Goal: Transaction & Acquisition: Purchase product/service

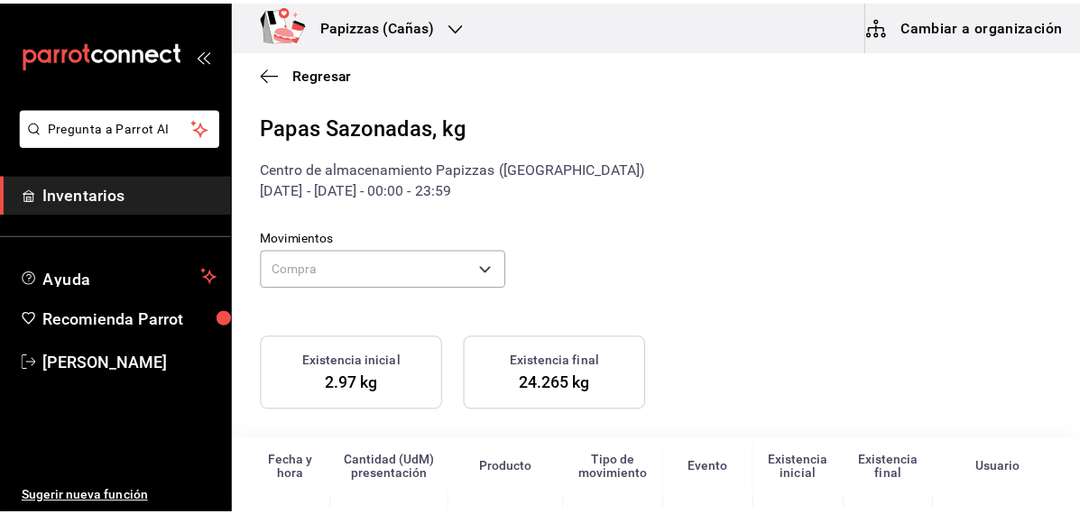
scroll to position [12, 0]
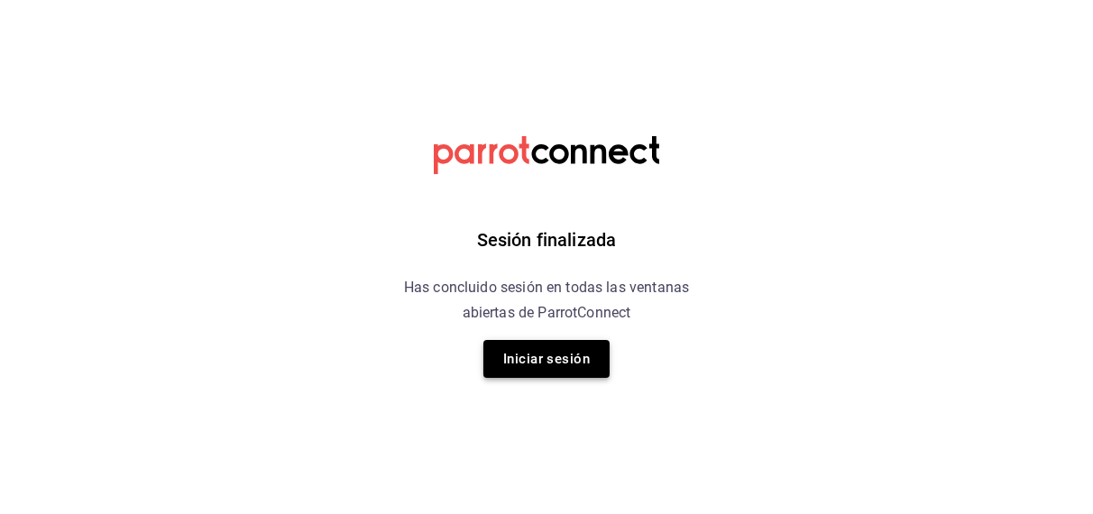
click at [562, 358] on button "Iniciar sesión" at bounding box center [546, 359] width 126 height 38
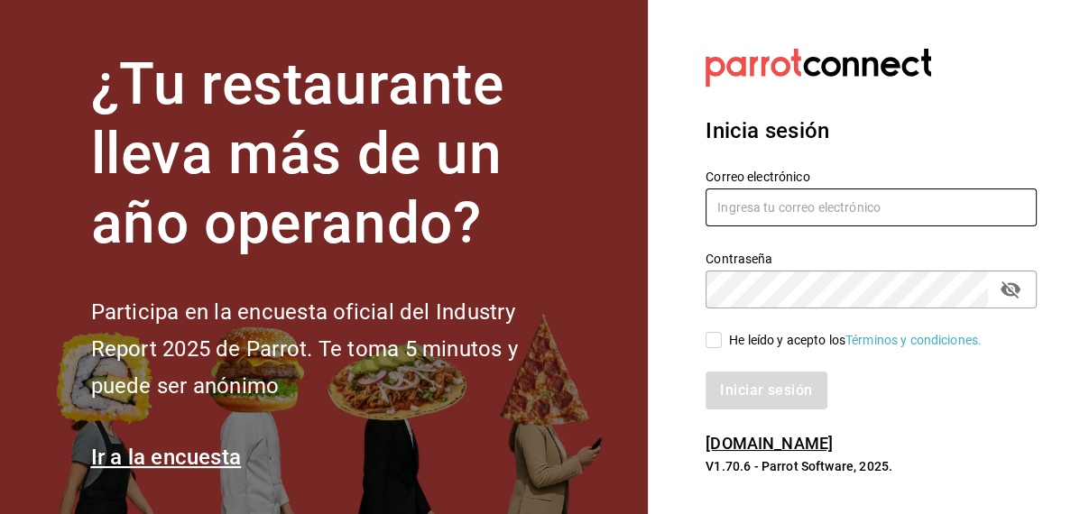
type input "inventarios@papizzas.com.mx"
click at [711, 348] on label "He leído y acepto los Términos y condiciones." at bounding box center [843, 340] width 276 height 19
click at [711, 348] on input "He leído y acepto los Términos y condiciones." at bounding box center [713, 340] width 16 height 16
checkbox input "true"
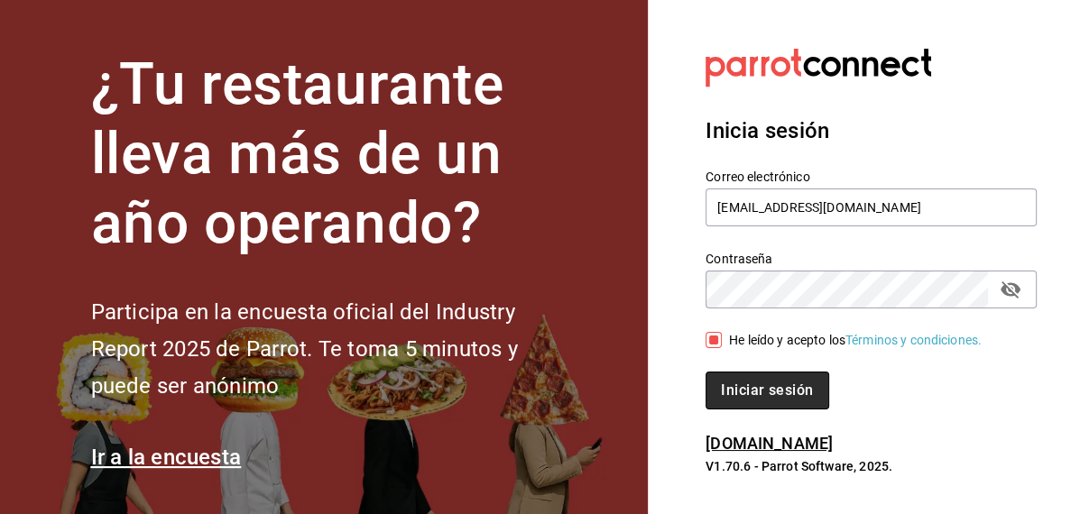
click at [719, 378] on button "Iniciar sesión" at bounding box center [766, 391] width 123 height 38
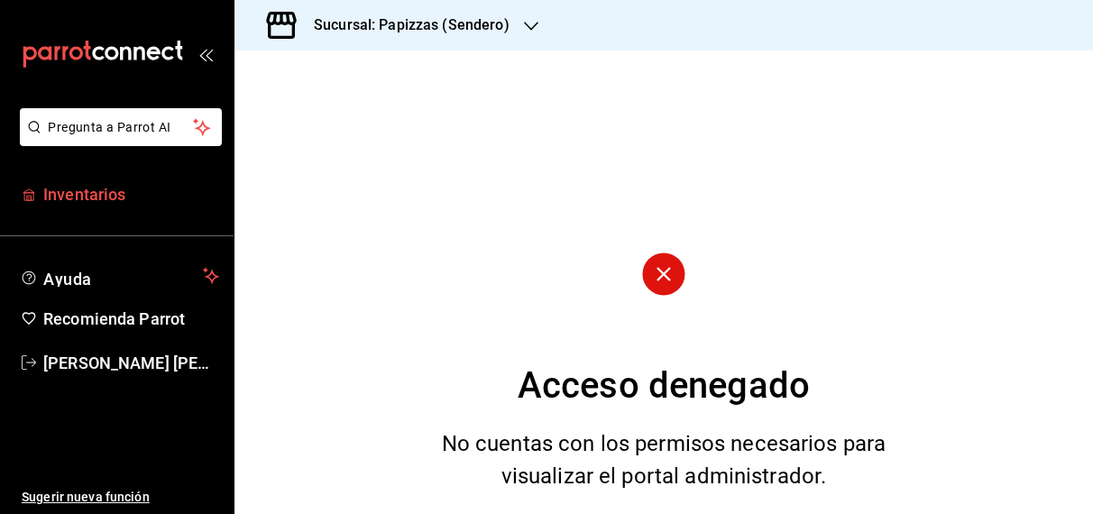
click at [107, 190] on span "Inventarios" at bounding box center [131, 194] width 176 height 24
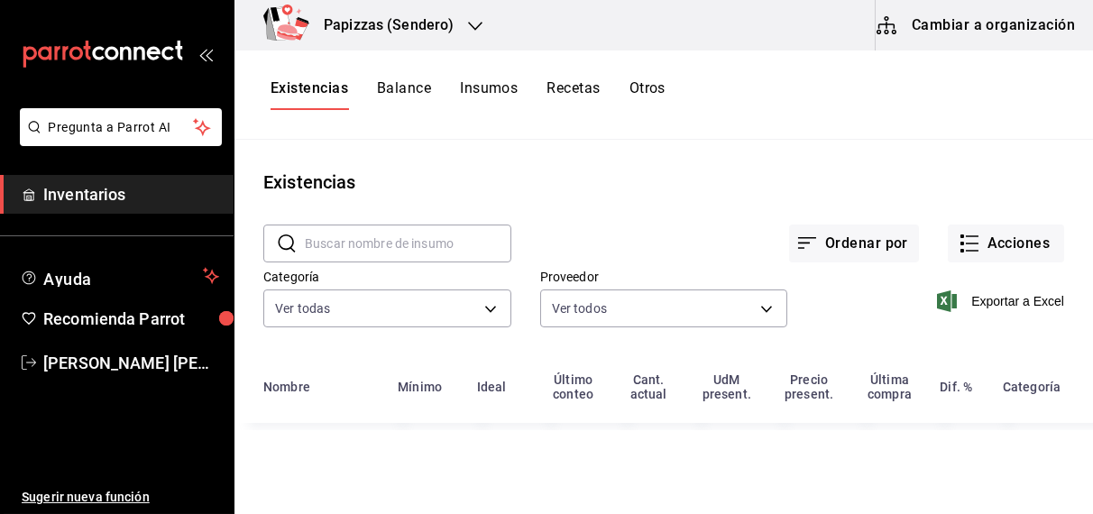
click at [658, 90] on button "Otros" at bounding box center [648, 94] width 36 height 31
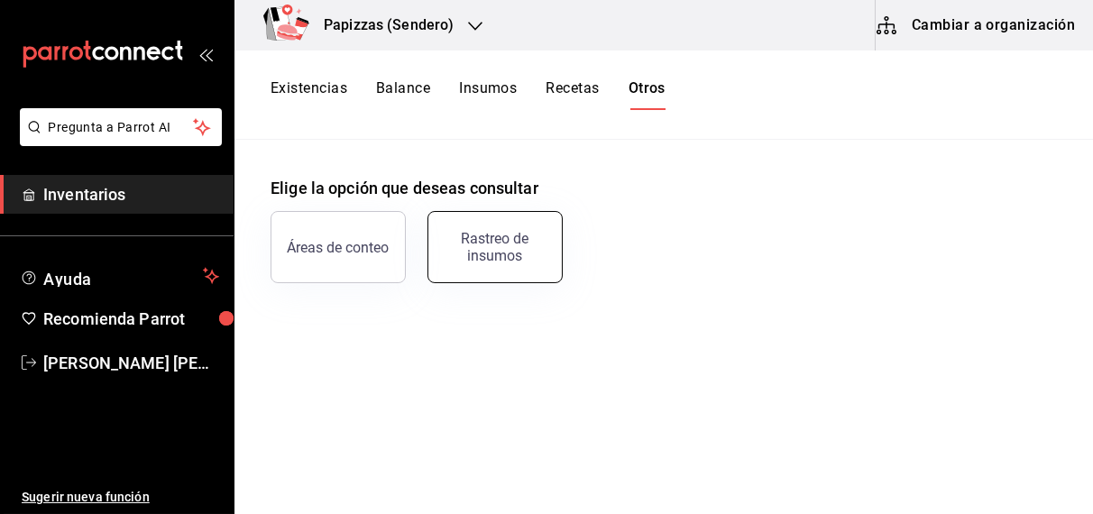
click at [507, 245] on div "Rastreo de insumos" at bounding box center [495, 247] width 112 height 34
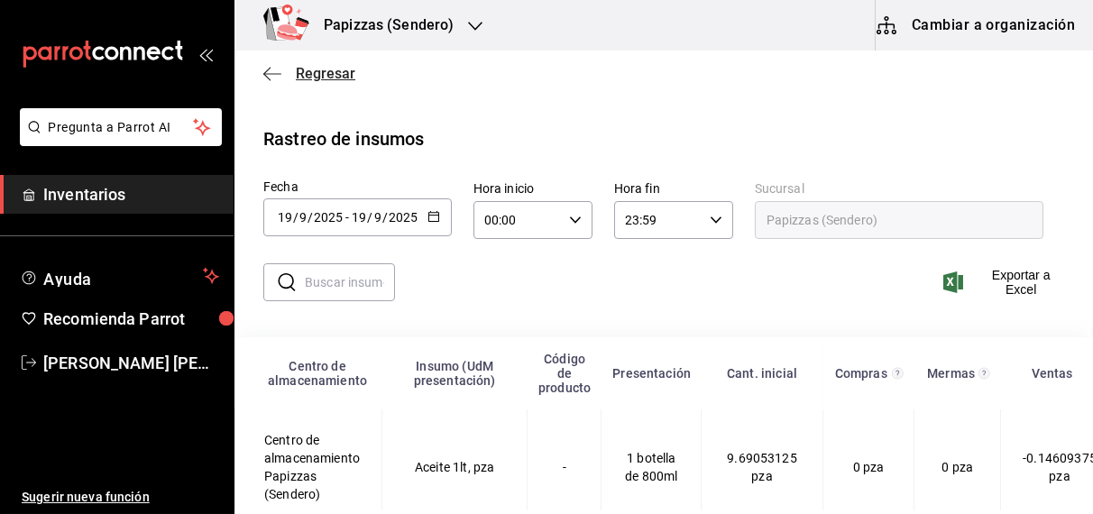
click at [314, 76] on span "Regresar" at bounding box center [326, 73] width 60 height 17
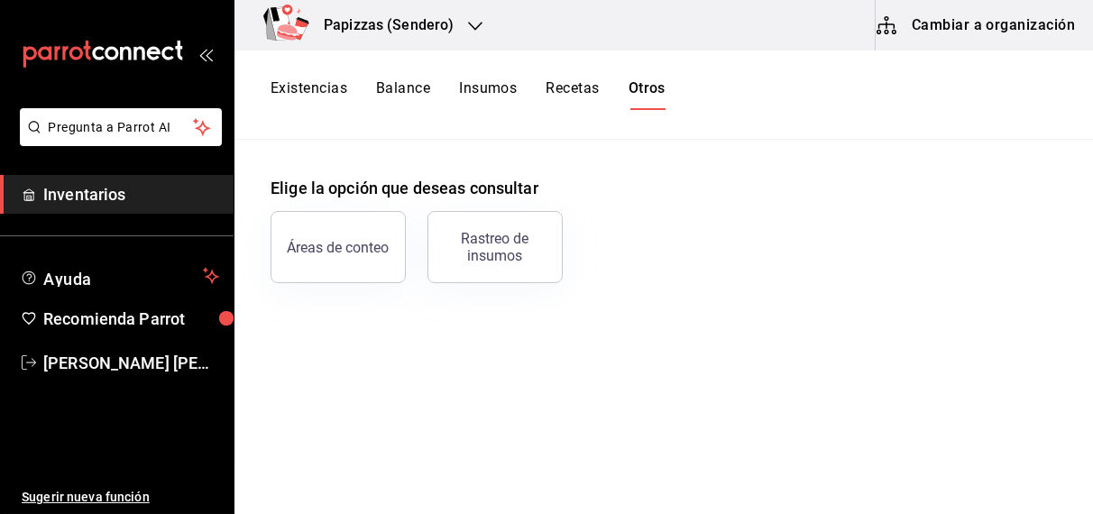
click at [314, 76] on div "Existencias Balance Insumos Recetas Otros" at bounding box center [664, 95] width 859 height 89
click at [316, 84] on button "Existencias" at bounding box center [309, 94] width 77 height 31
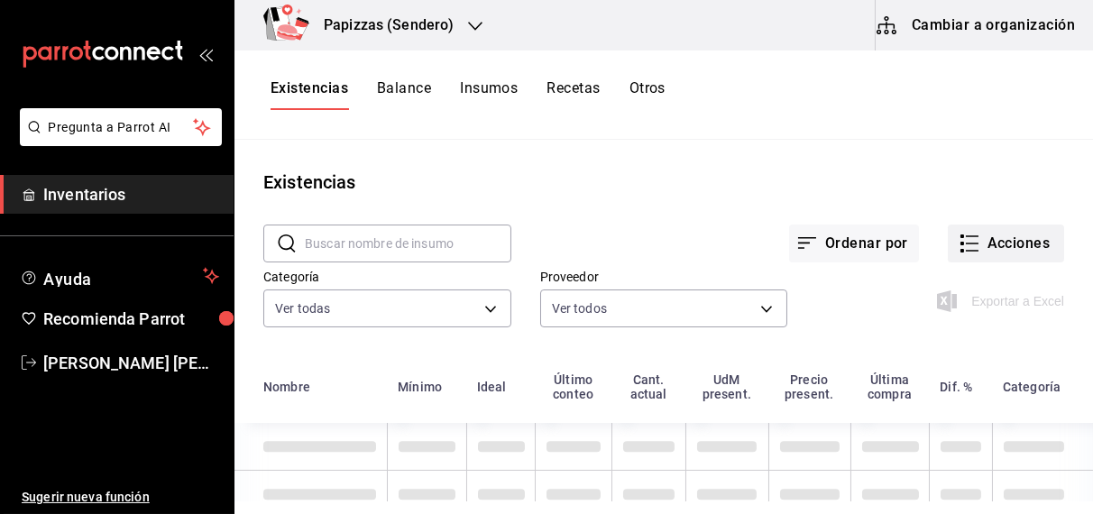
click at [1014, 246] on button "Acciones" at bounding box center [1006, 244] width 116 height 38
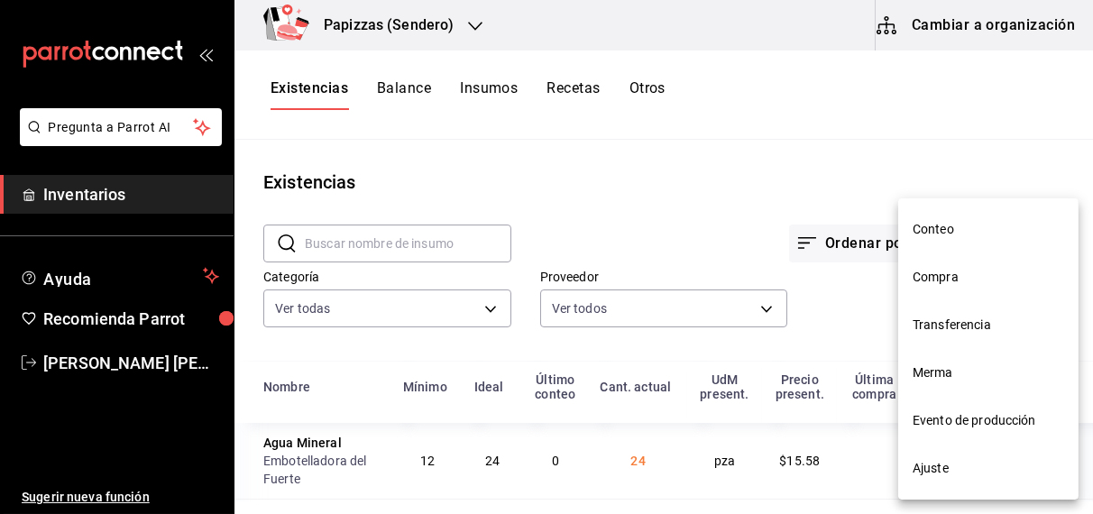
click at [933, 286] on span "Compra" at bounding box center [989, 277] width 152 height 19
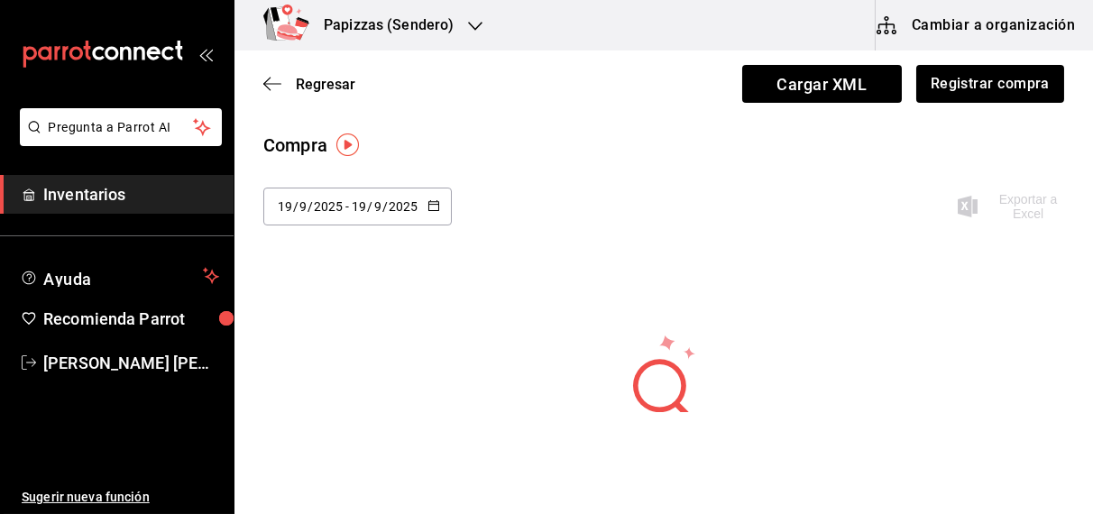
click at [429, 205] on icon "button" at bounding box center [434, 205] width 13 height 13
click at [354, 347] on li "Última semana" at bounding box center [348, 345] width 170 height 41
type input "2025-09-14"
type input "14"
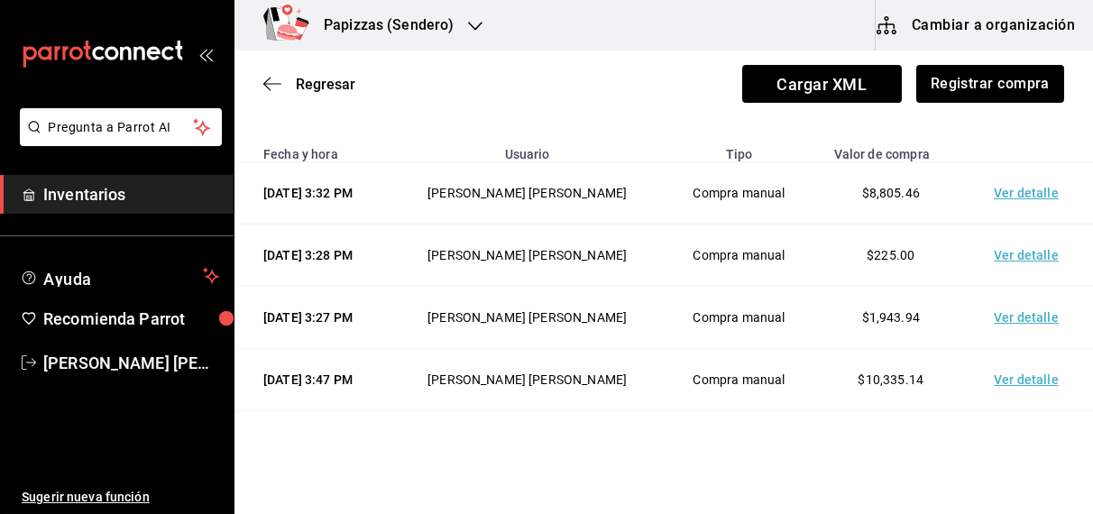
scroll to position [111, 0]
click at [1036, 171] on table "Fecha y hora Usuario Tipo Valor de compra 17/09/2025 3:32 PM OBDULIA JANNETH CA…" at bounding box center [664, 335] width 859 height 399
click at [423, 0] on div "Papizzas (Sendero)" at bounding box center [369, 25] width 241 height 51
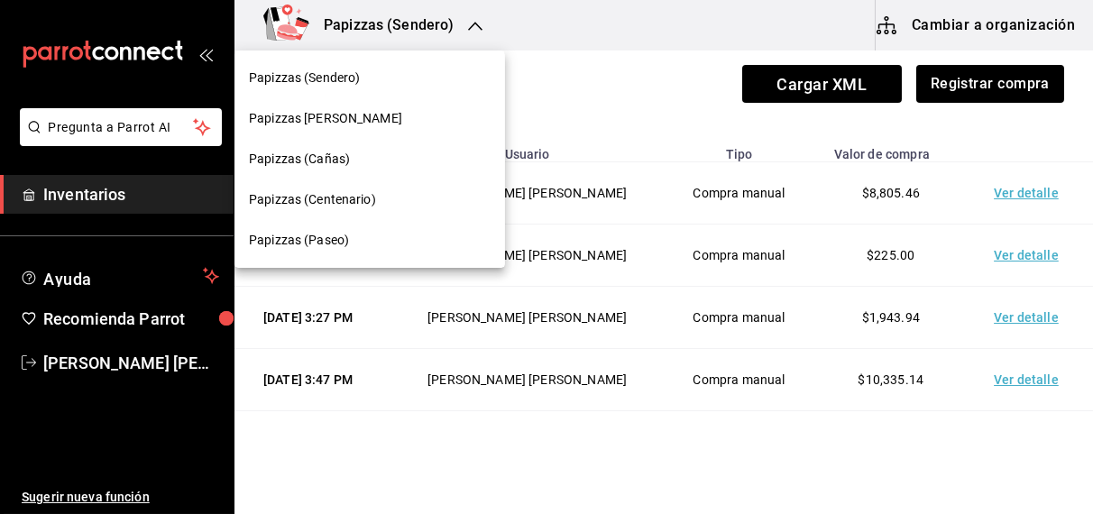
click at [308, 161] on span "Papizzas (Cañas)" at bounding box center [299, 159] width 101 height 19
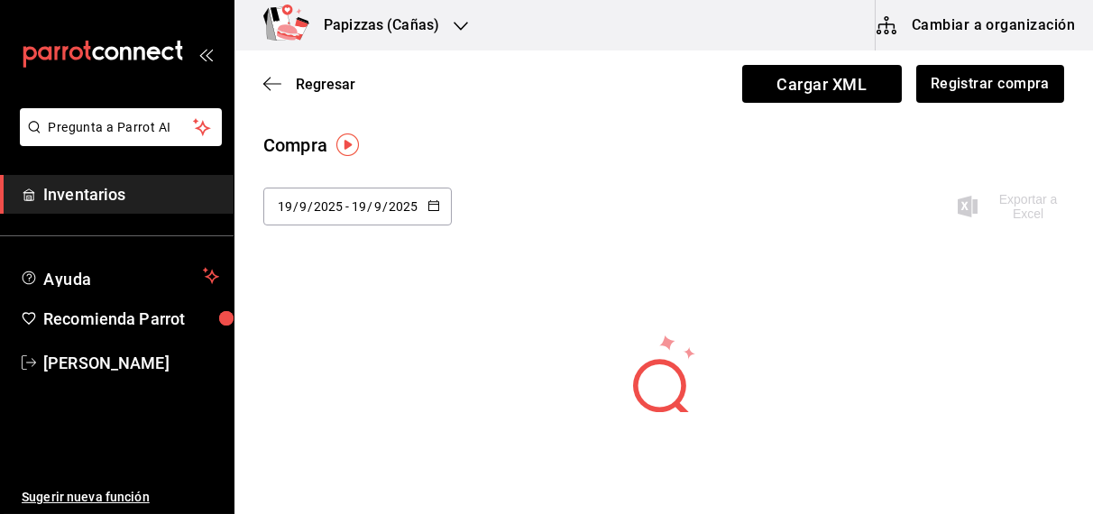
click at [430, 205] on icon "button" at bounding box center [434, 205] width 13 height 13
click at [340, 351] on li "Última semana" at bounding box center [348, 345] width 170 height 41
type input "[DATE]"
type input "14"
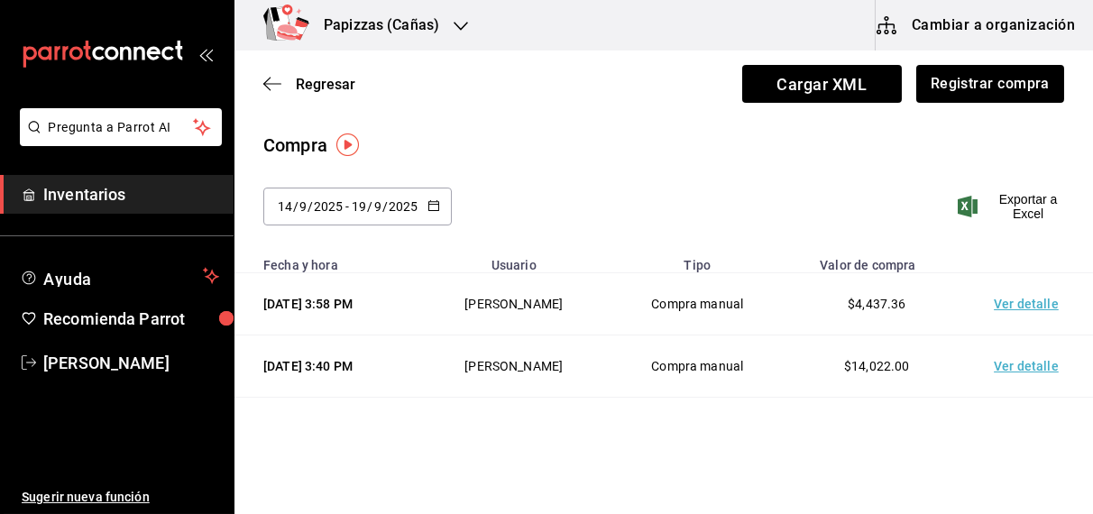
click at [1004, 398] on td "Ver detalle" at bounding box center [1030, 367] width 126 height 62
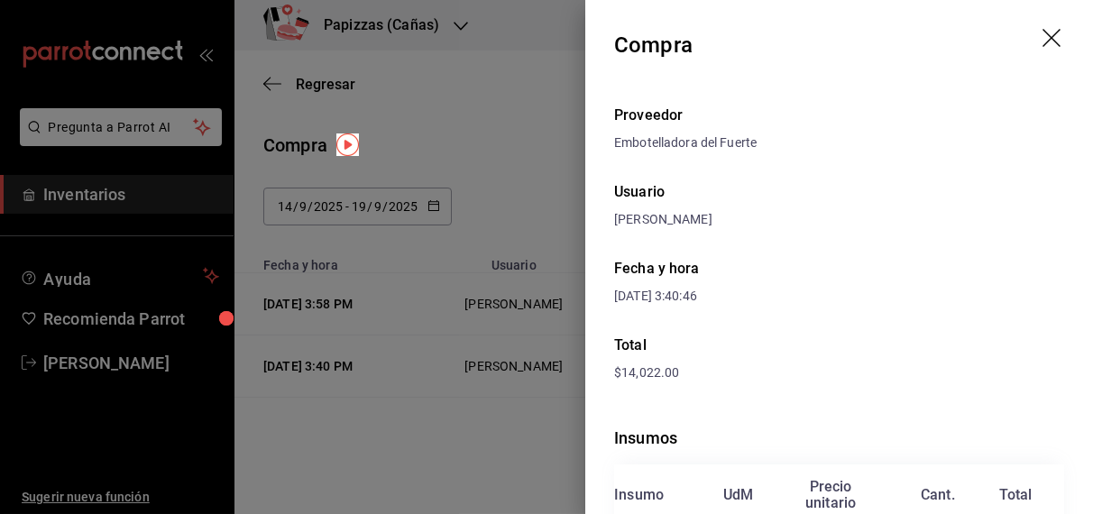
click at [1049, 35] on icon "drag" at bounding box center [1054, 40] width 22 height 22
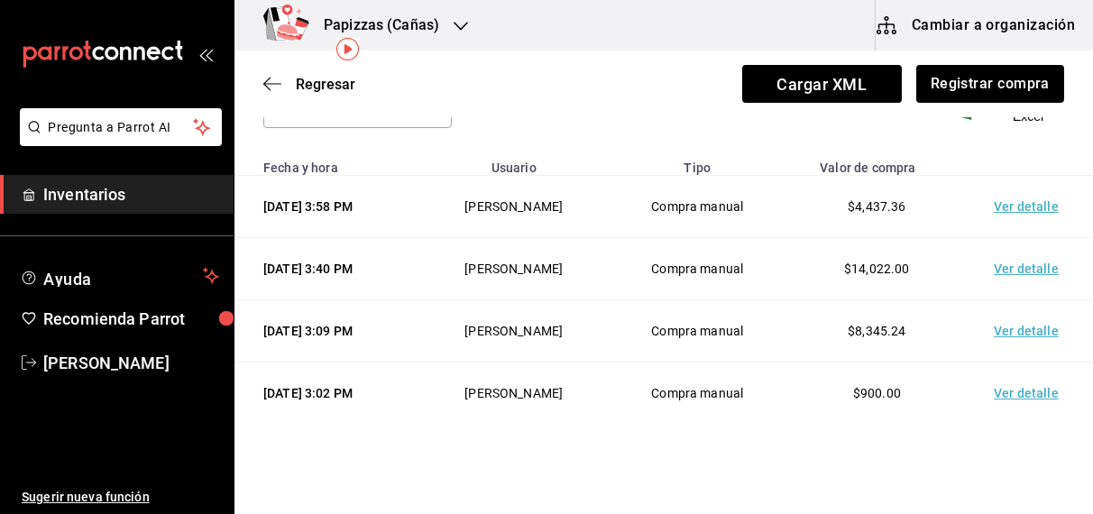
scroll to position [99, 0]
click at [1019, 230] on td "Ver detalle" at bounding box center [1030, 205] width 126 height 62
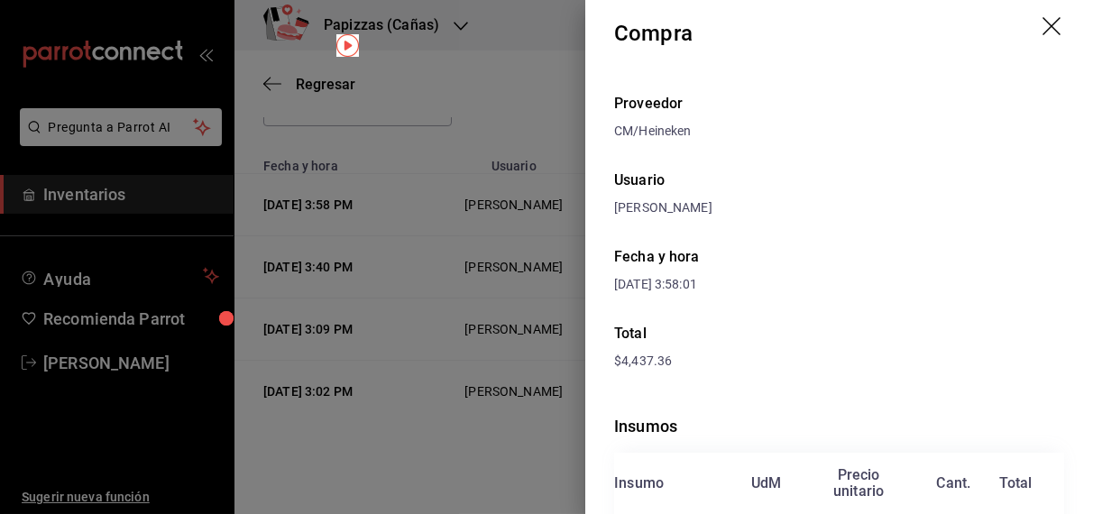
scroll to position [0, 0]
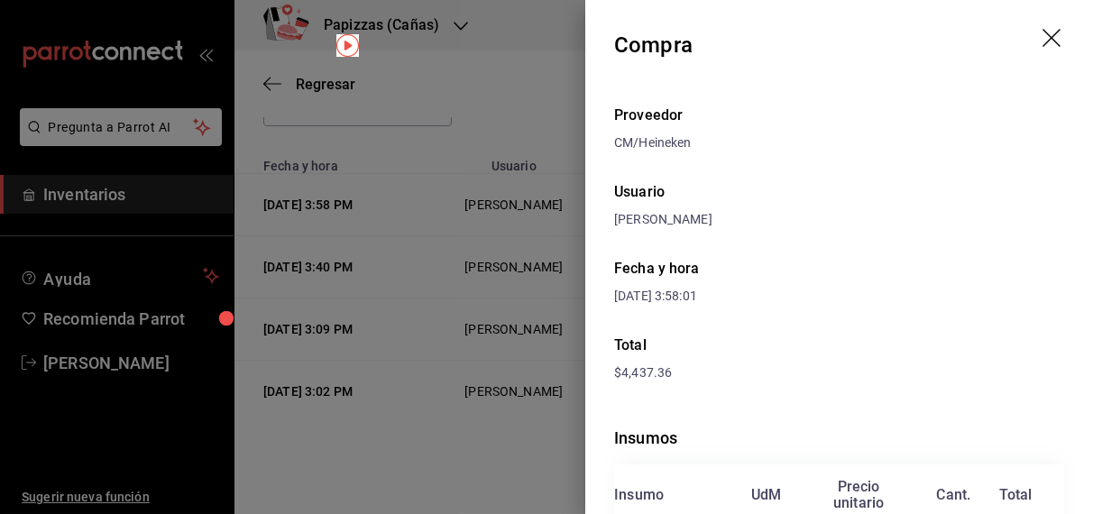
click at [1043, 39] on icon "drag" at bounding box center [1054, 40] width 22 height 22
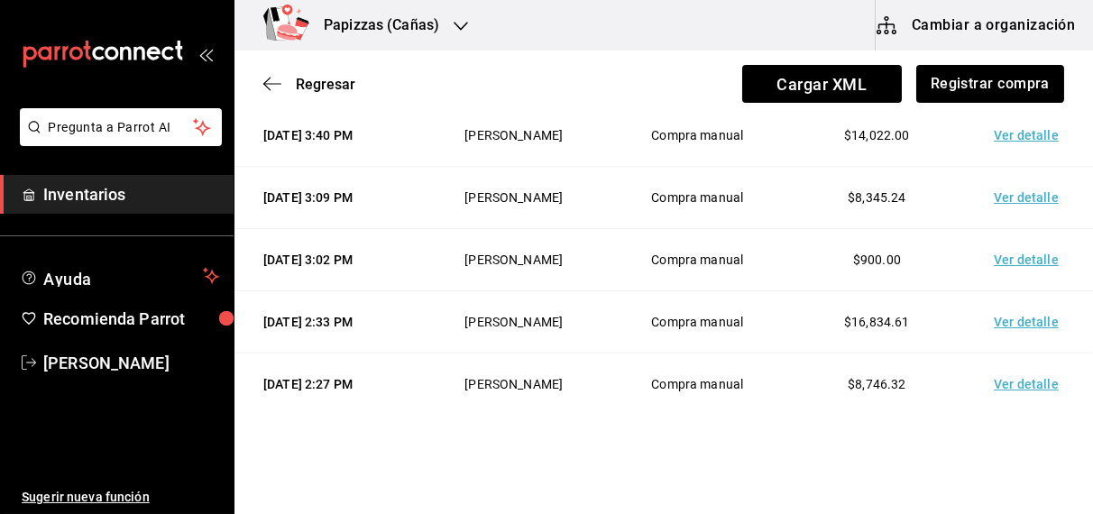
scroll to position [232, 0]
click at [1021, 228] on td "Ver detalle" at bounding box center [1030, 197] width 126 height 62
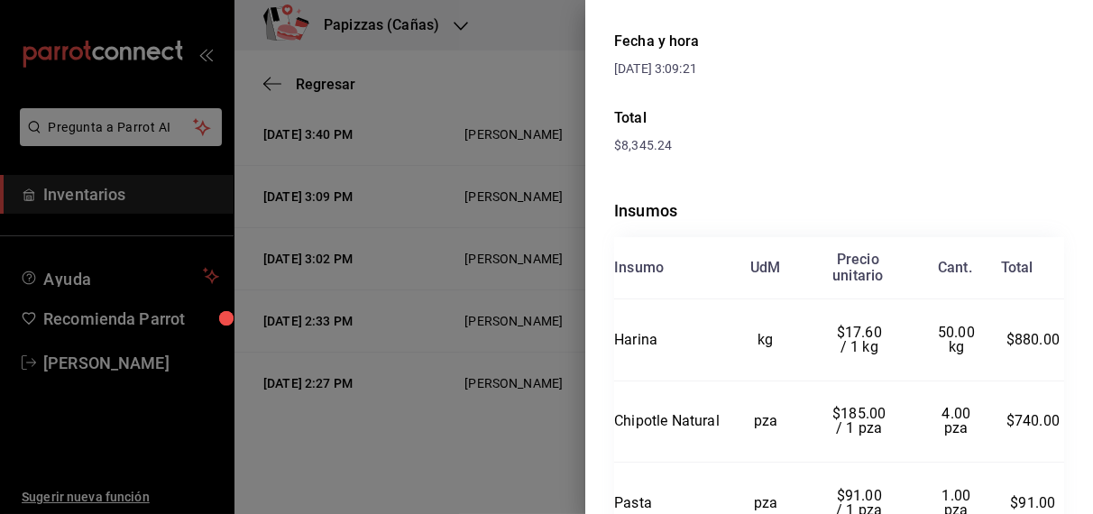
scroll to position [0, 0]
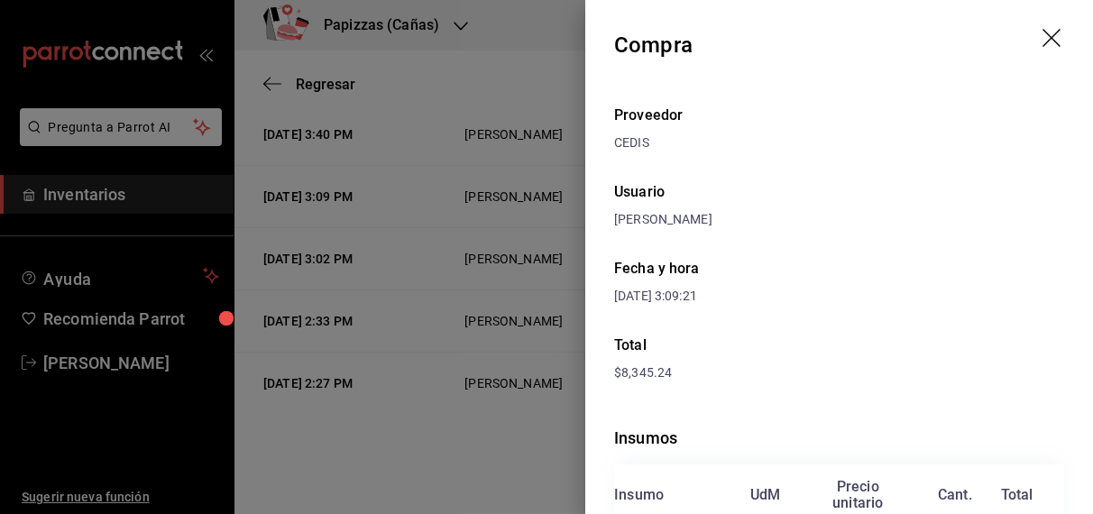
click at [310, 96] on div at bounding box center [546, 257] width 1093 height 514
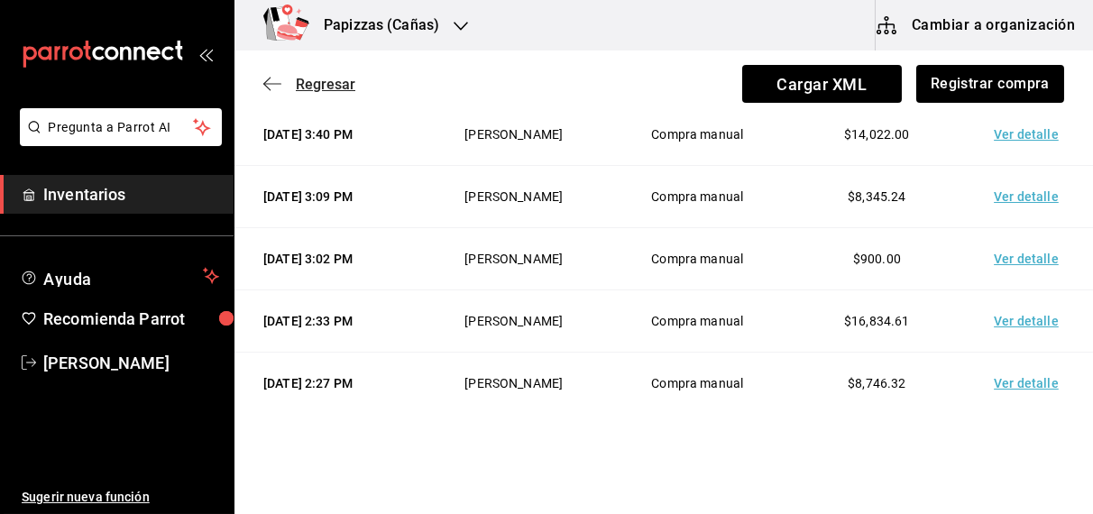
click at [327, 86] on span "Regresar" at bounding box center [326, 84] width 60 height 17
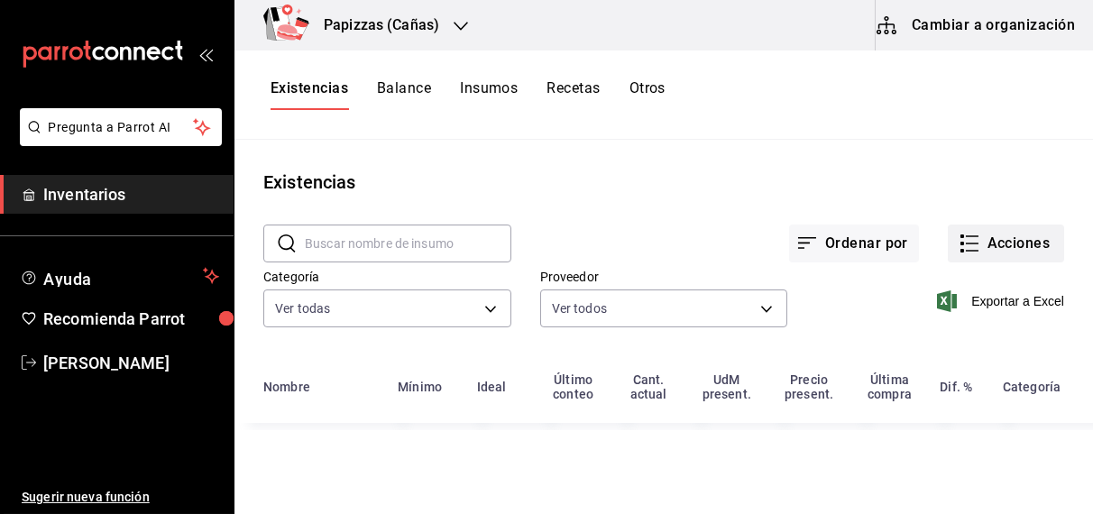
click at [1016, 257] on button "Acciones" at bounding box center [1006, 244] width 116 height 38
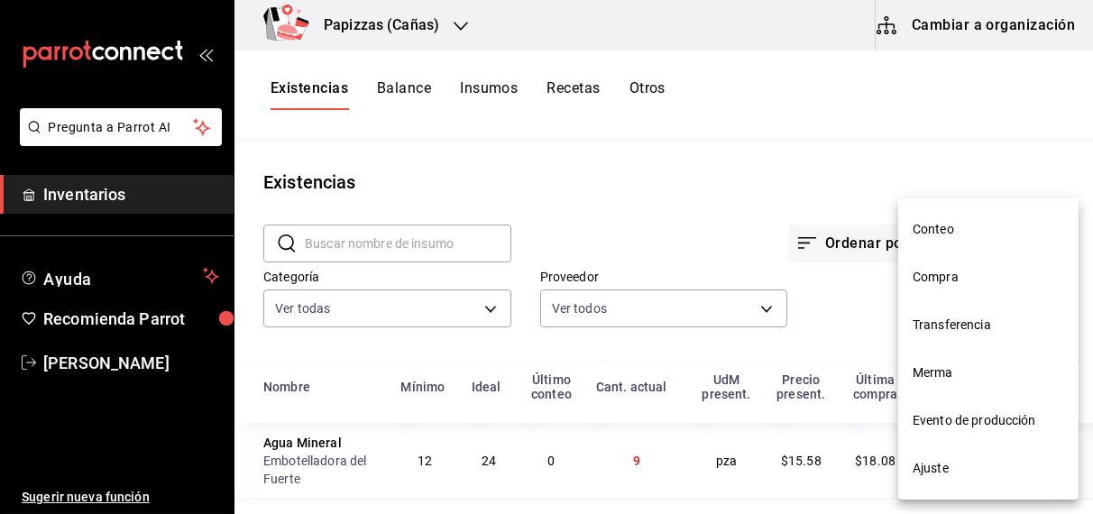
click at [949, 475] on span "Ajuste" at bounding box center [989, 468] width 152 height 19
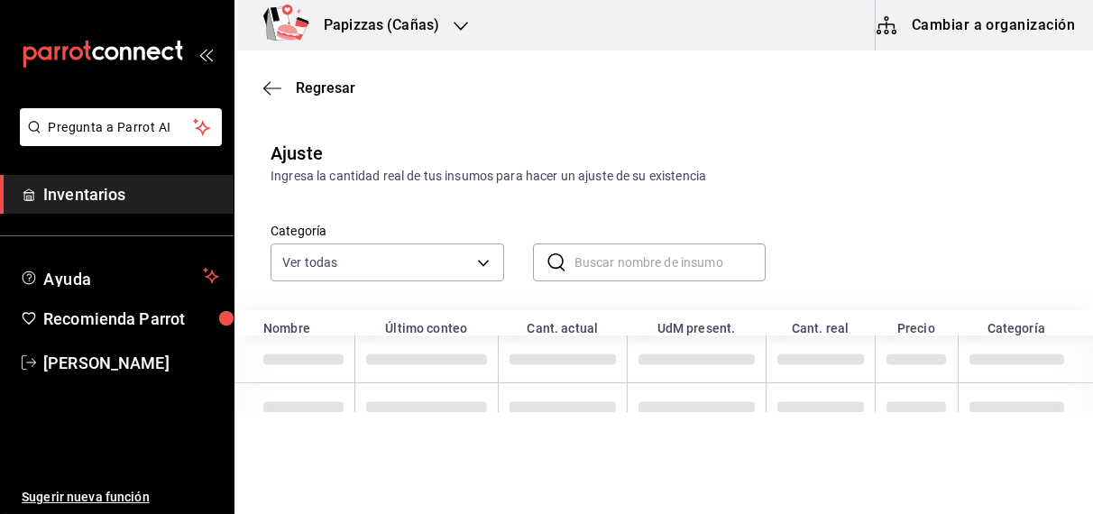
click at [693, 265] on input "text" at bounding box center [671, 262] width 192 height 36
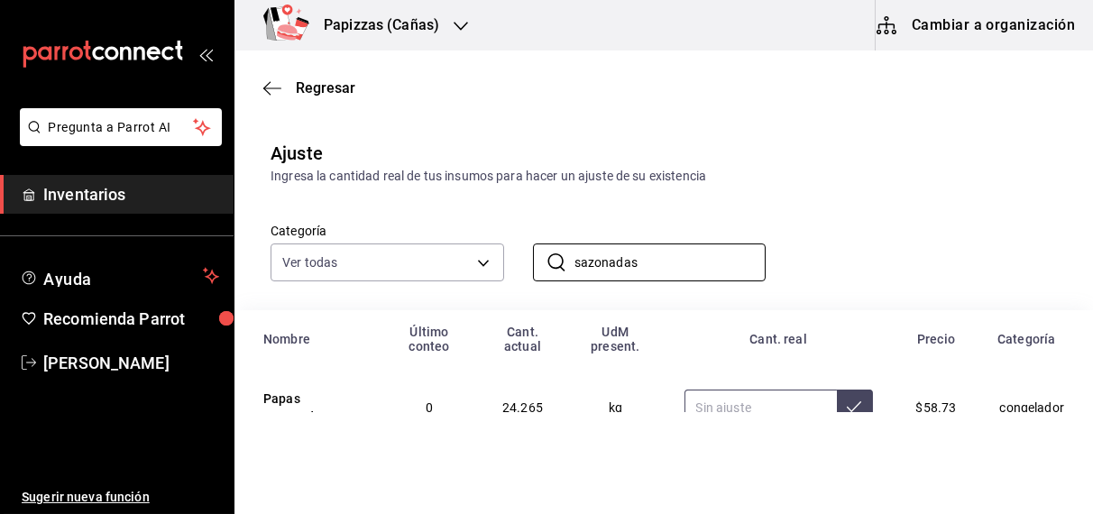
type input "sazonadas"
click at [753, 400] on input "text" at bounding box center [761, 408] width 152 height 36
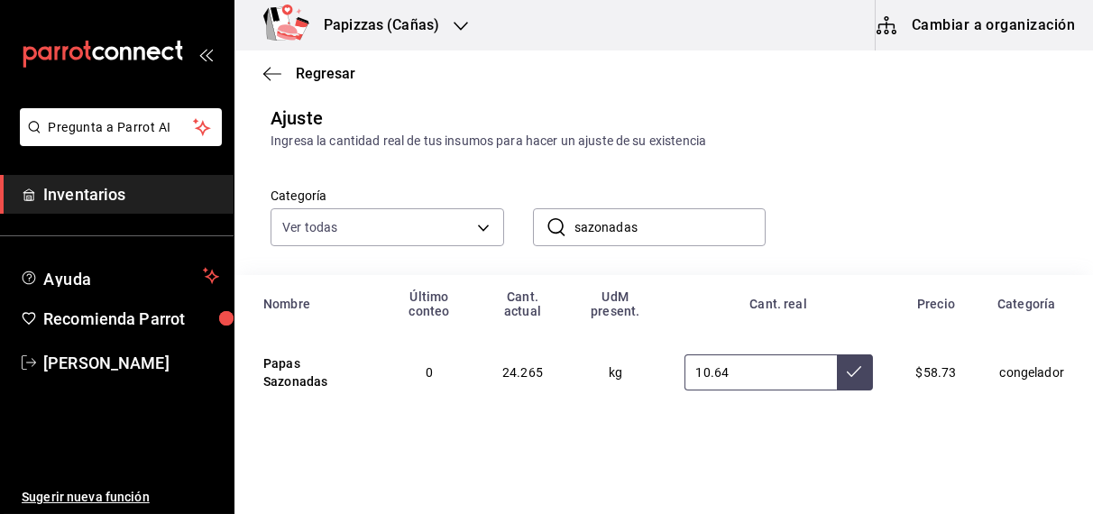
type input "10.64"
click at [847, 370] on icon at bounding box center [854, 371] width 14 height 14
click at [686, 223] on input "sazonadas" at bounding box center [671, 227] width 192 height 36
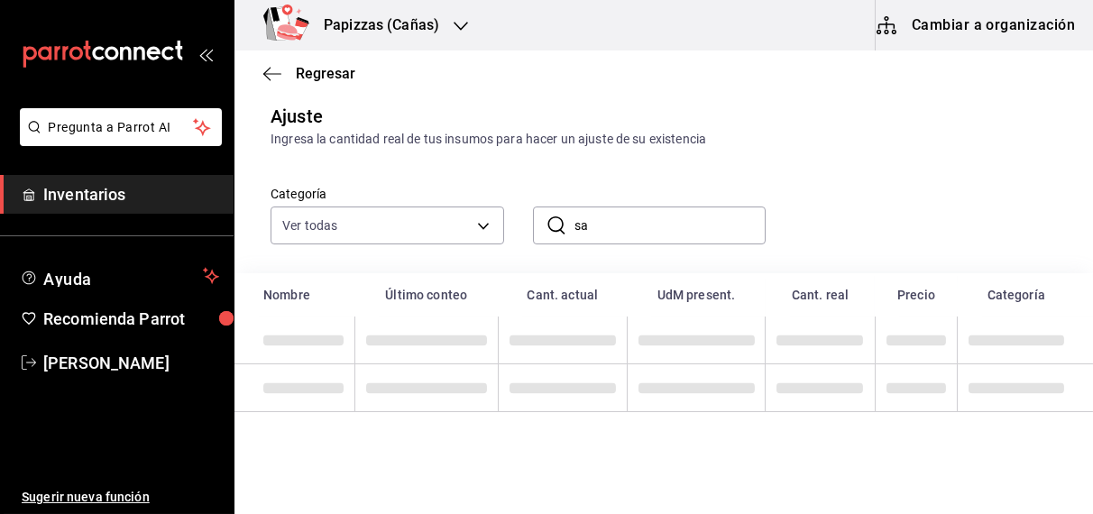
type input "s"
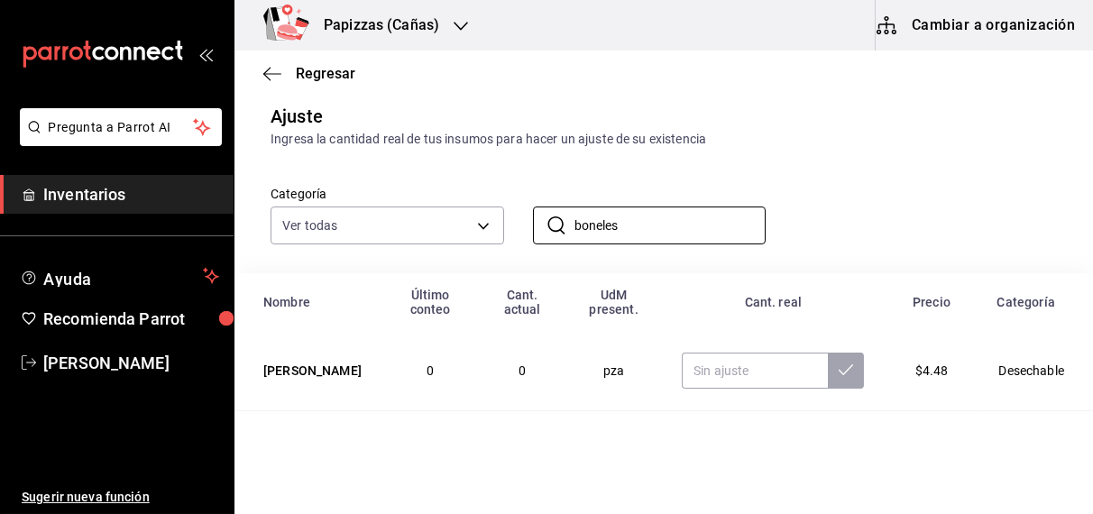
scroll to position [116, 0]
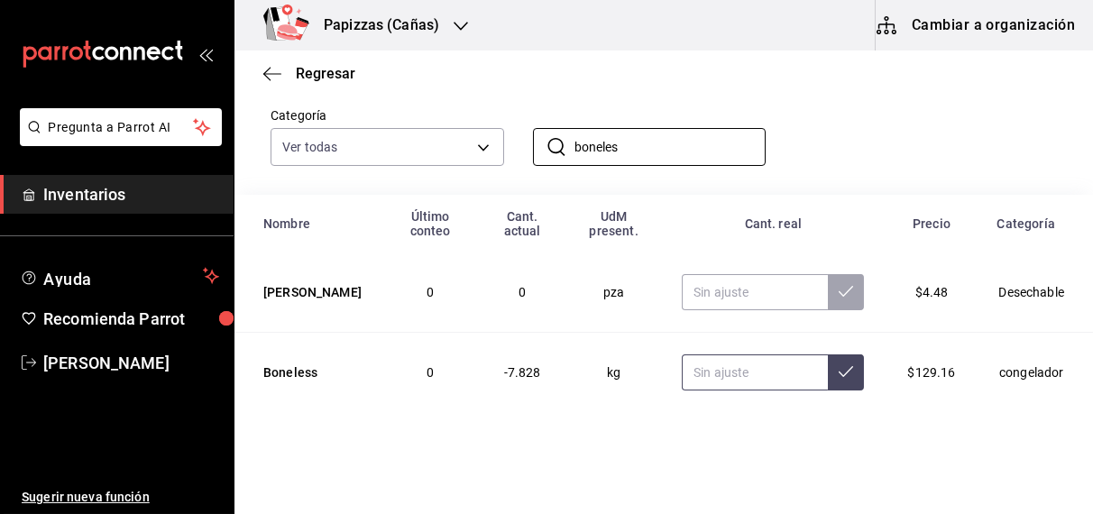
type input "boneles"
click at [695, 373] on input "text" at bounding box center [755, 372] width 146 height 36
type input "5.79"
click at [839, 369] on icon at bounding box center [846, 371] width 14 height 11
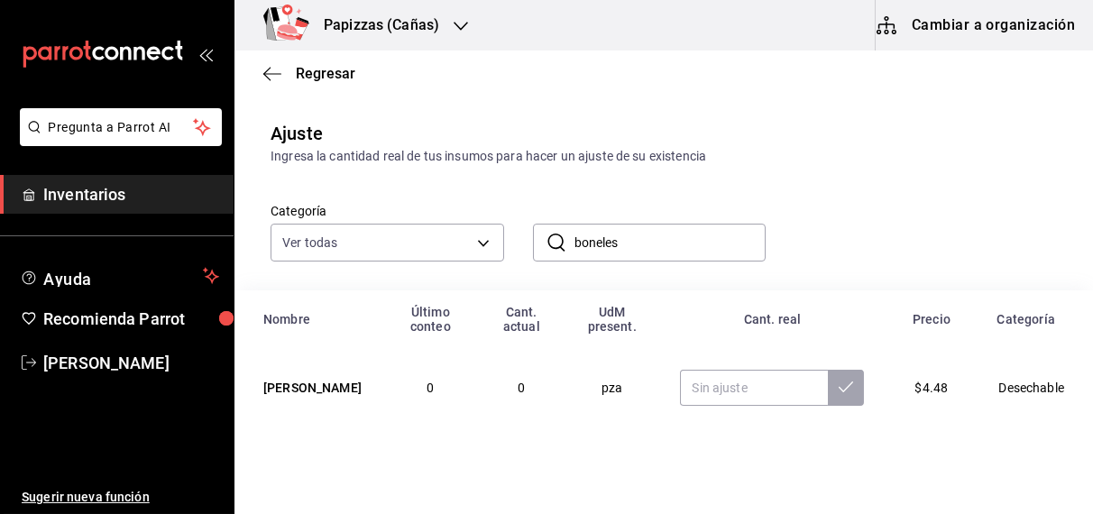
scroll to position [0, 0]
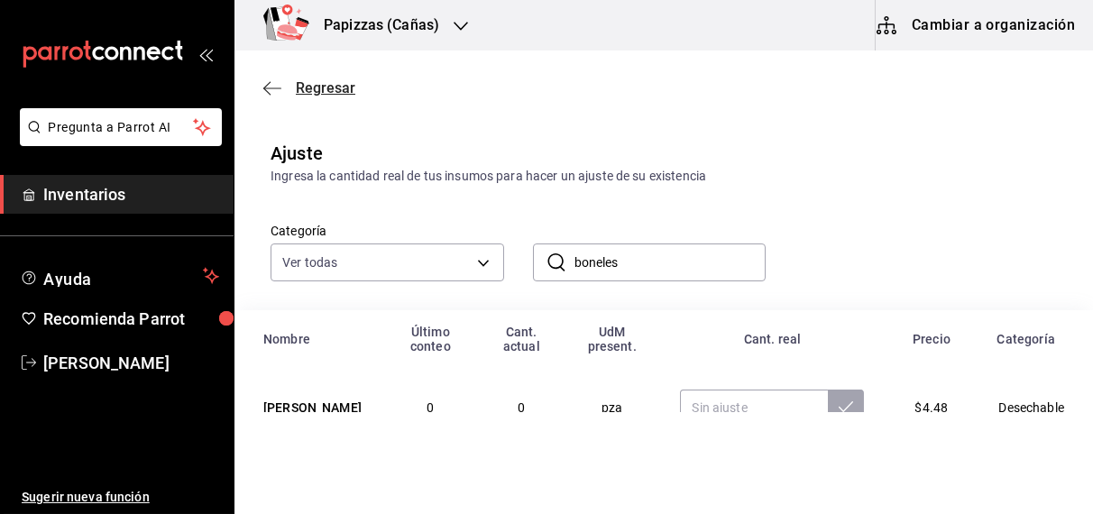
click at [332, 93] on span "Regresar" at bounding box center [326, 87] width 60 height 17
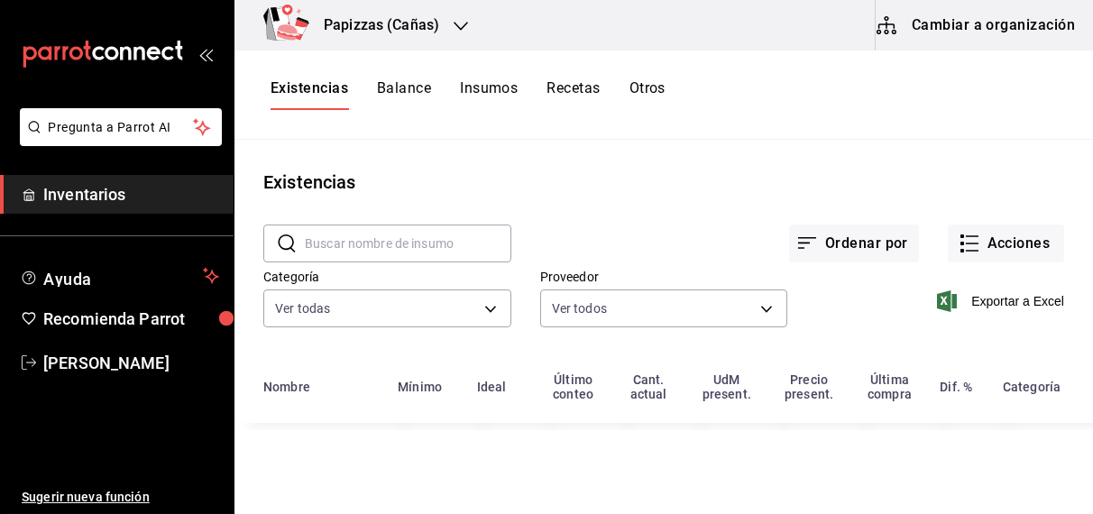
click at [647, 92] on button "Otros" at bounding box center [648, 94] width 36 height 31
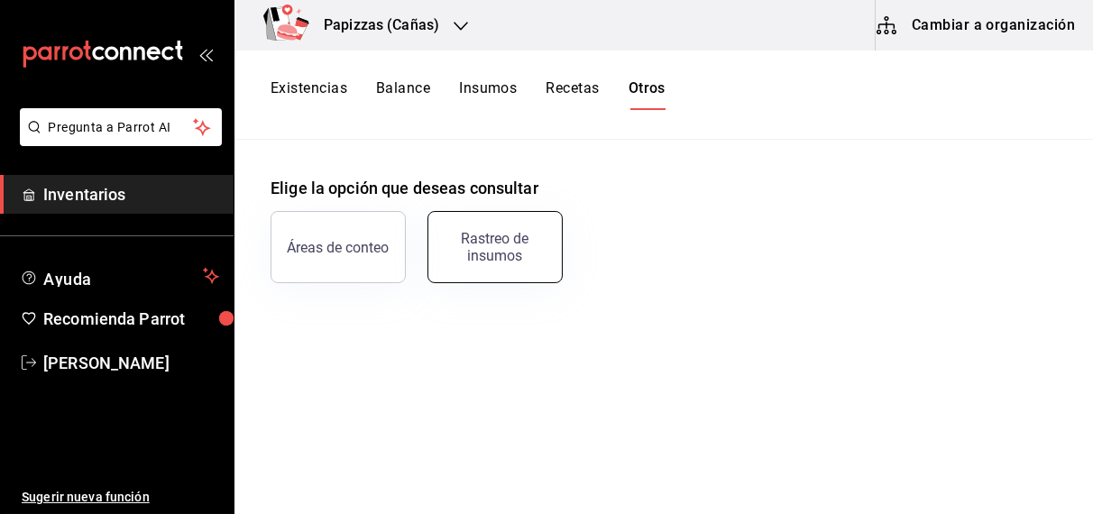
click at [477, 244] on div "Rastreo de insumos" at bounding box center [495, 247] width 112 height 34
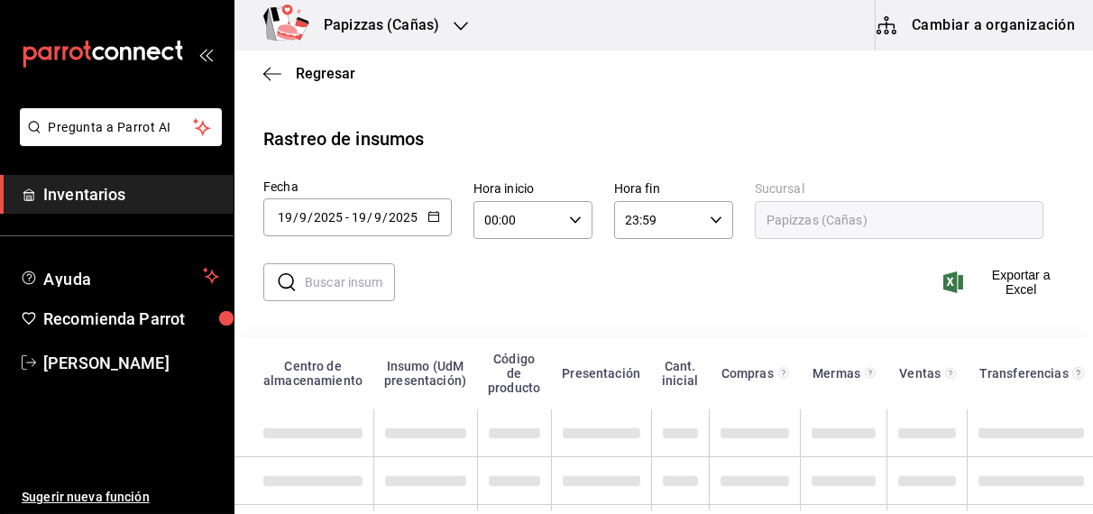
click at [374, 277] on input "text" at bounding box center [350, 282] width 90 height 36
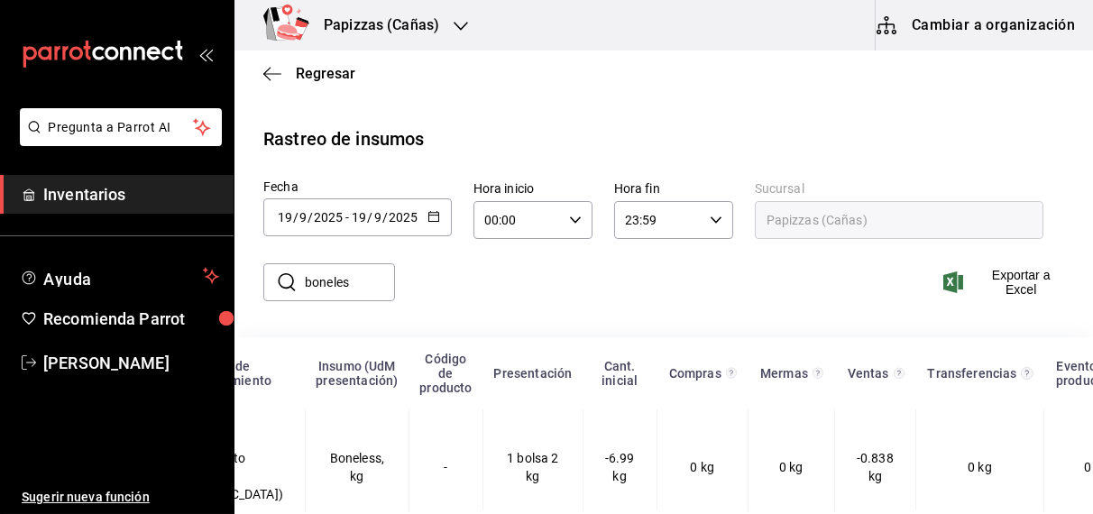
scroll to position [0, 331]
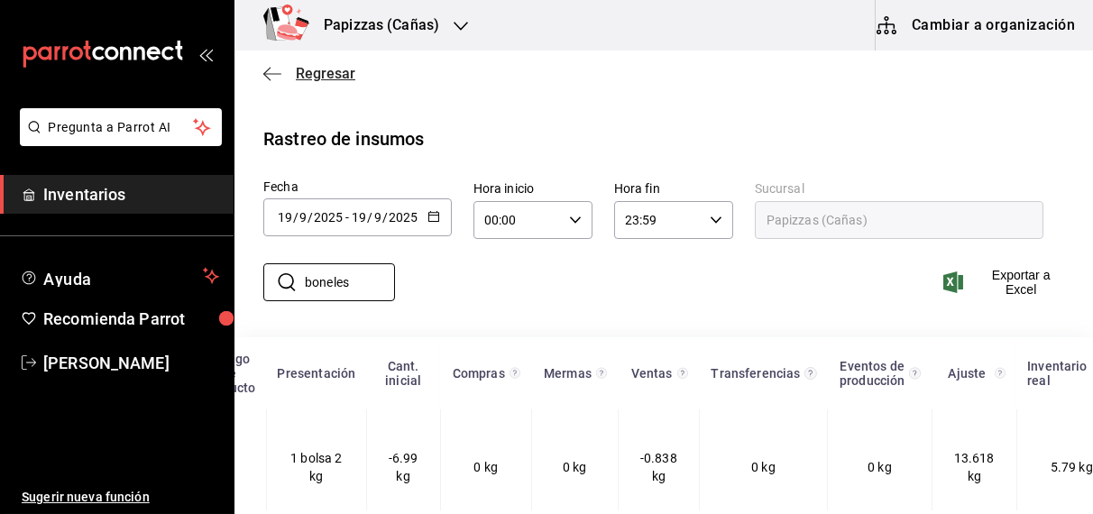
type input "boneles"
click at [326, 78] on span "Regresar" at bounding box center [326, 73] width 60 height 17
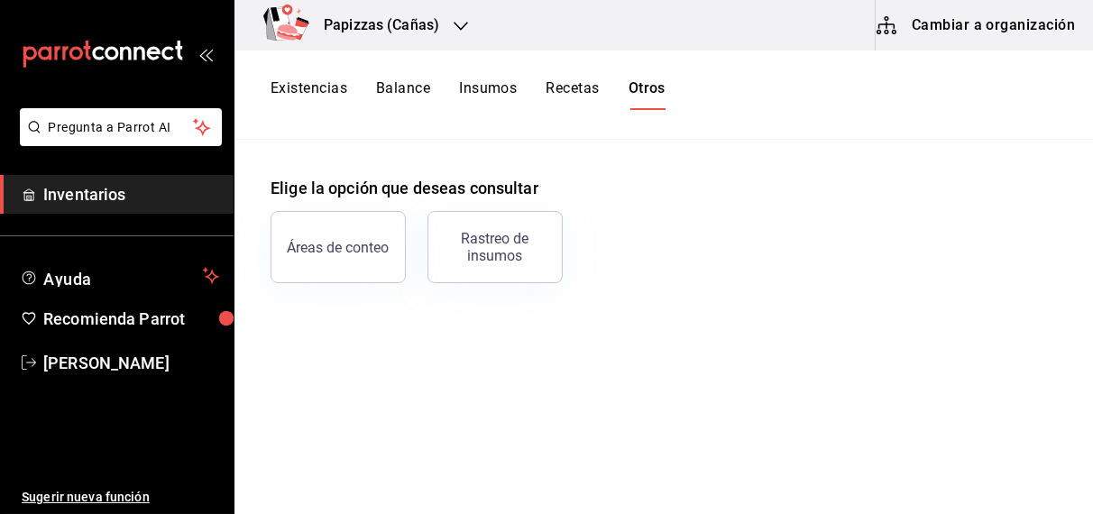
click at [324, 89] on button "Existencias" at bounding box center [309, 94] width 77 height 31
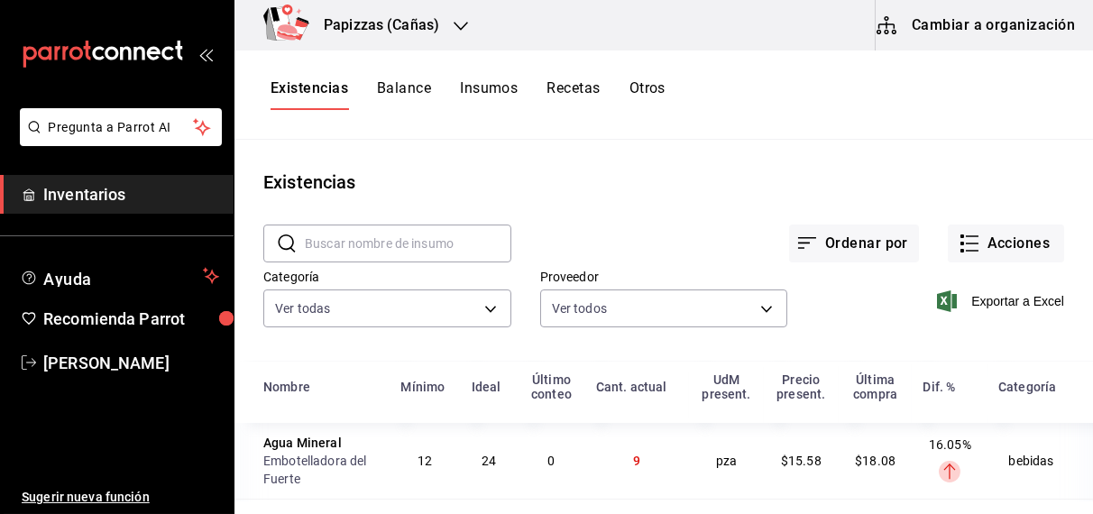
click at [404, 25] on h3 "Papizzas (Cañas)" at bounding box center [374, 25] width 130 height 22
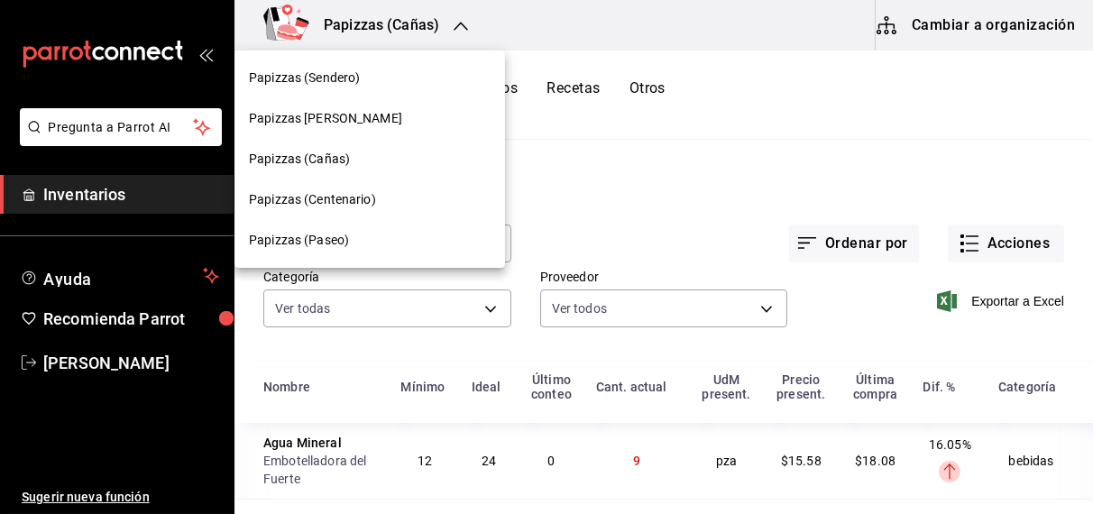
click at [350, 78] on span "Papizzas (Sendero)" at bounding box center [304, 78] width 111 height 19
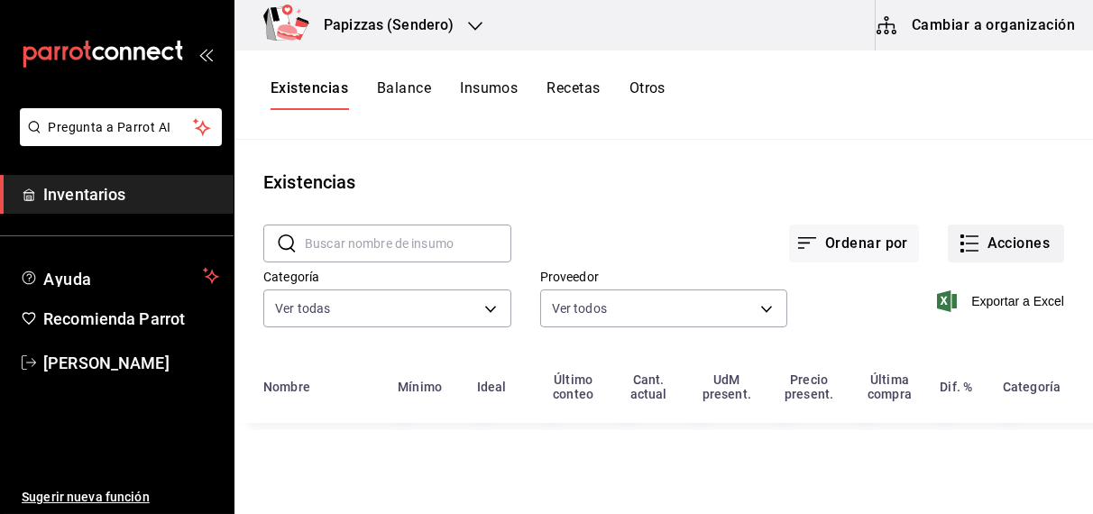
click at [1002, 245] on button "Acciones" at bounding box center [1006, 244] width 116 height 38
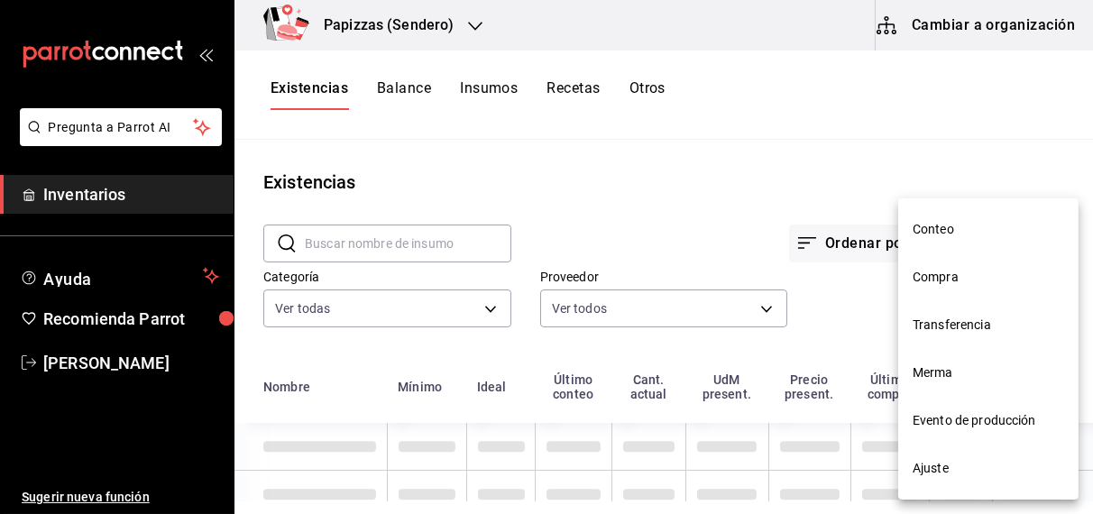
click at [954, 282] on li "Compra" at bounding box center [988, 277] width 180 height 48
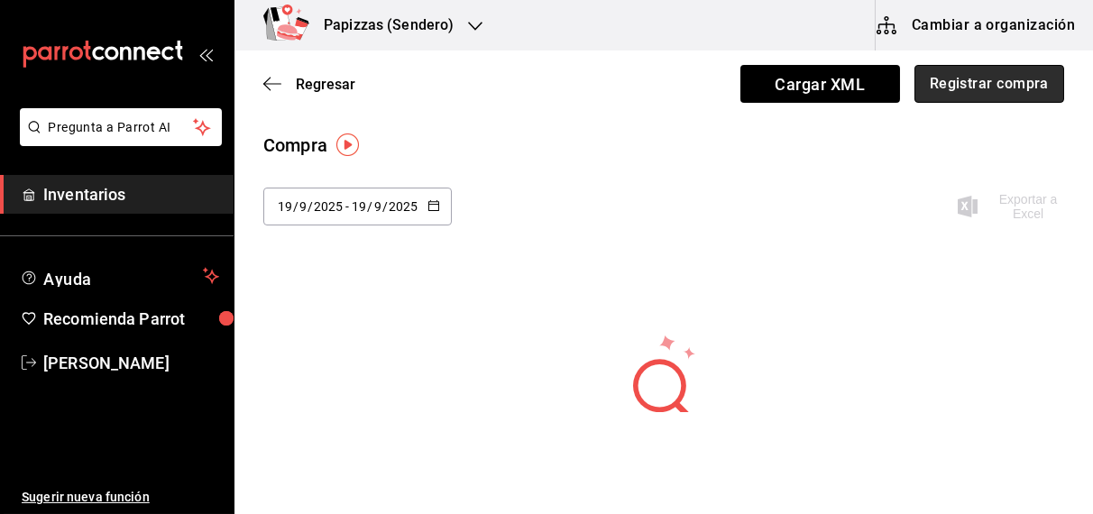
click at [1005, 78] on button "Registrar compra" at bounding box center [990, 84] width 150 height 38
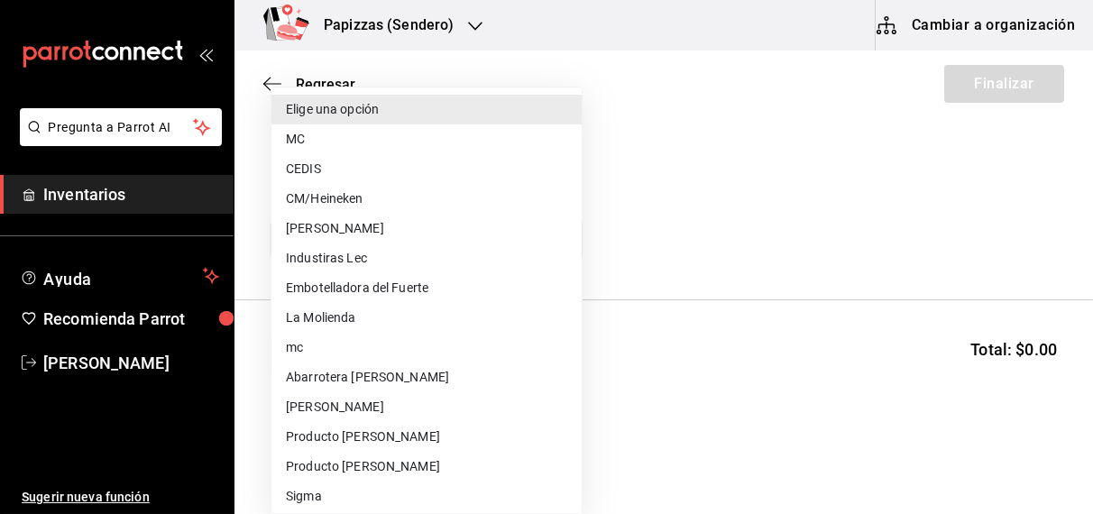
click at [528, 222] on body "Pregunta a Parrot AI Inventarios Ayuda Recomienda Parrot [PERSON_NAME] Sugerir …" at bounding box center [546, 206] width 1093 height 412
click at [423, 291] on li "Embotelladora del Fuerte" at bounding box center [426, 288] width 310 height 30
type input "2a449e60-1878-40e8-ba60-5a9907f89e6b"
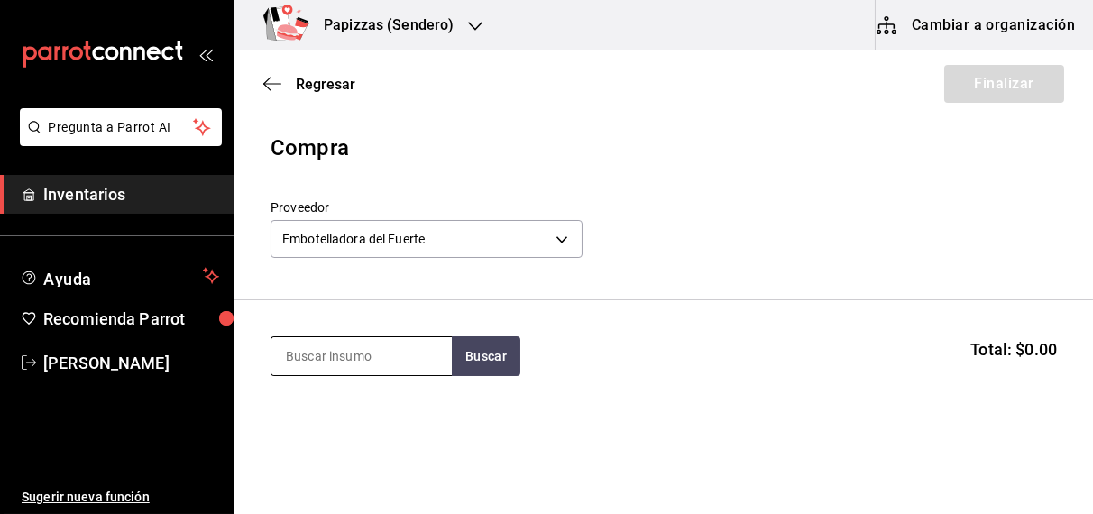
click at [382, 363] on input at bounding box center [361, 356] width 180 height 38
type input "[PERSON_NAME]"
click at [501, 354] on button "Buscar" at bounding box center [486, 356] width 69 height 40
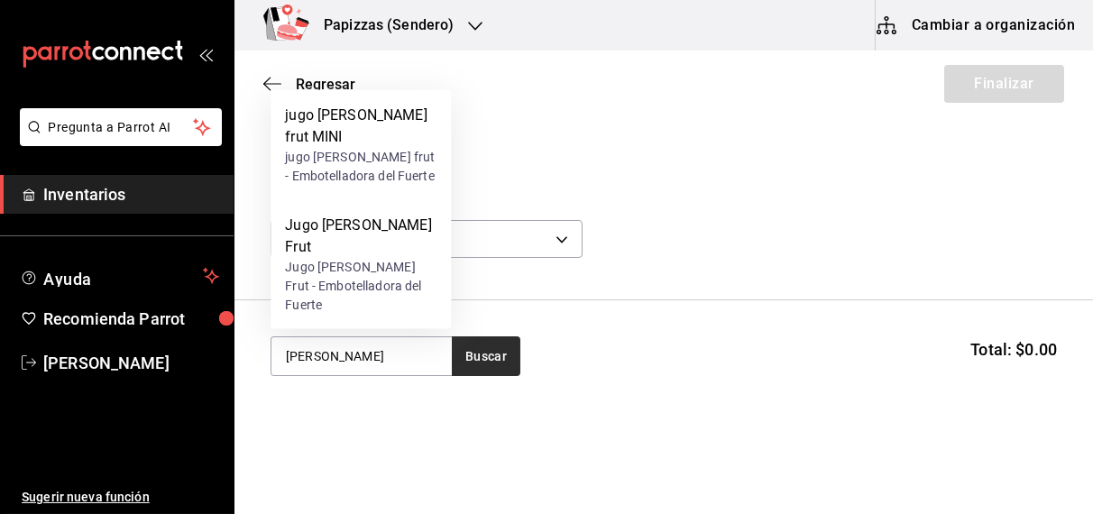
click at [377, 284] on div "Jugo [PERSON_NAME] Frut - Embotelladora del Fuerte" at bounding box center [361, 286] width 152 height 57
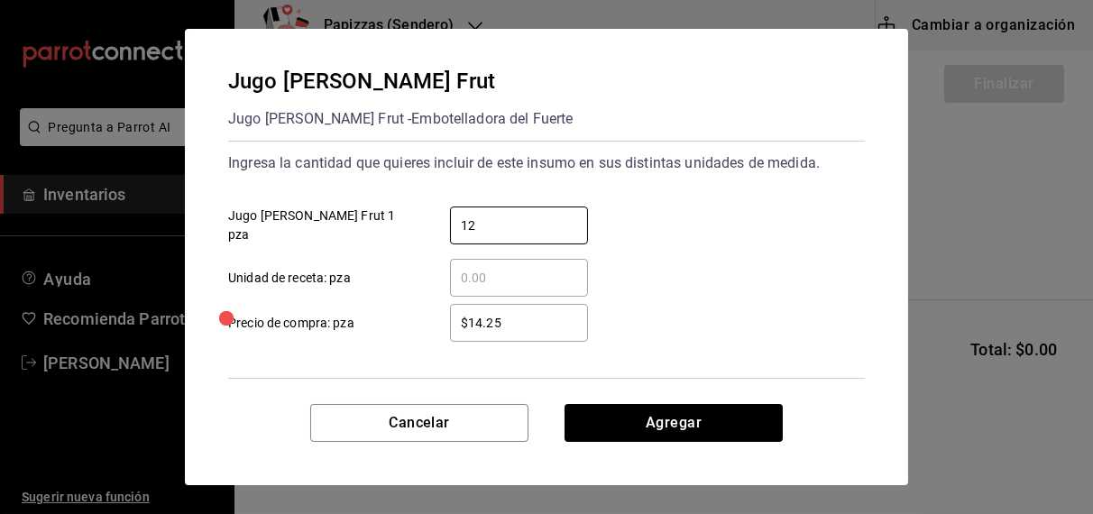
type input "12"
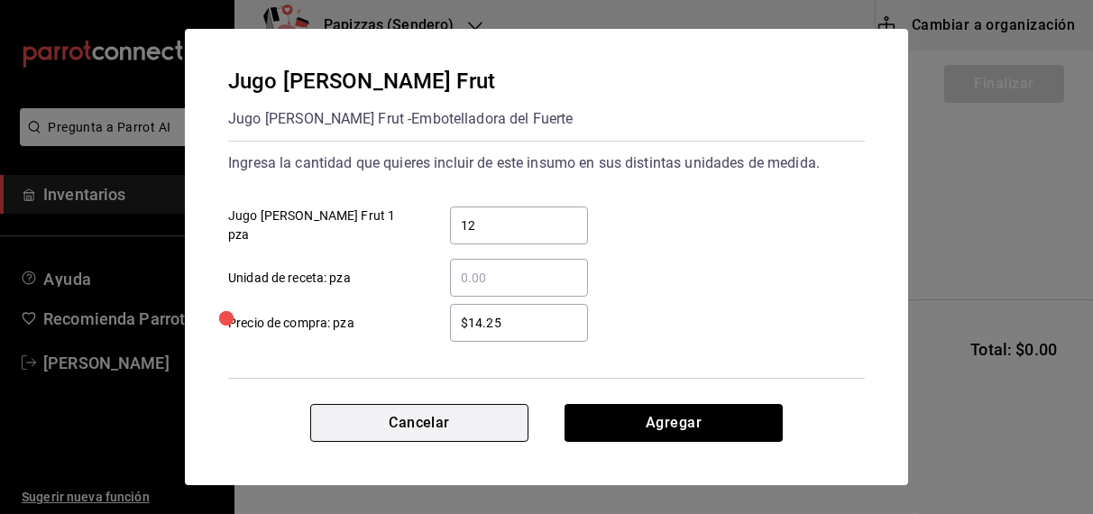
click at [368, 406] on button "Cancelar" at bounding box center [419, 423] width 218 height 38
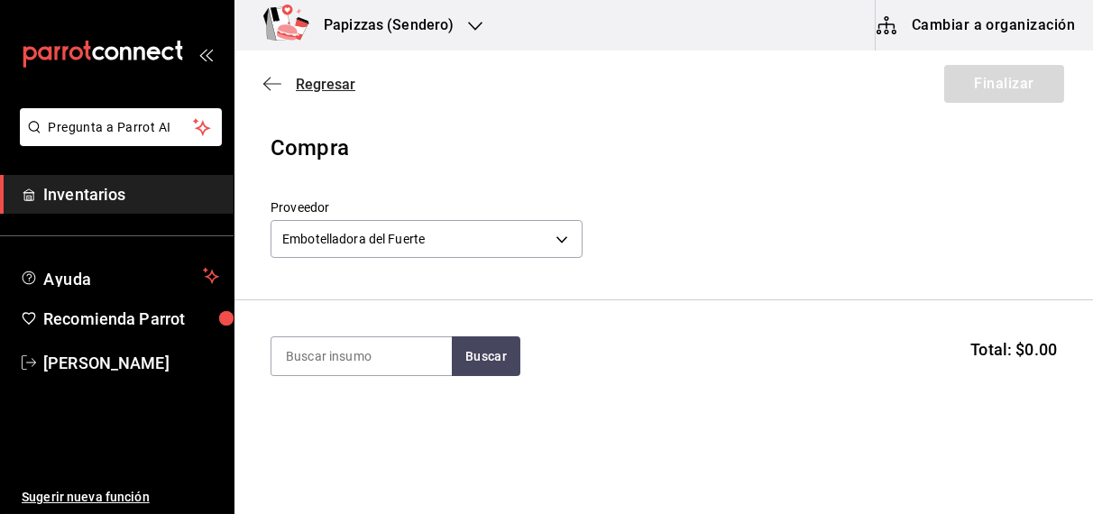
click at [337, 81] on span "Regresar" at bounding box center [326, 84] width 60 height 17
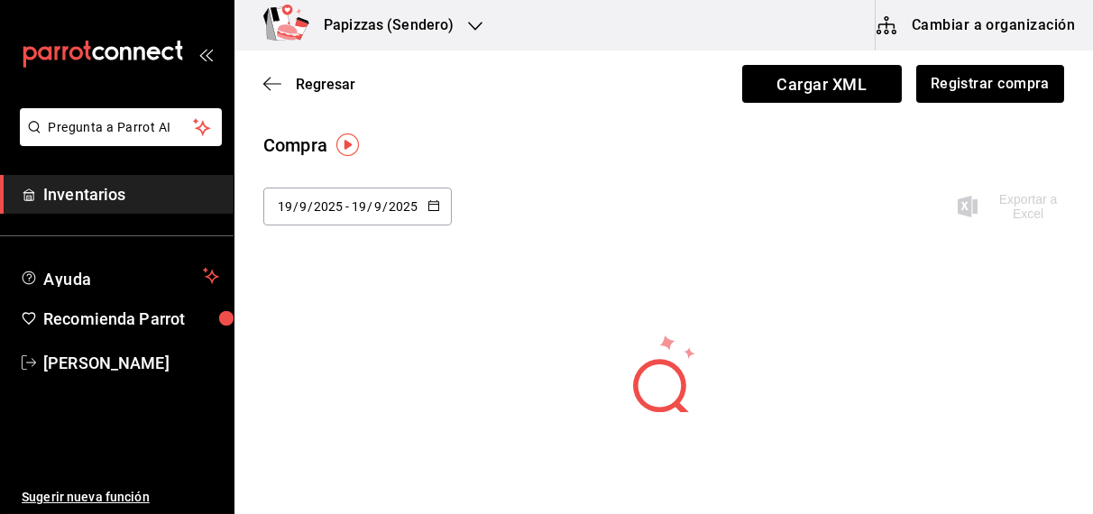
click at [434, 207] on icon "button" at bounding box center [434, 205] width 13 height 13
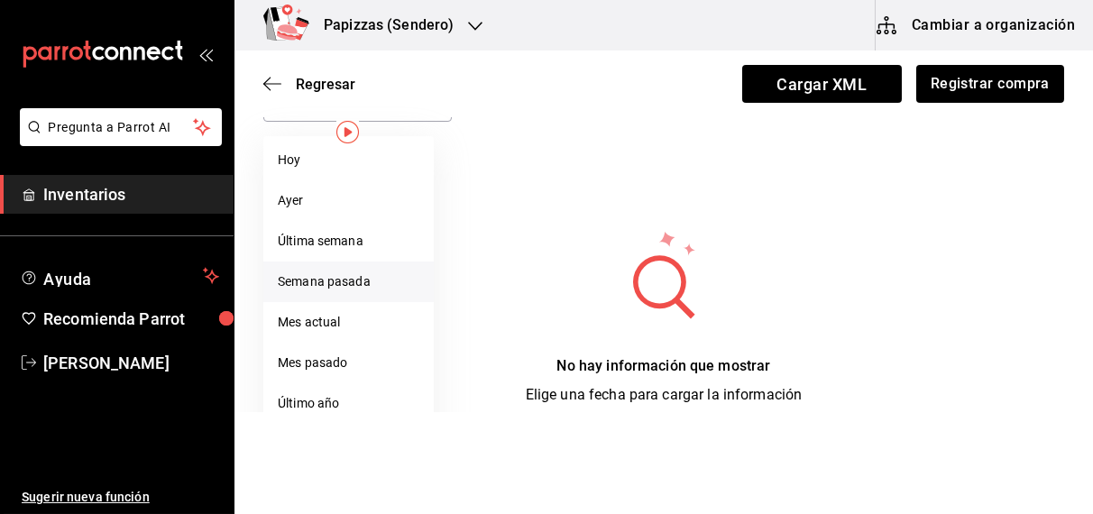
scroll to position [129, 0]
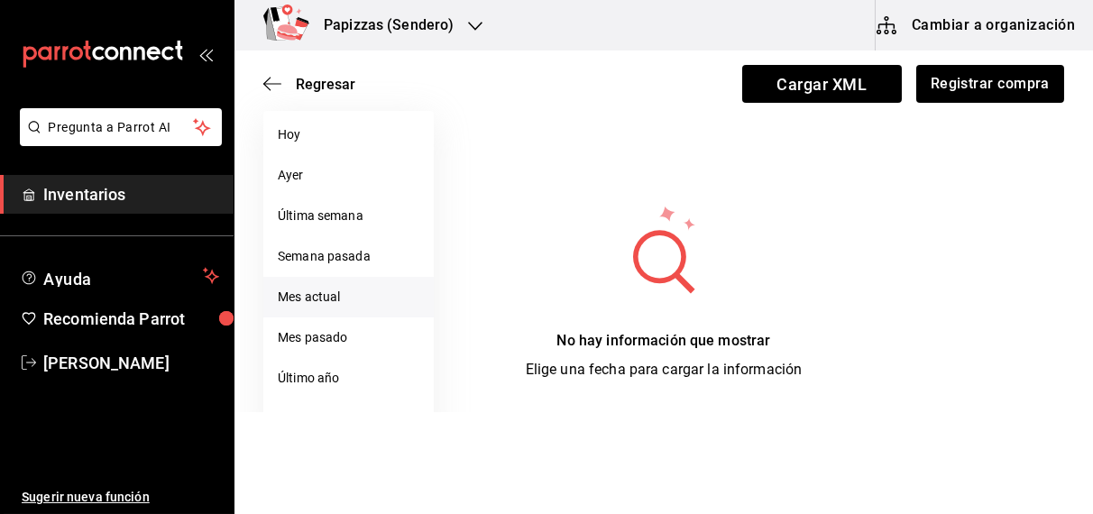
click at [321, 296] on li "Mes actual" at bounding box center [348, 297] width 170 height 41
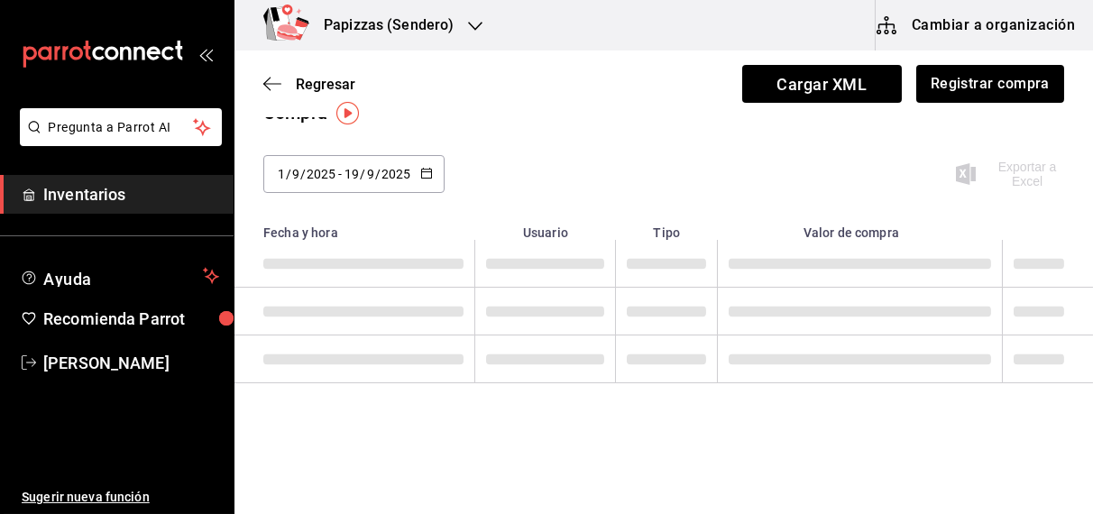
type input "[DATE]"
type input "1"
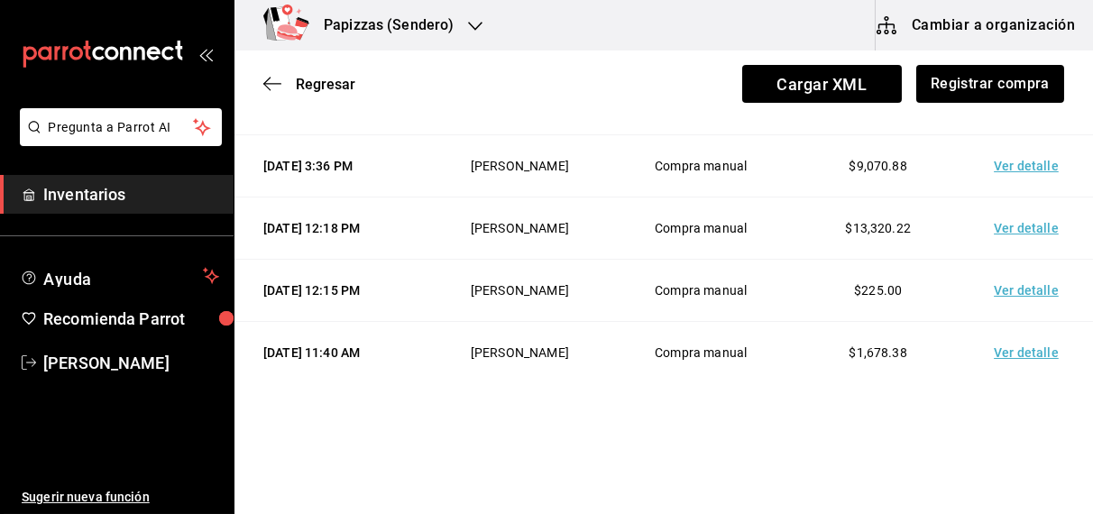
click at [1062, 135] on td "Ver detalle" at bounding box center [1030, 104] width 126 height 62
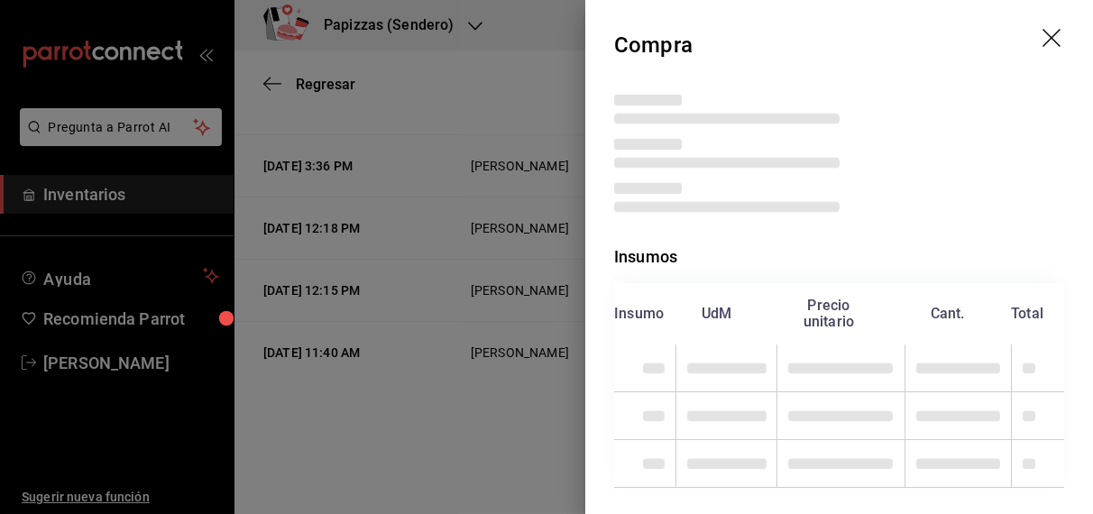
scroll to position [1186, 0]
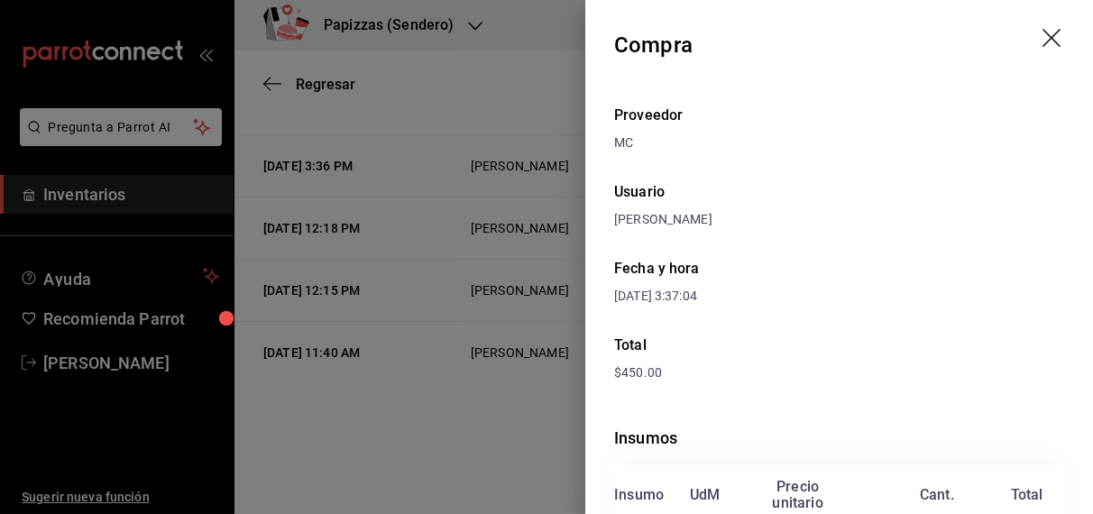
click at [1043, 31] on icon "drag" at bounding box center [1054, 40] width 22 height 22
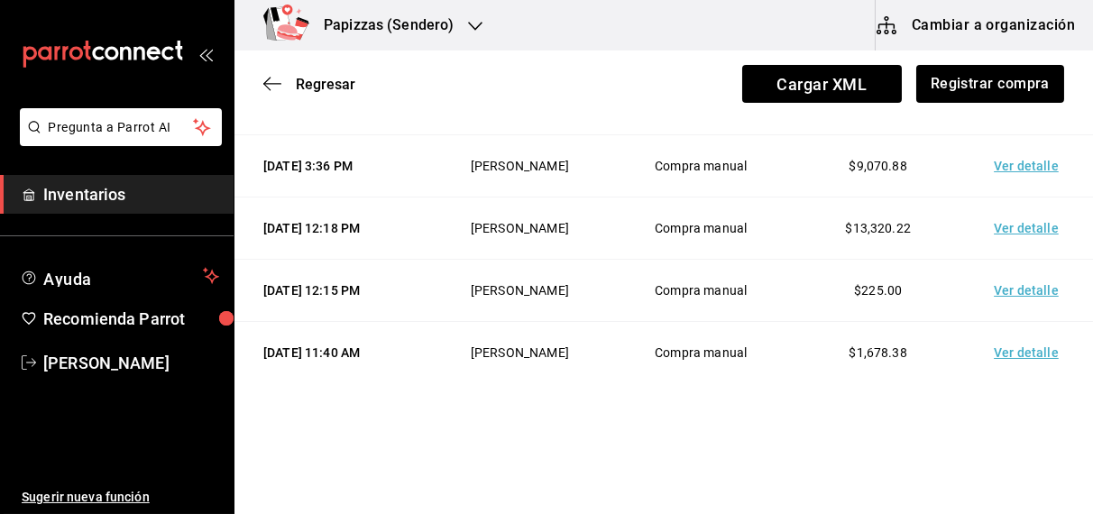
scroll to position [1344, 0]
click at [1034, 334] on td "Ver detalle" at bounding box center [1030, 353] width 126 height 62
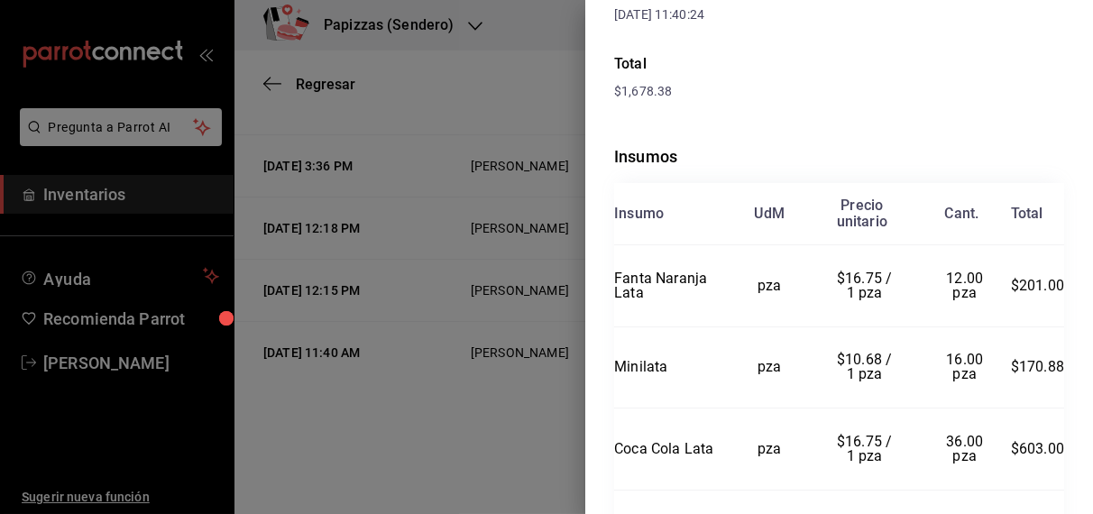
scroll to position [0, 0]
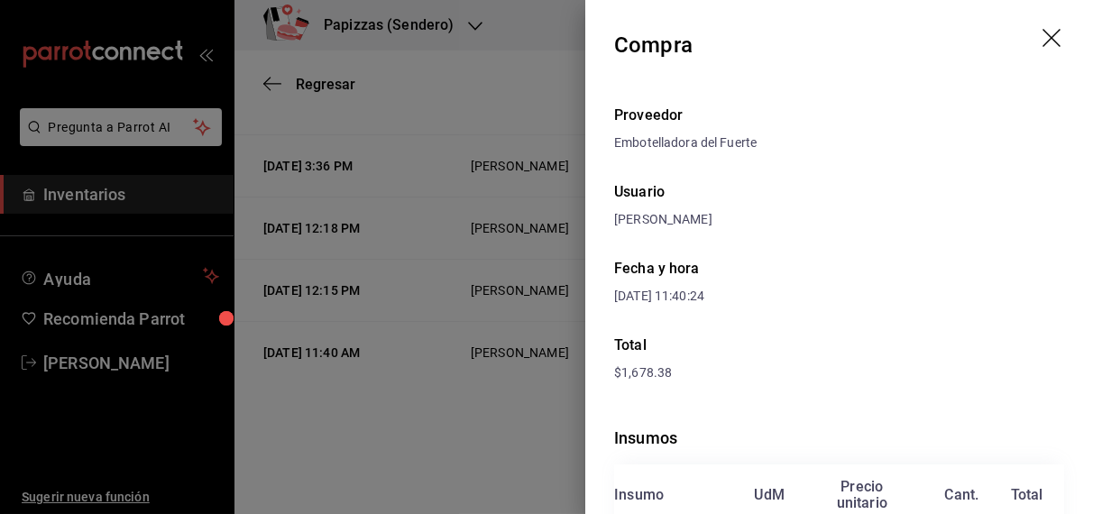
click at [1043, 36] on icon "drag" at bounding box center [1052, 38] width 18 height 18
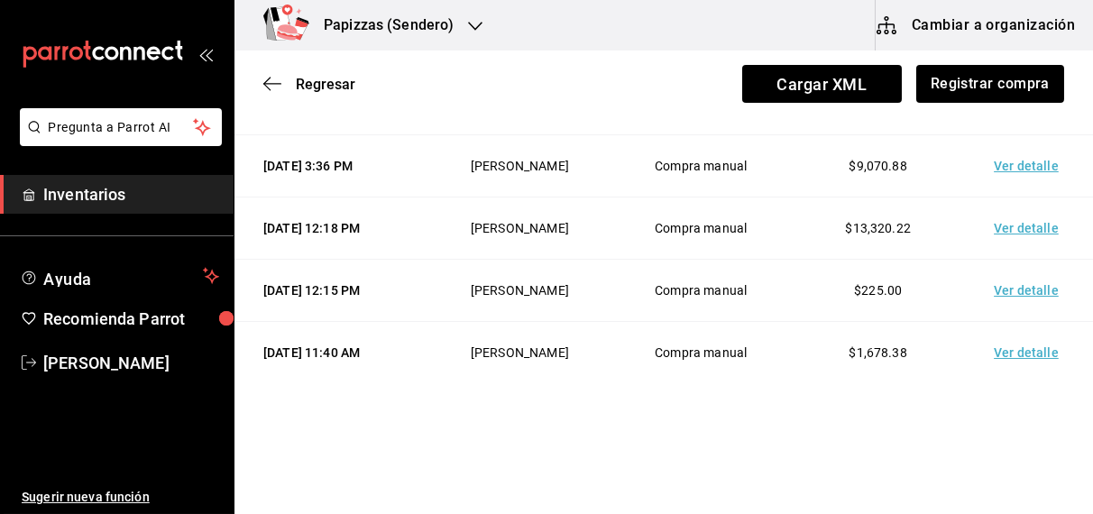
click at [336, 81] on span "Regresar" at bounding box center [326, 84] width 60 height 17
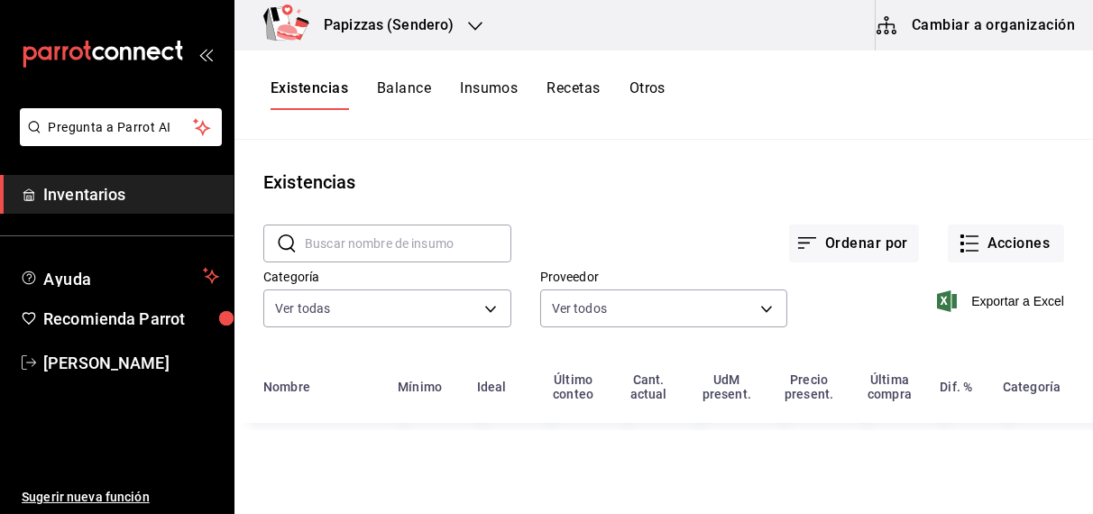
click at [654, 89] on button "Otros" at bounding box center [648, 94] width 36 height 31
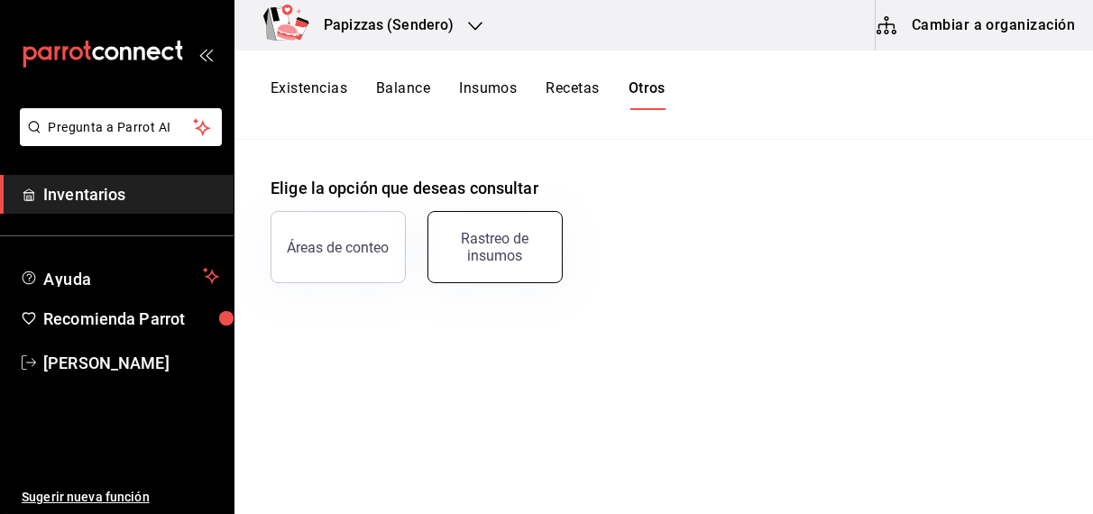
click at [482, 244] on div "Rastreo de insumos" at bounding box center [495, 247] width 112 height 34
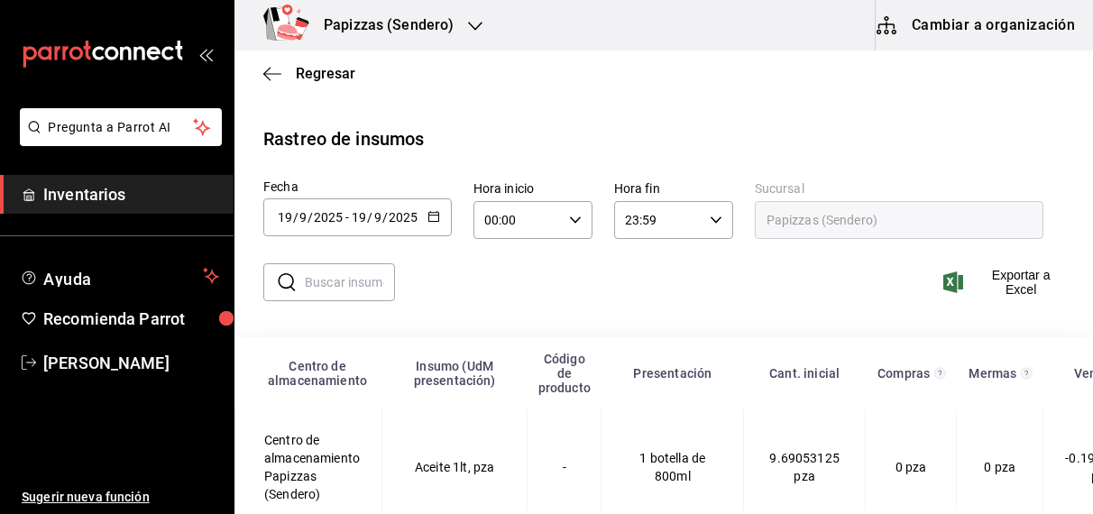
click at [363, 284] on input "text" at bounding box center [350, 282] width 90 height 36
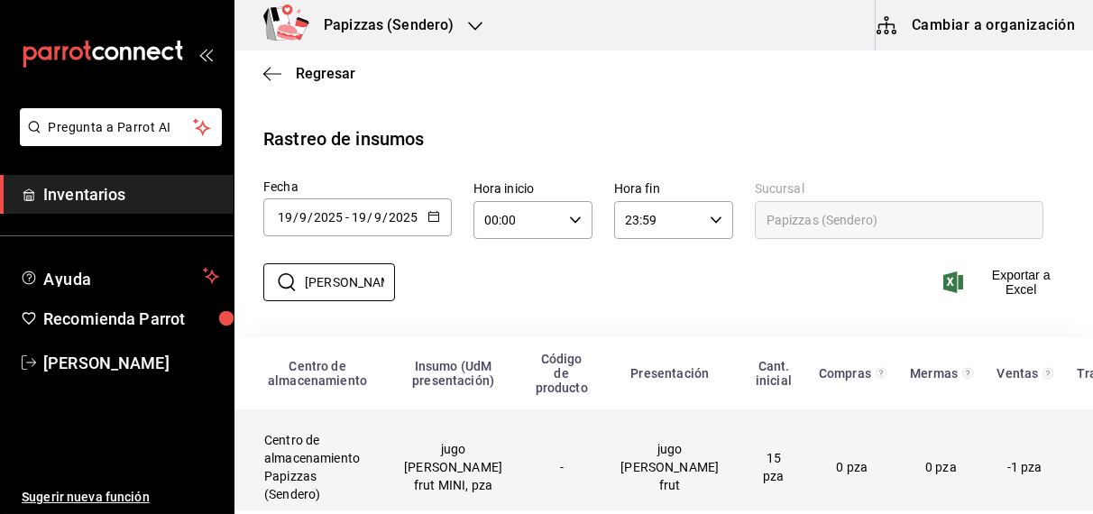
scroll to position [31, 0]
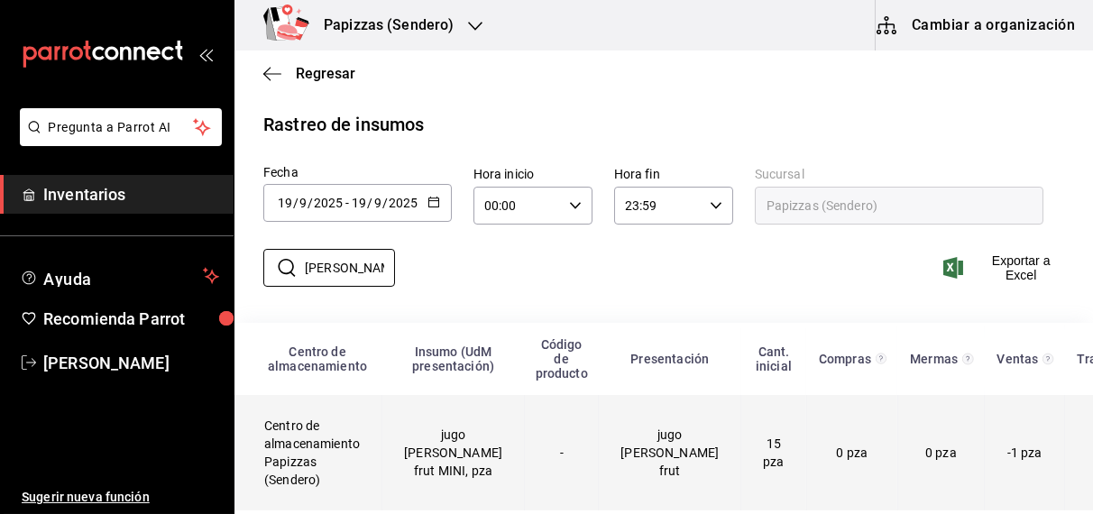
type input "[PERSON_NAME]"
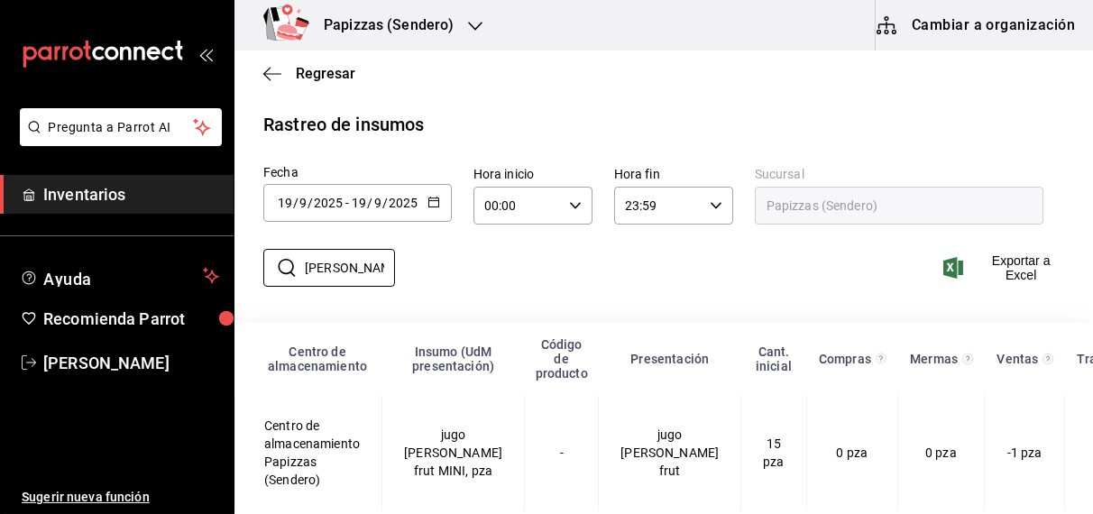
click at [473, 26] on icon "button" at bounding box center [475, 26] width 14 height 14
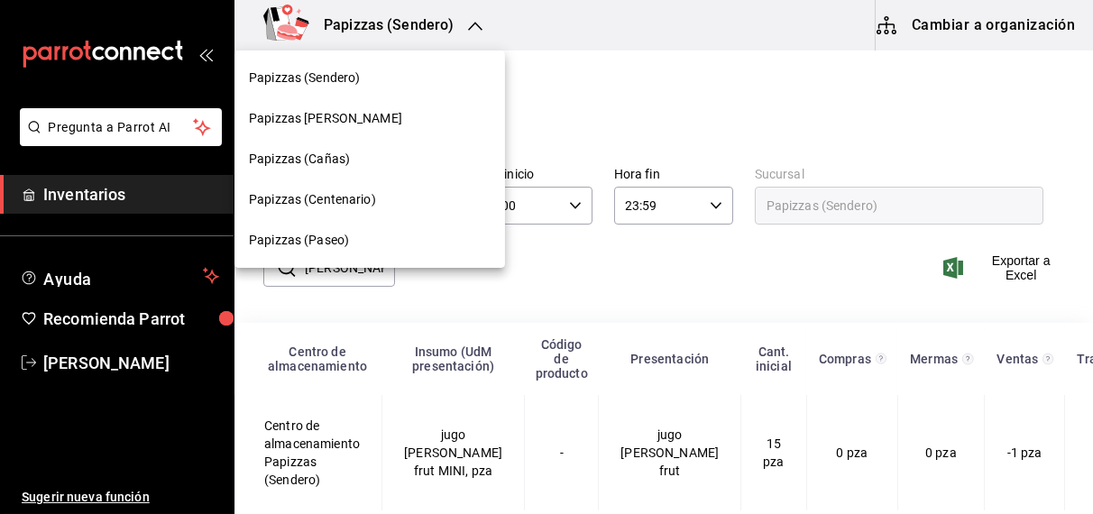
click at [332, 162] on span "Papizzas (Cañas)" at bounding box center [299, 159] width 101 height 19
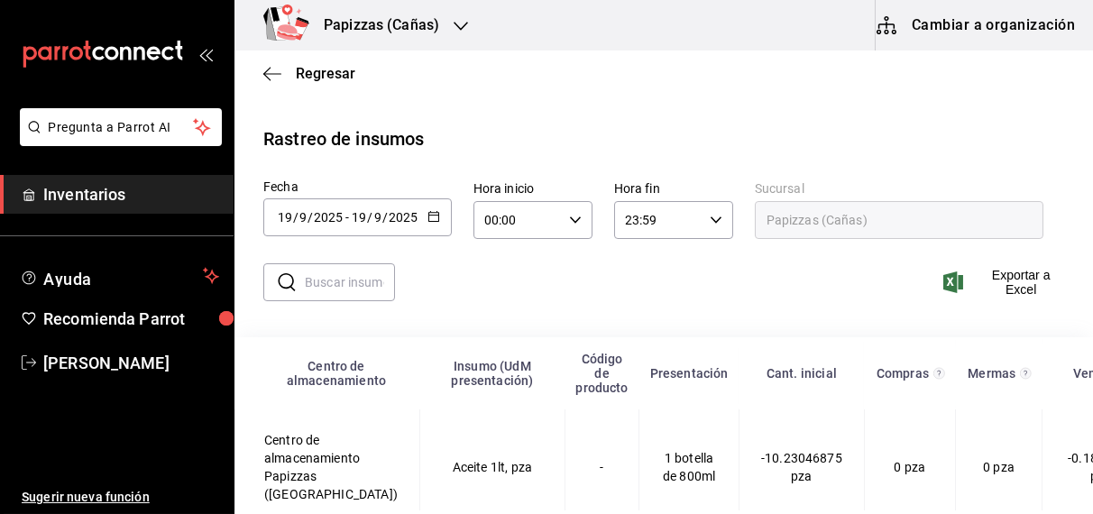
click at [367, 281] on input "text" at bounding box center [350, 282] width 90 height 36
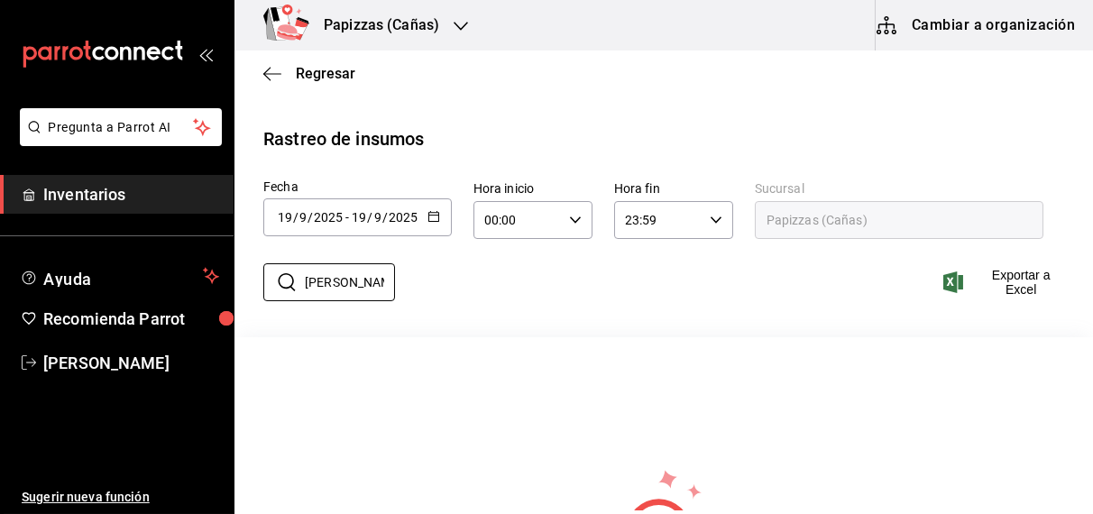
type input "[PERSON_NAME]"
click at [434, 213] on icon "button" at bounding box center [434, 216] width 13 height 13
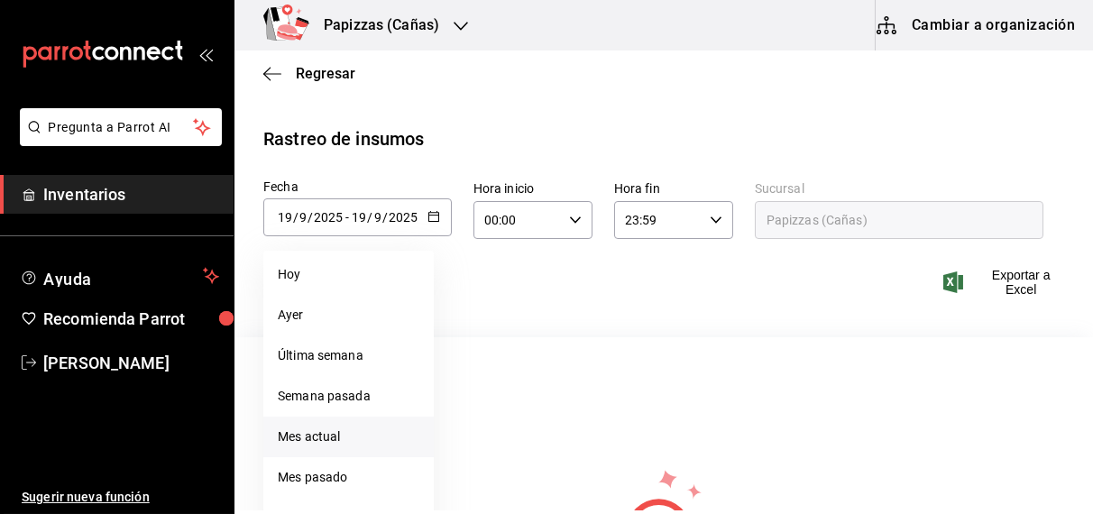
click at [319, 437] on li "Mes actual" at bounding box center [348, 437] width 170 height 41
type input "[DATE]"
type input "1"
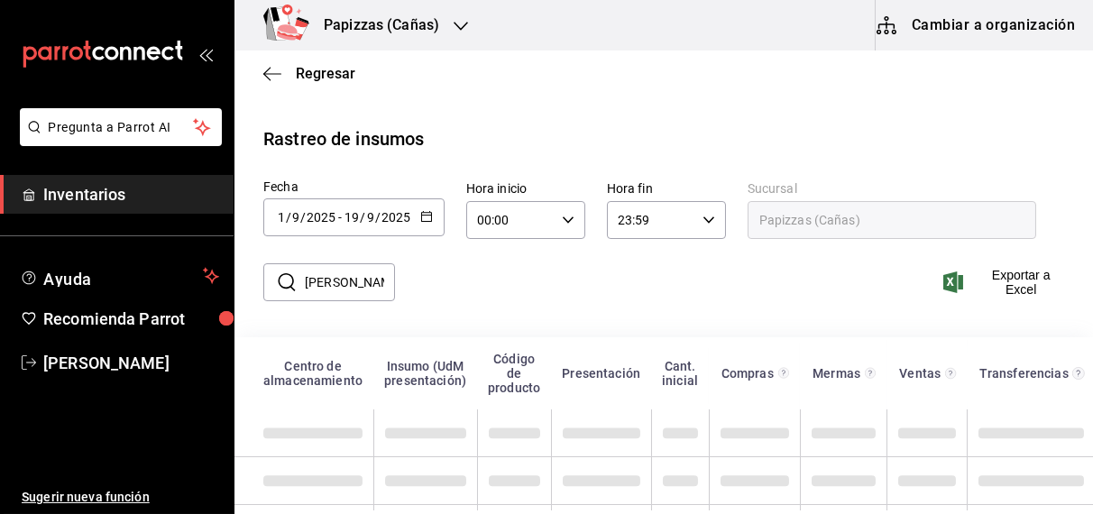
click at [357, 290] on input "[PERSON_NAME]" at bounding box center [350, 282] width 90 height 36
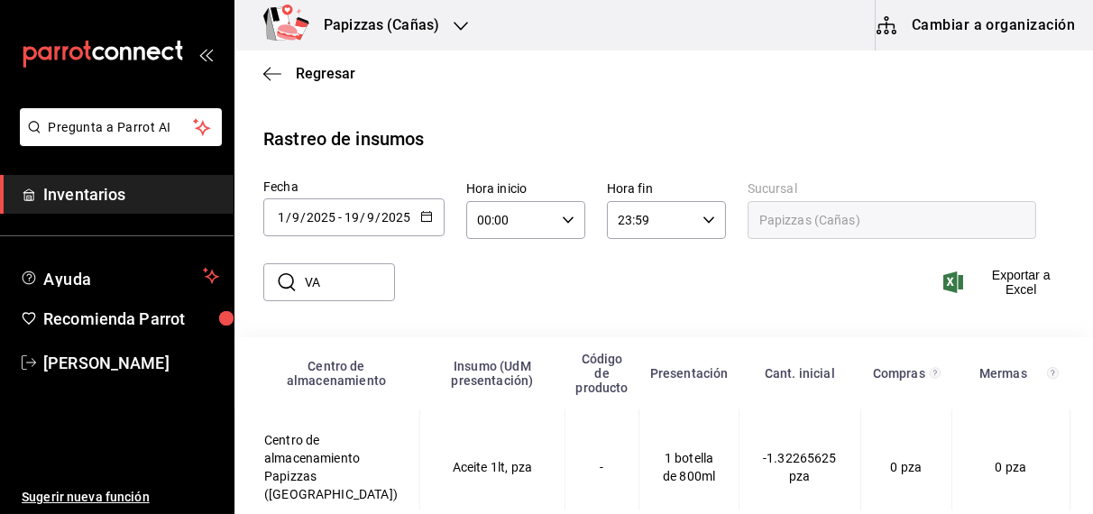
type input "V"
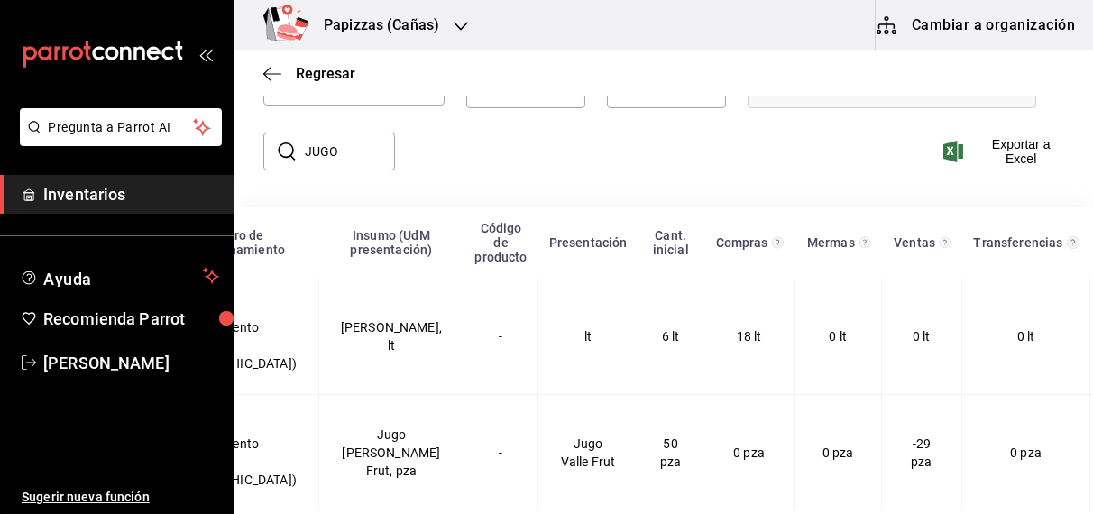
scroll to position [0, 314]
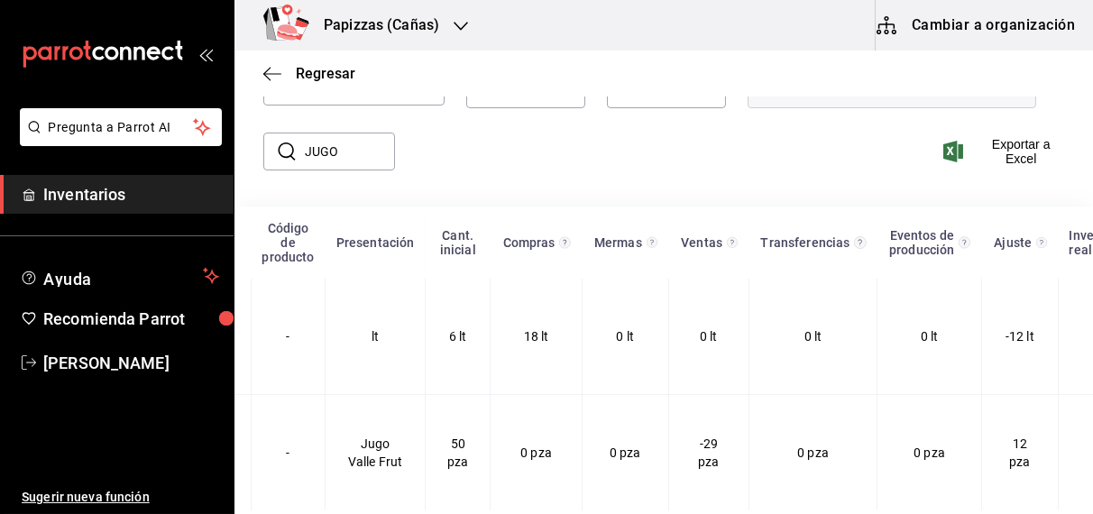
type input "JUGO"
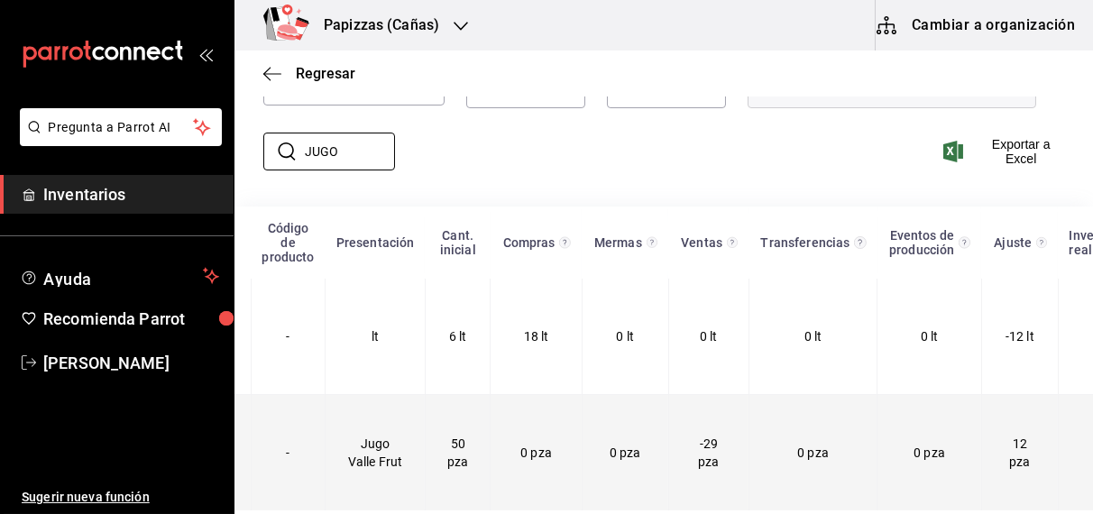
click at [582, 453] on td "0 pza" at bounding box center [625, 453] width 87 height 116
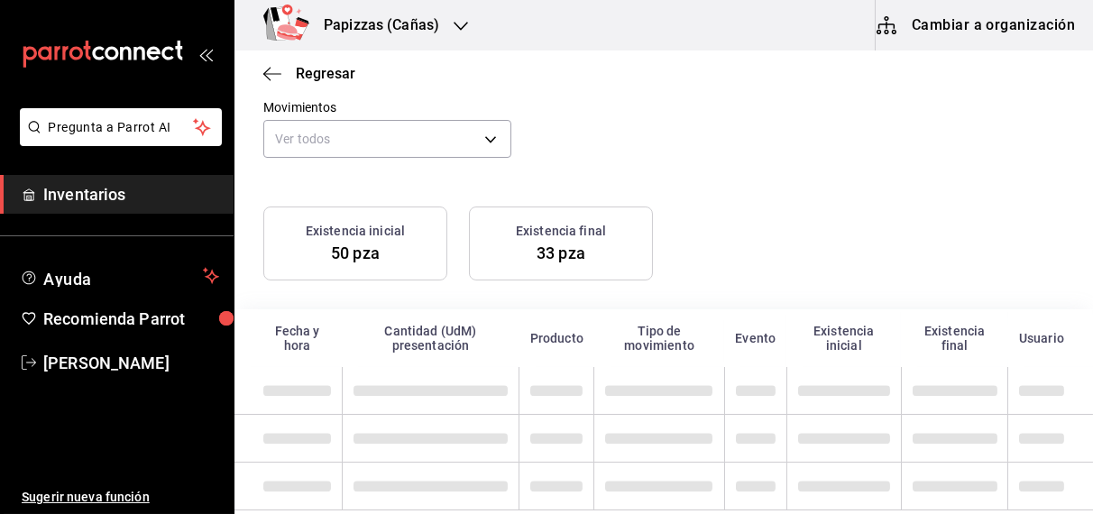
scroll to position [130, 0]
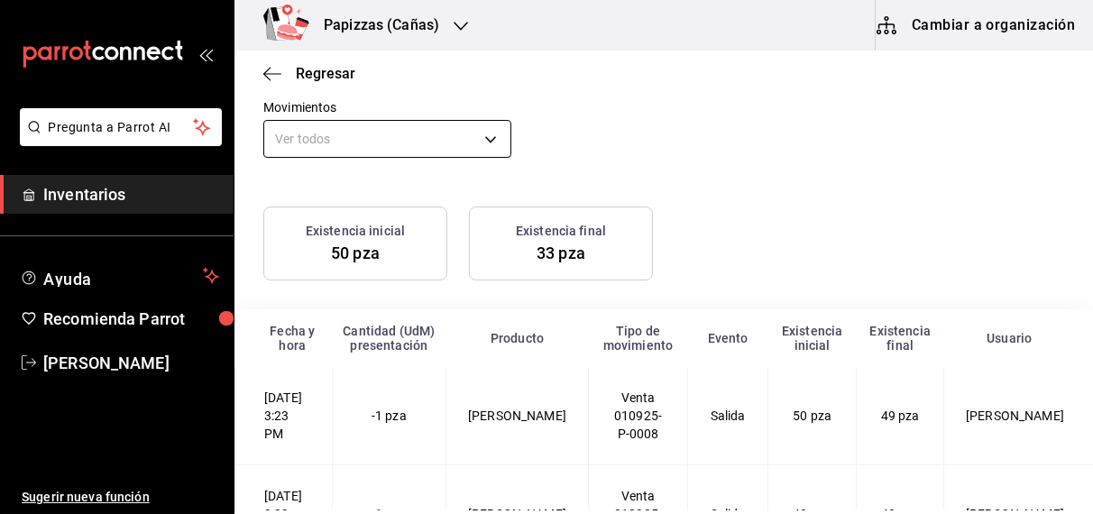
click at [363, 144] on body "Pregunta a Parrot AI Inventarios Ayuda Recomienda Parrot [PERSON_NAME] Sugerir …" at bounding box center [546, 255] width 1093 height 511
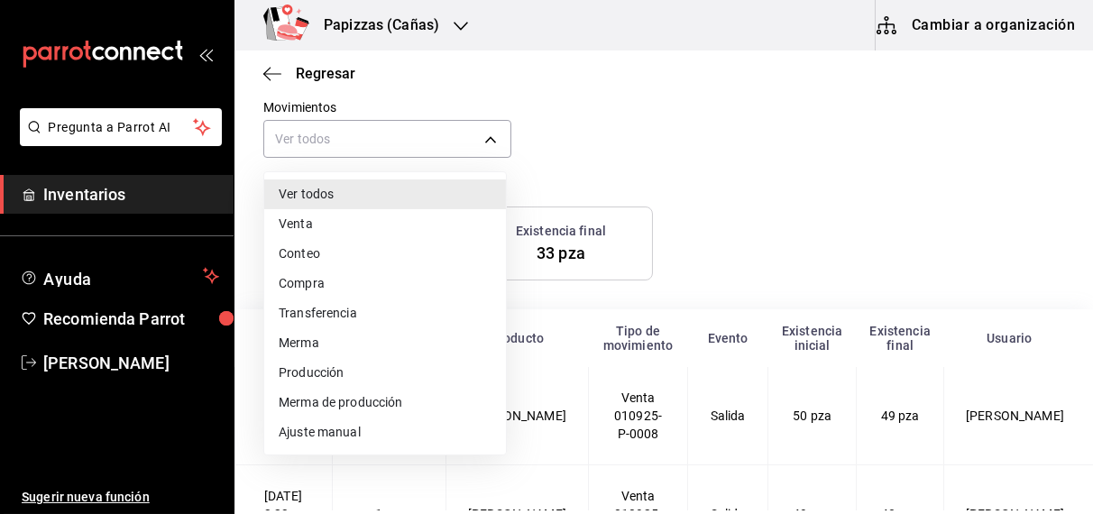
click at [317, 282] on li "Compra" at bounding box center [385, 284] width 242 height 30
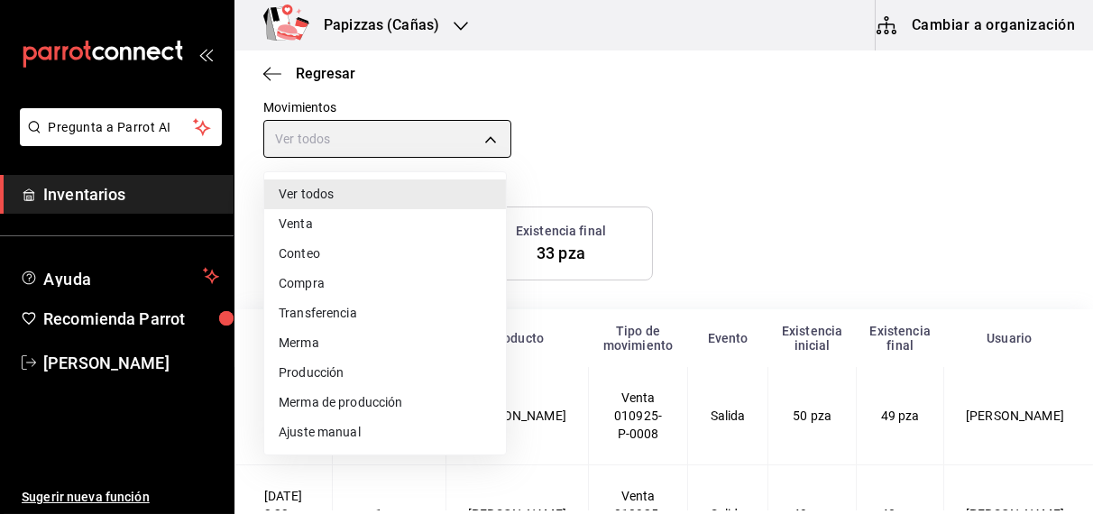
type input "PURCHASE"
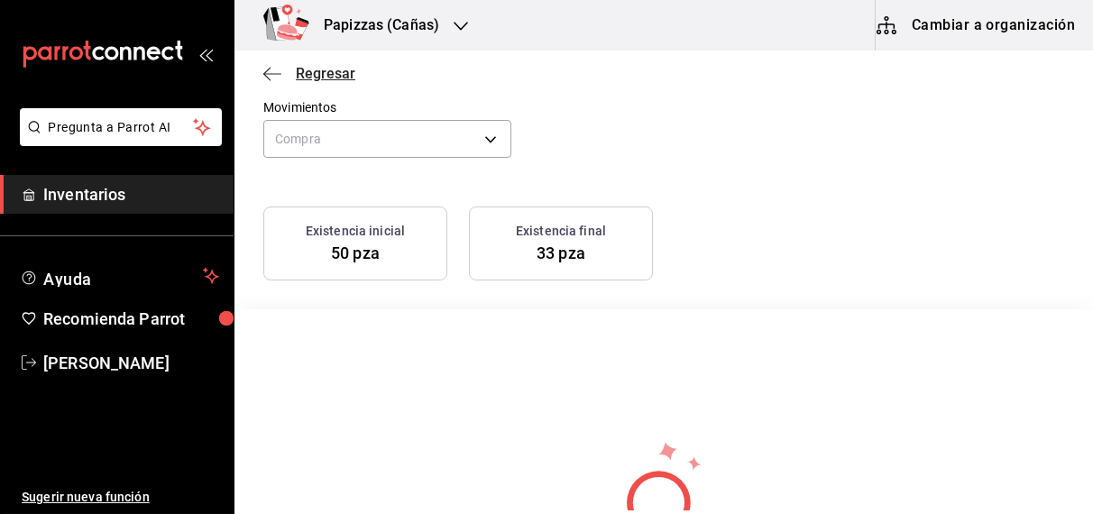
click at [336, 71] on span "Regresar" at bounding box center [326, 73] width 60 height 17
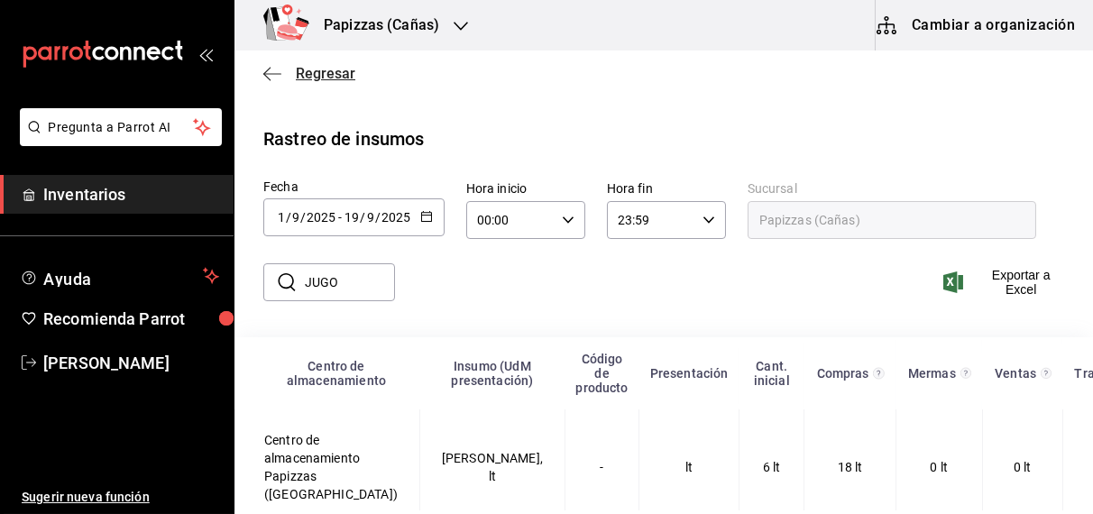
click at [330, 77] on span "Regresar" at bounding box center [326, 73] width 60 height 17
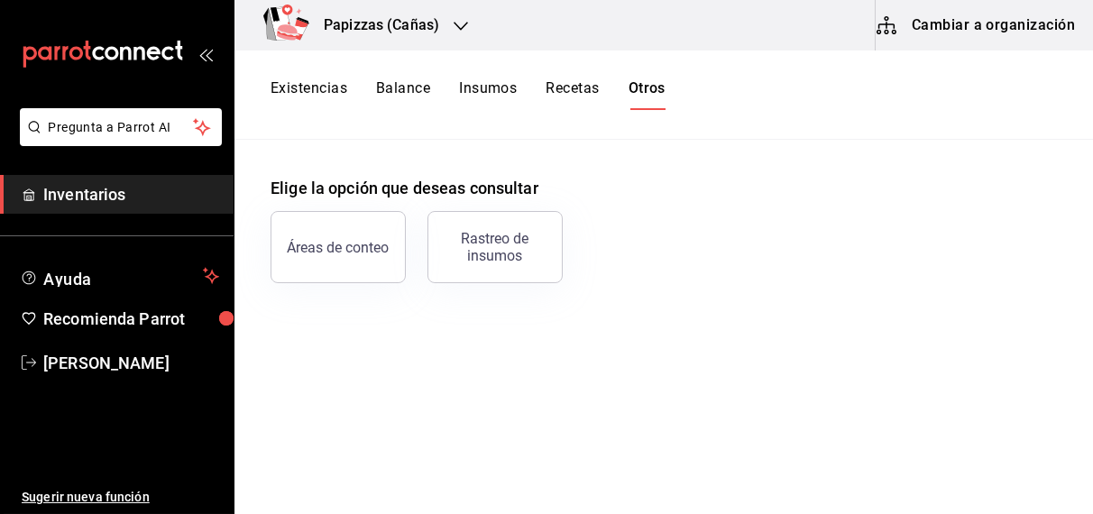
click at [425, 28] on h3 "Papizzas (Cañas)" at bounding box center [374, 25] width 130 height 22
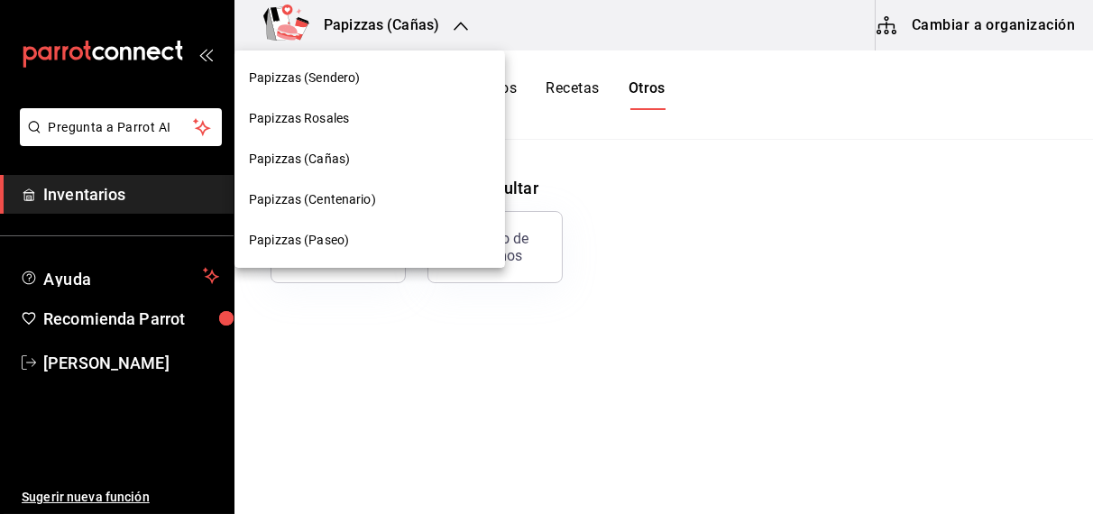
click at [339, 80] on span "Papizzas (Sendero)" at bounding box center [304, 78] width 111 height 19
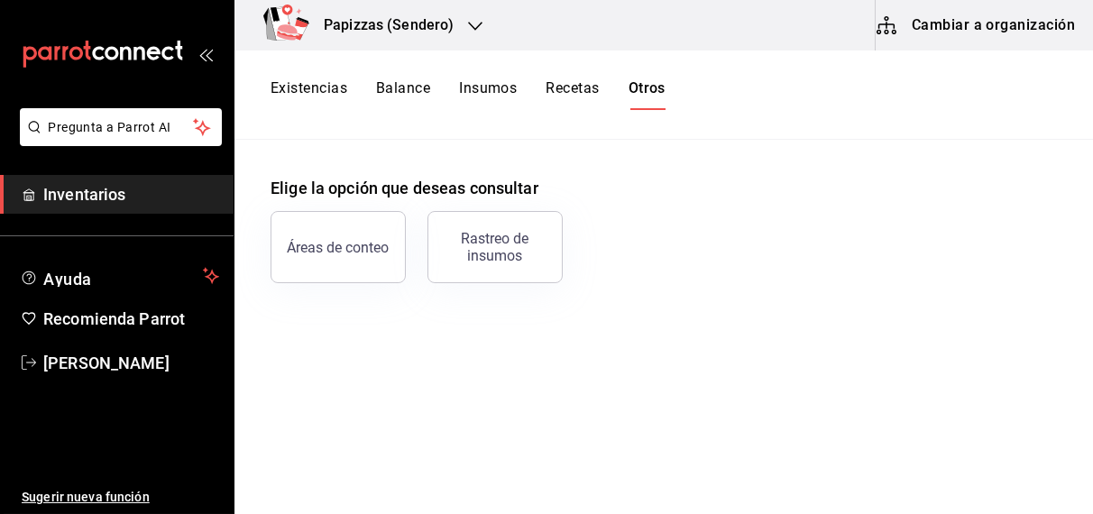
click at [472, 22] on icon "button" at bounding box center [475, 26] width 14 height 14
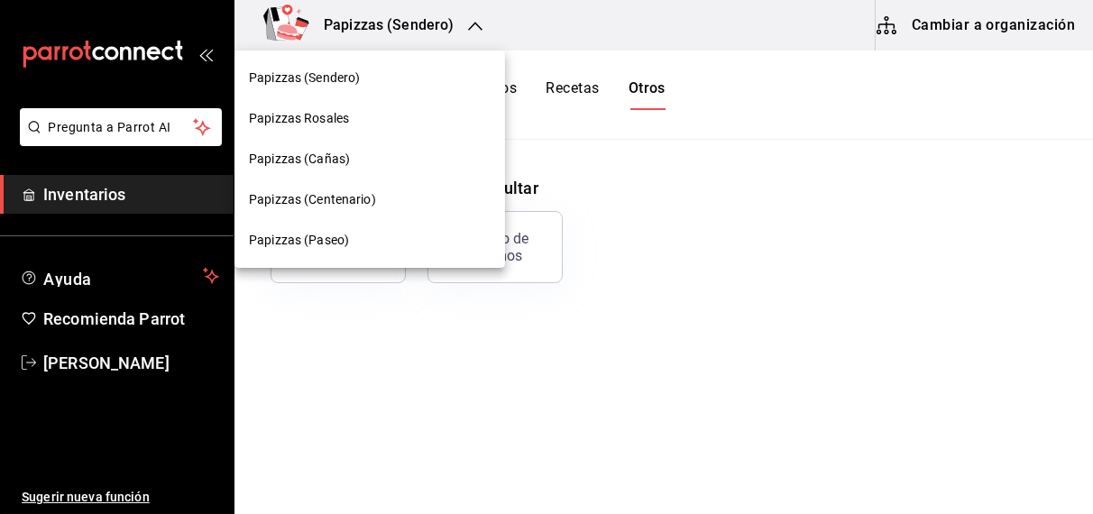
click at [323, 250] on div "Papizzas (Paseo)" at bounding box center [370, 240] width 271 height 41
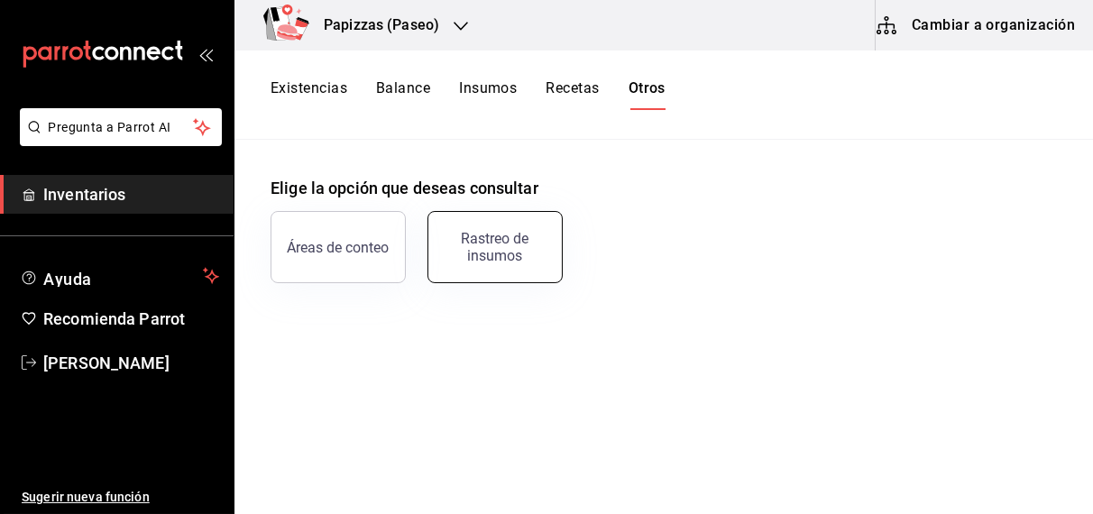
click at [511, 241] on div "Rastreo de insumos" at bounding box center [495, 247] width 112 height 34
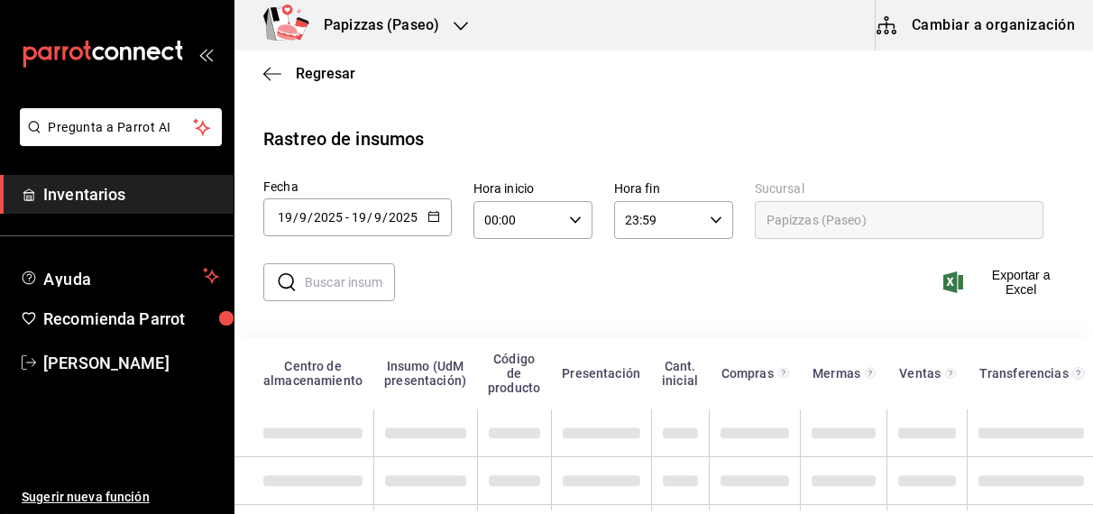
click at [372, 282] on input "text" at bounding box center [350, 282] width 90 height 36
click at [432, 212] on icon "button" at bounding box center [434, 216] width 13 height 13
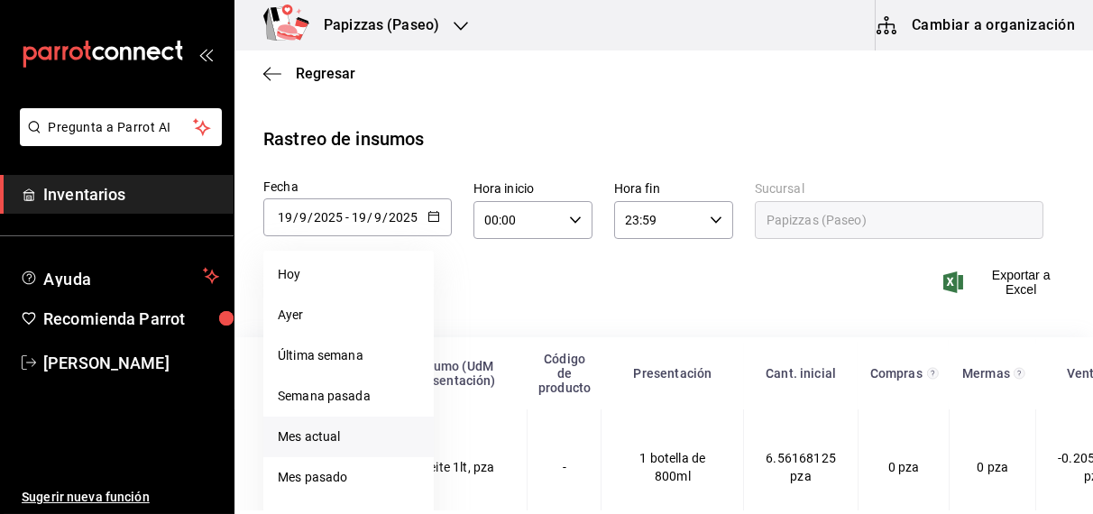
click at [309, 437] on li "Mes actual" at bounding box center [348, 437] width 170 height 41
type input "2025-09-01"
type input "1"
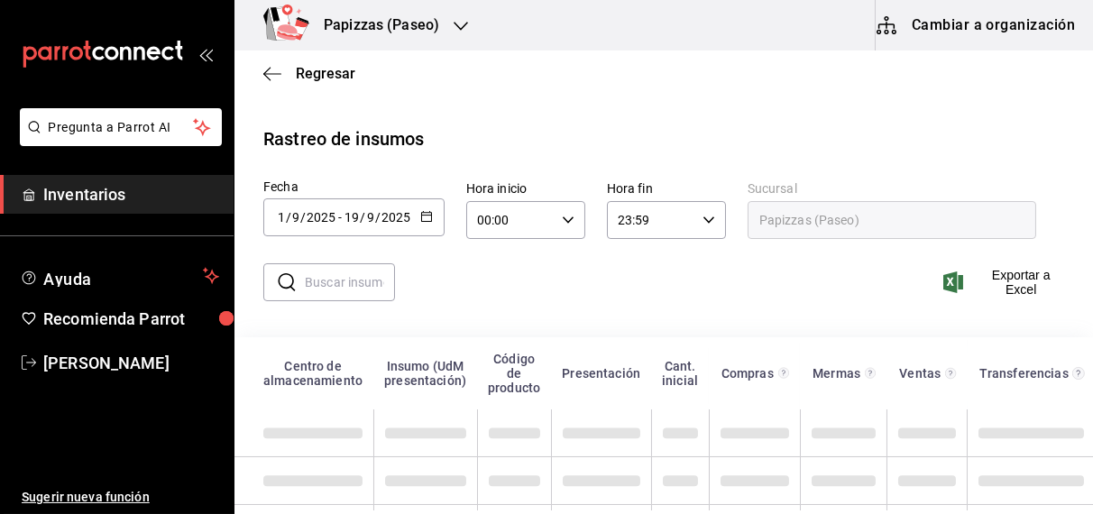
click at [345, 277] on input "text" at bounding box center [350, 282] width 90 height 36
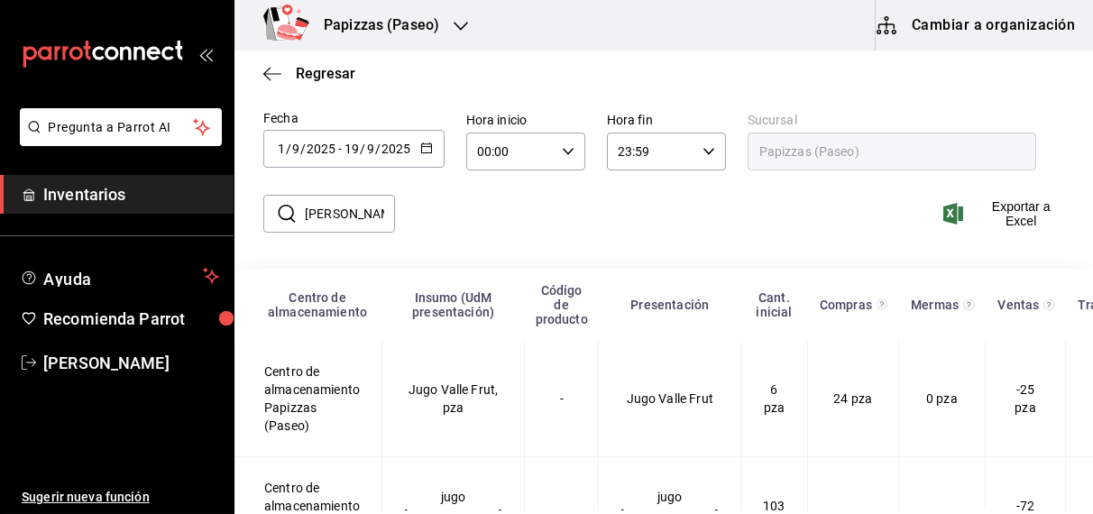
scroll to position [147, 0]
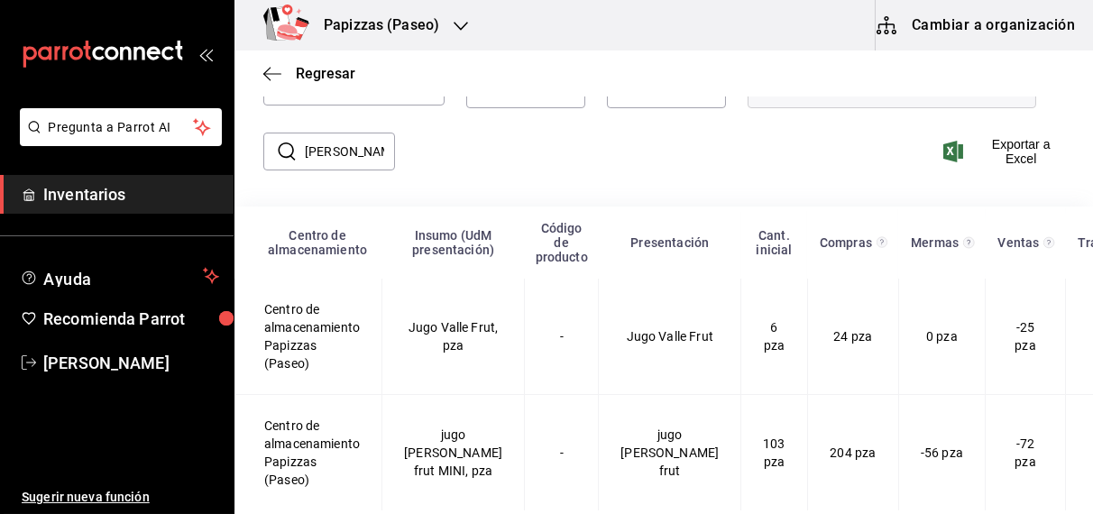
type input "[PERSON_NAME]"
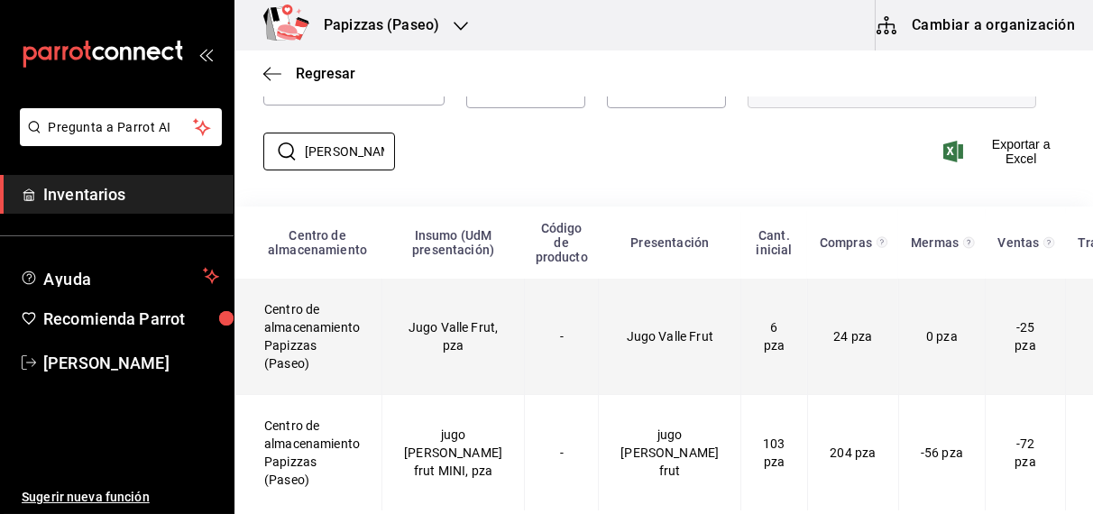
click at [986, 320] on td "-25 pza" at bounding box center [1026, 337] width 80 height 116
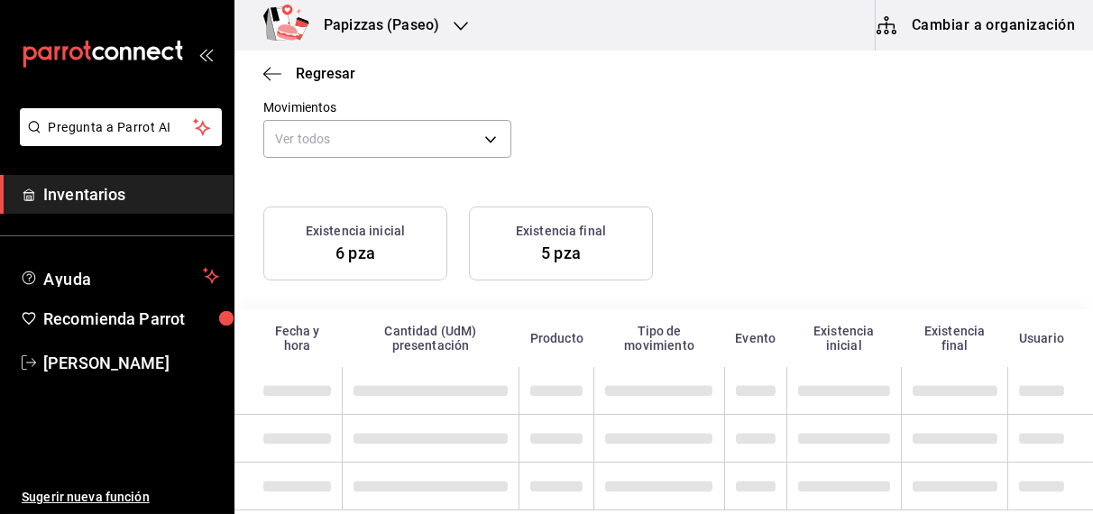
scroll to position [130, 0]
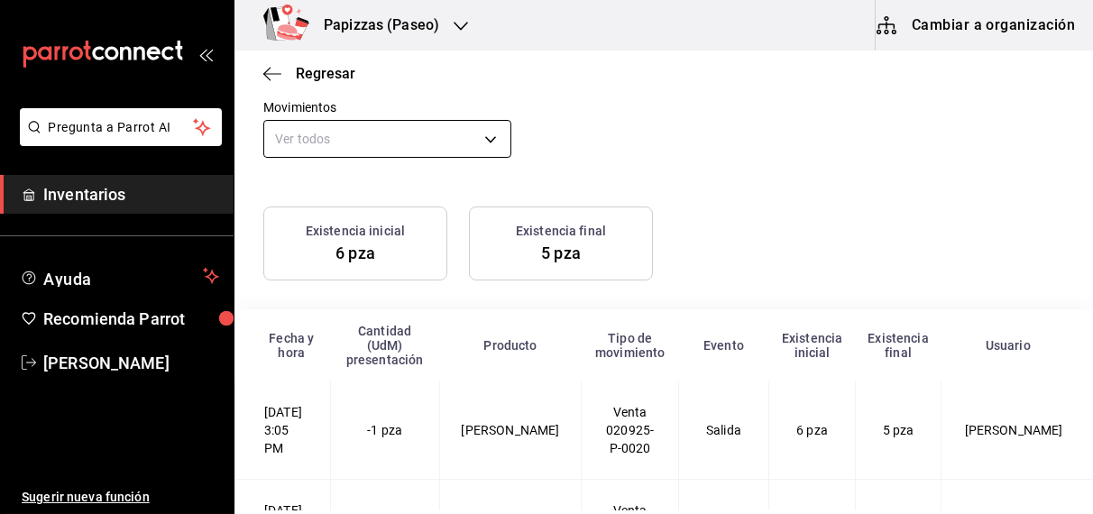
click at [421, 151] on body "Pregunta a Parrot AI Inventarios Ayuda Recomienda Parrot OBDULIA JANNETH CASTRO…" at bounding box center [546, 255] width 1093 height 511
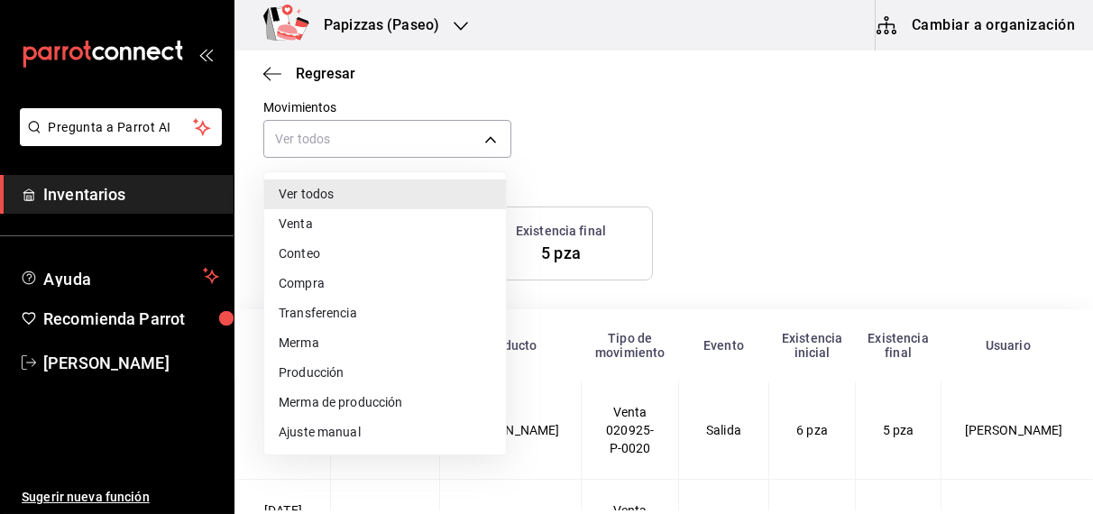
click at [313, 296] on li "Compra" at bounding box center [385, 284] width 242 height 30
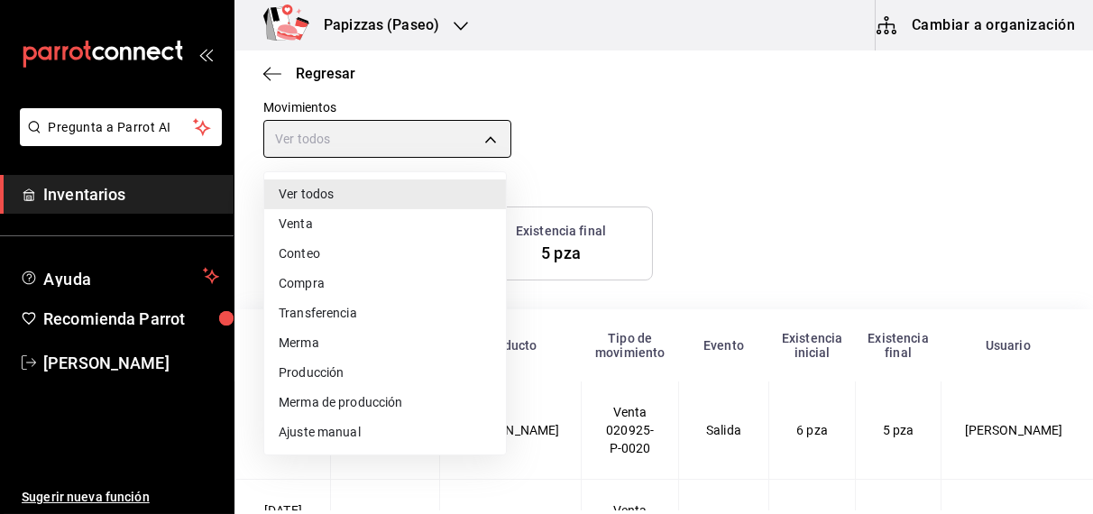
type input "PURCHASE"
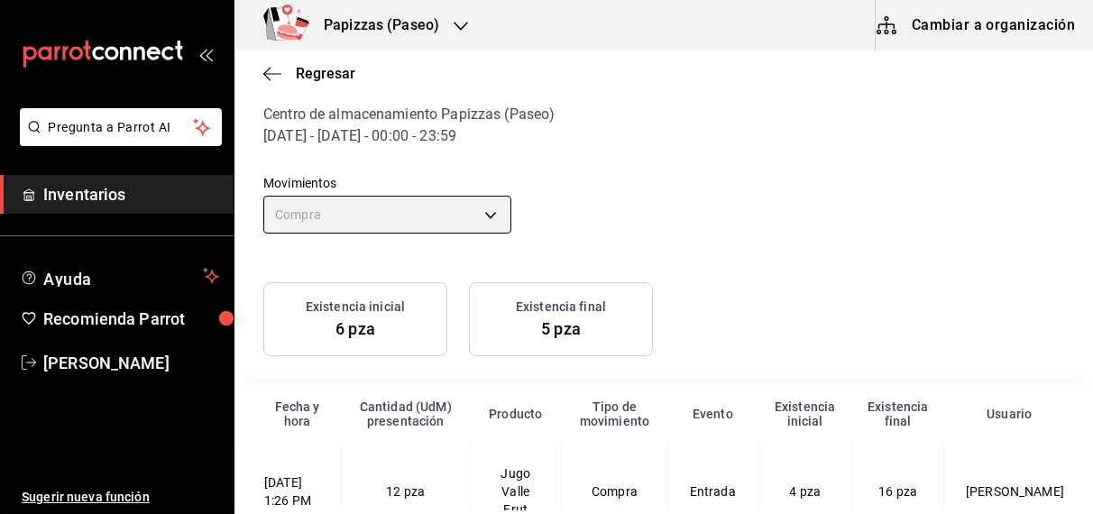
scroll to position [0, 0]
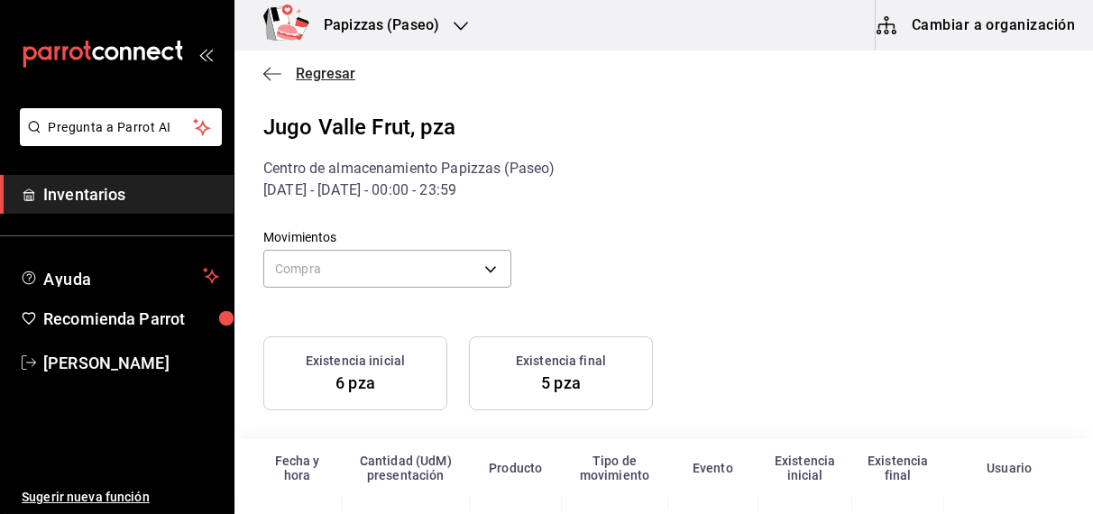
click at [336, 66] on span "Regresar" at bounding box center [326, 73] width 60 height 17
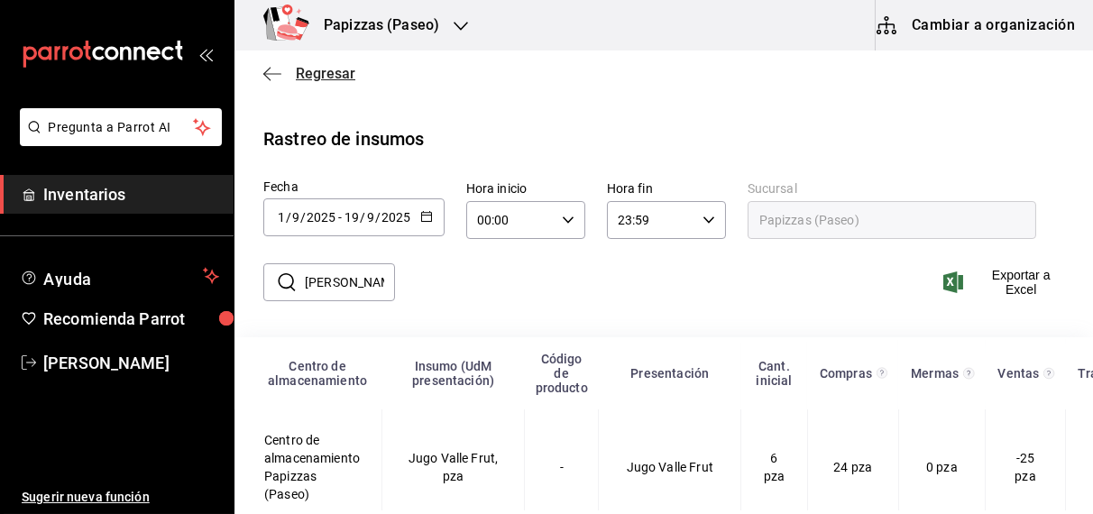
click at [330, 79] on span "Regresar" at bounding box center [326, 73] width 60 height 17
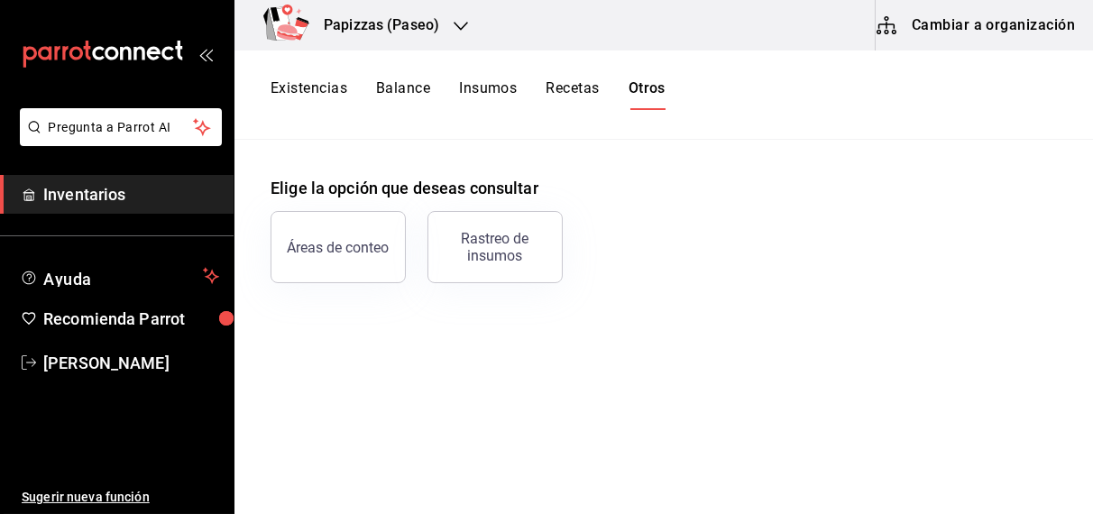
click at [323, 89] on button "Existencias" at bounding box center [309, 94] width 77 height 31
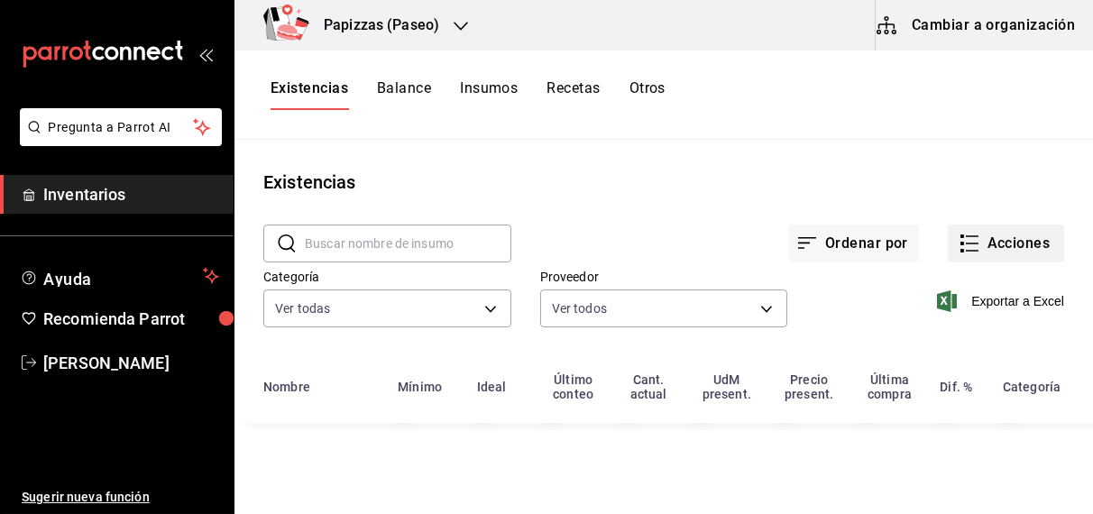
click at [1028, 246] on button "Acciones" at bounding box center [1006, 244] width 116 height 38
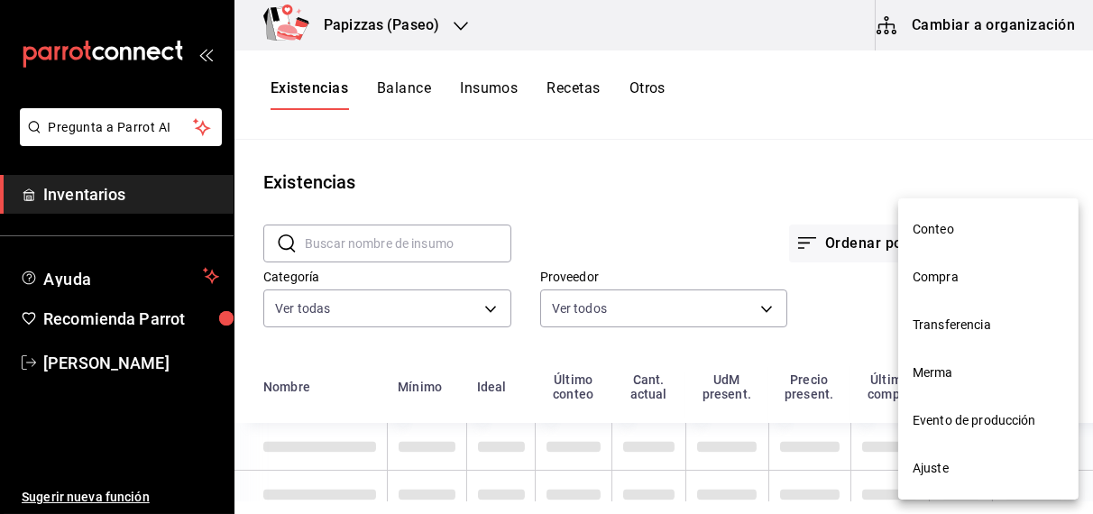
click at [968, 276] on span "Compra" at bounding box center [989, 277] width 152 height 19
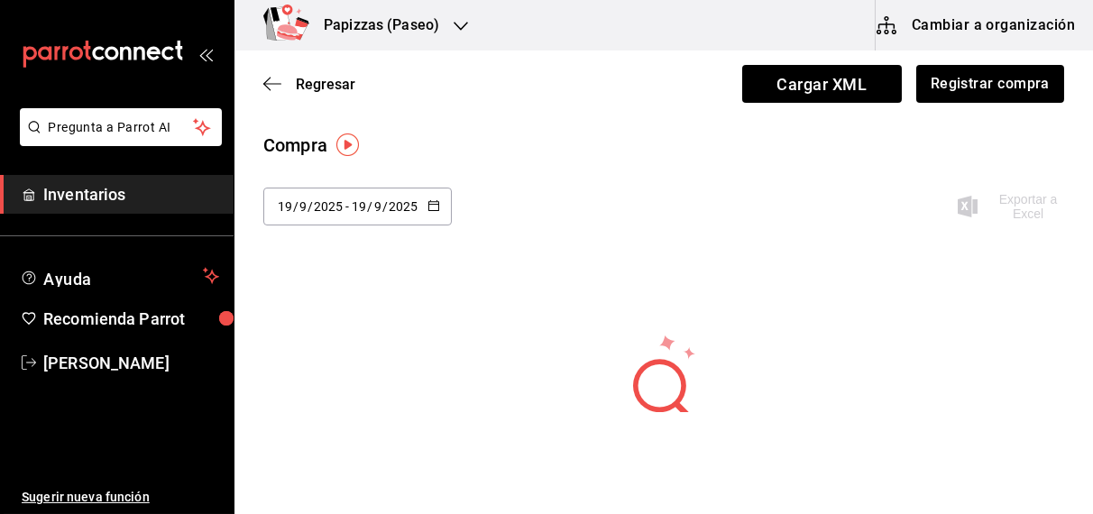
click at [437, 200] on \(Stroke\) "button" at bounding box center [437, 200] width 1 height 1
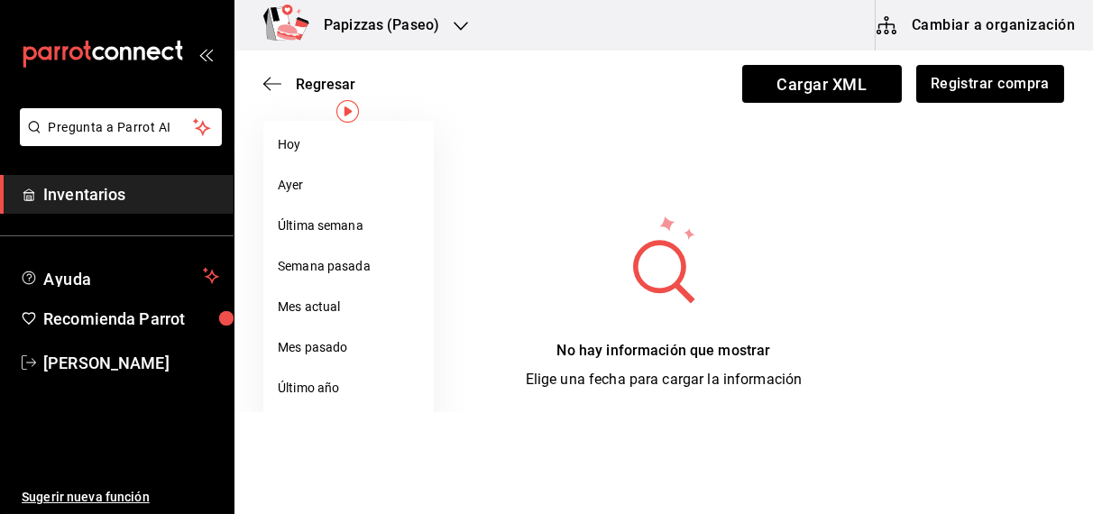
scroll to position [159, 0]
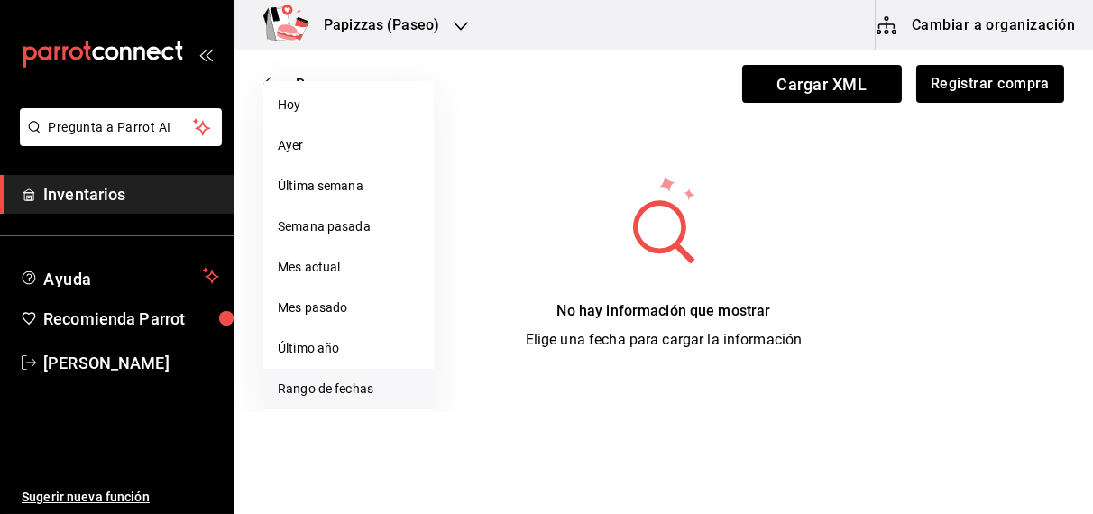
click at [330, 398] on li "Rango de fechas" at bounding box center [348, 389] width 170 height 41
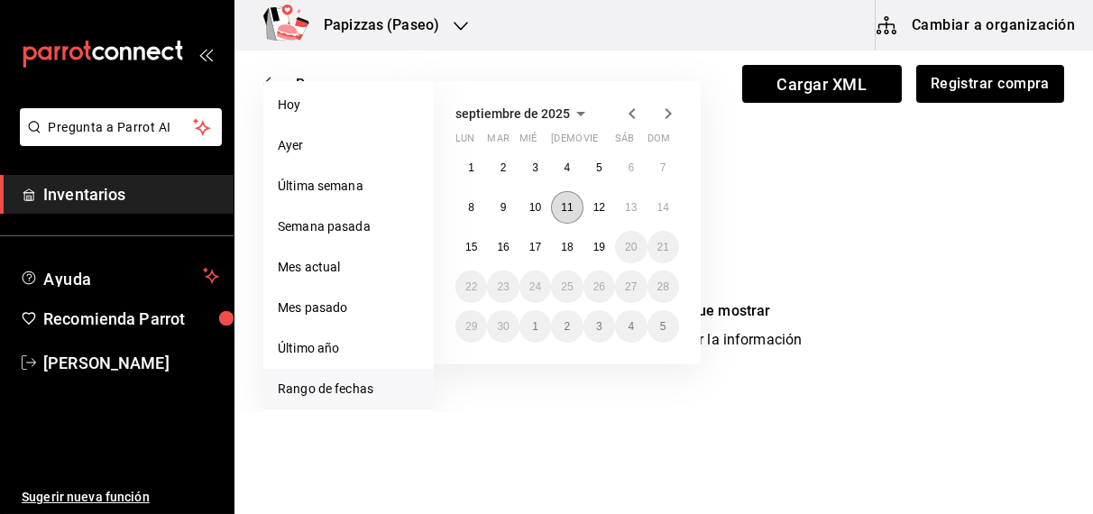
click at [566, 208] on abbr "11" at bounding box center [567, 207] width 12 height 13
type input "2025-09-11"
type input "11"
type input "2025-09-11"
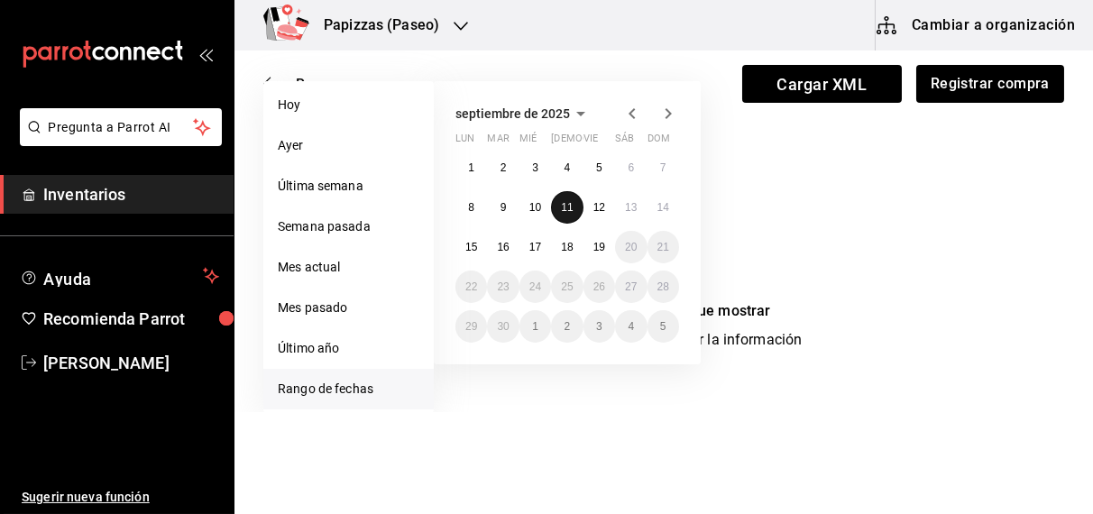
type input "11"
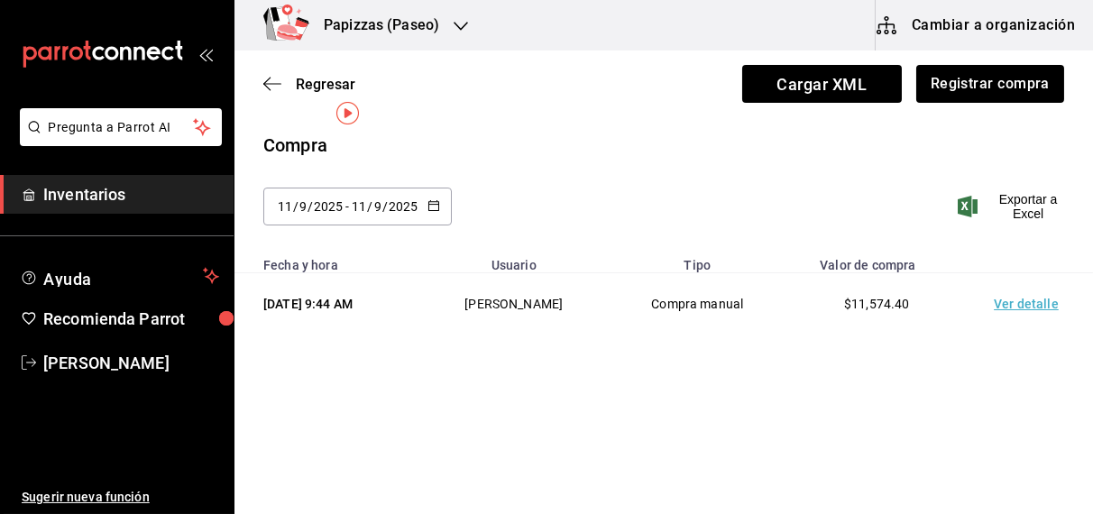
scroll to position [0, 0]
click at [1034, 305] on td "Ver detalle" at bounding box center [1030, 304] width 126 height 62
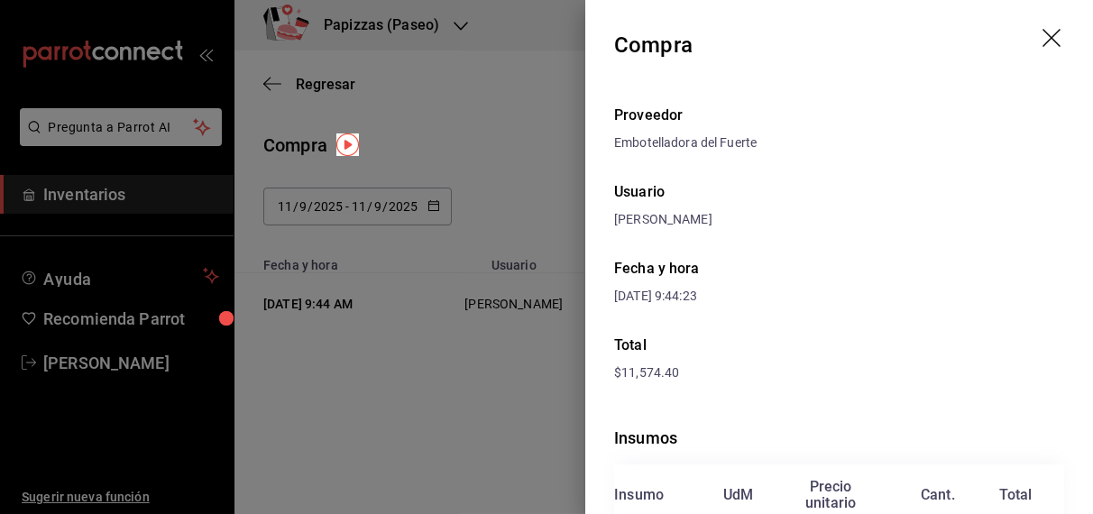
click at [1044, 48] on icon "drag" at bounding box center [1054, 40] width 22 height 22
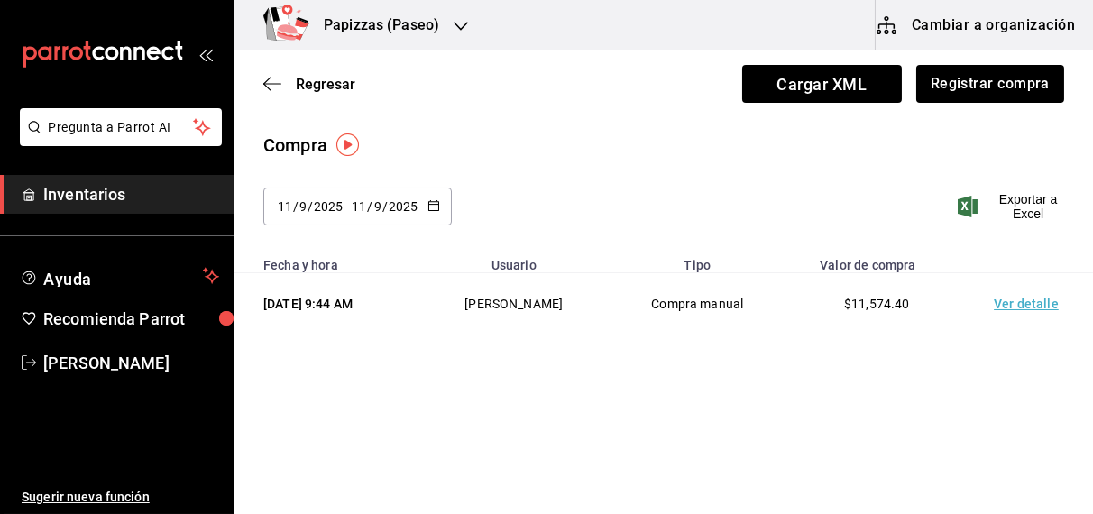
click at [455, 27] on icon "button" at bounding box center [461, 26] width 14 height 14
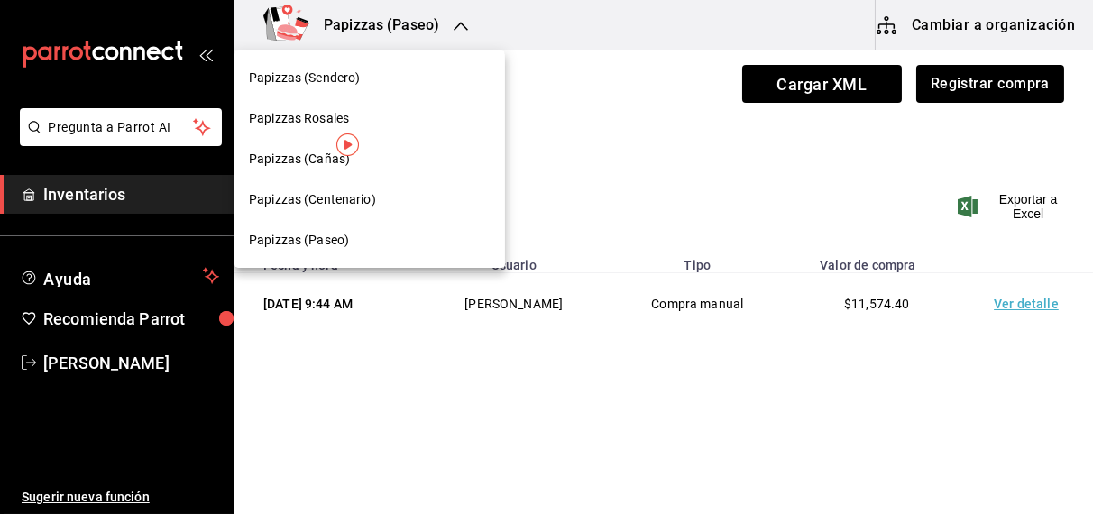
click at [340, 76] on span "Papizzas (Sendero)" at bounding box center [304, 78] width 111 height 19
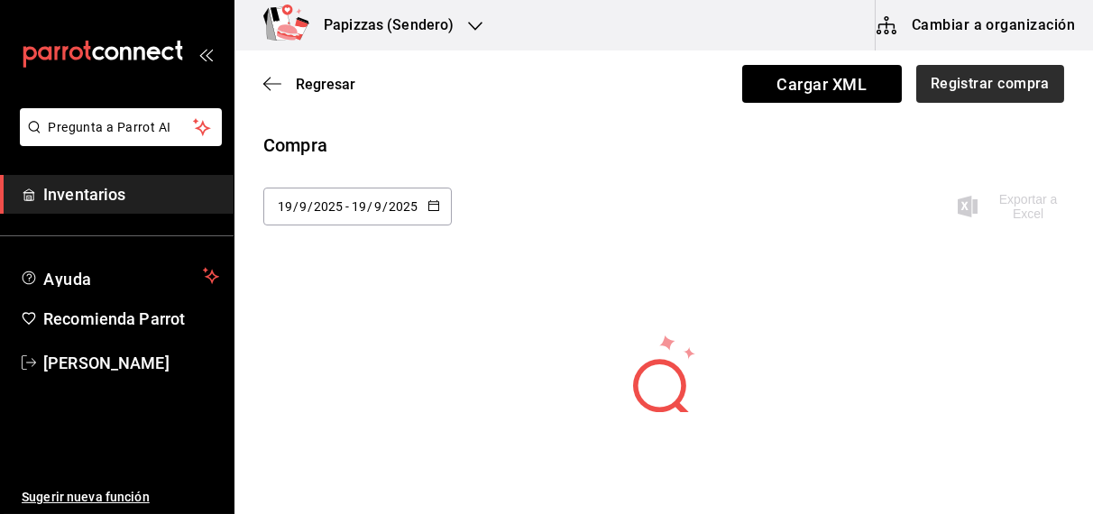
click at [999, 77] on button "Registrar compra" at bounding box center [990, 84] width 148 height 38
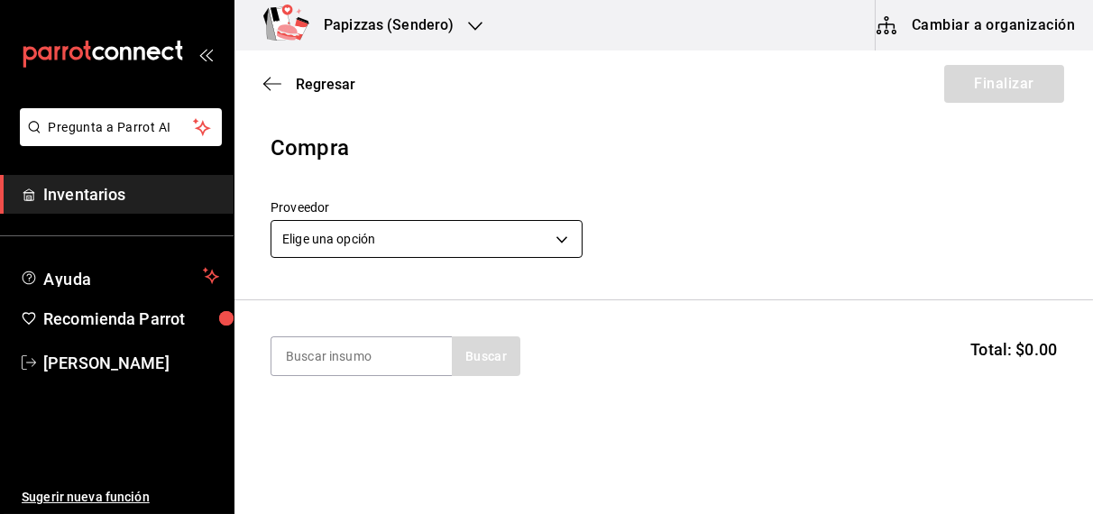
click at [428, 232] on body "Pregunta a Parrot AI Inventarios Ayuda Recomienda Parrot [PERSON_NAME] Sugerir …" at bounding box center [546, 206] width 1093 height 412
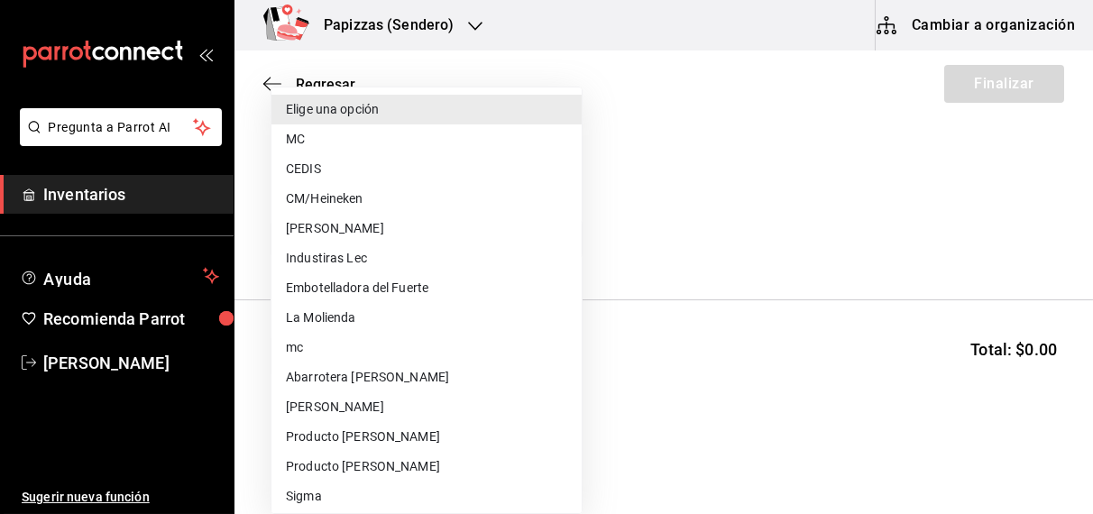
click at [401, 280] on li "Embotelladora del Fuerte" at bounding box center [426, 288] width 310 height 30
type input "2a449e60-1878-40e8-ba60-5a9907f89e6b"
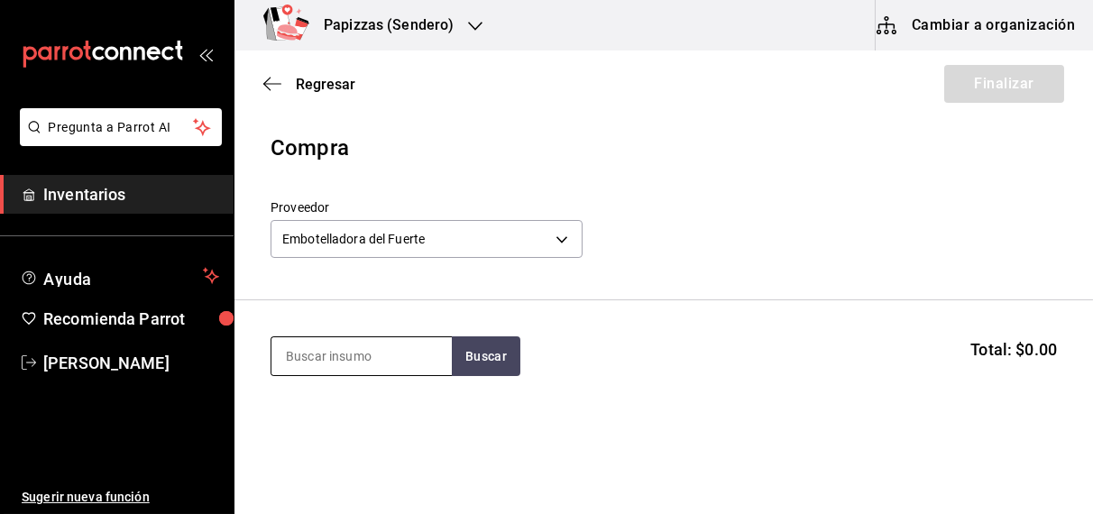
click at [373, 352] on input at bounding box center [361, 356] width 180 height 38
type input "[PERSON_NAME]"
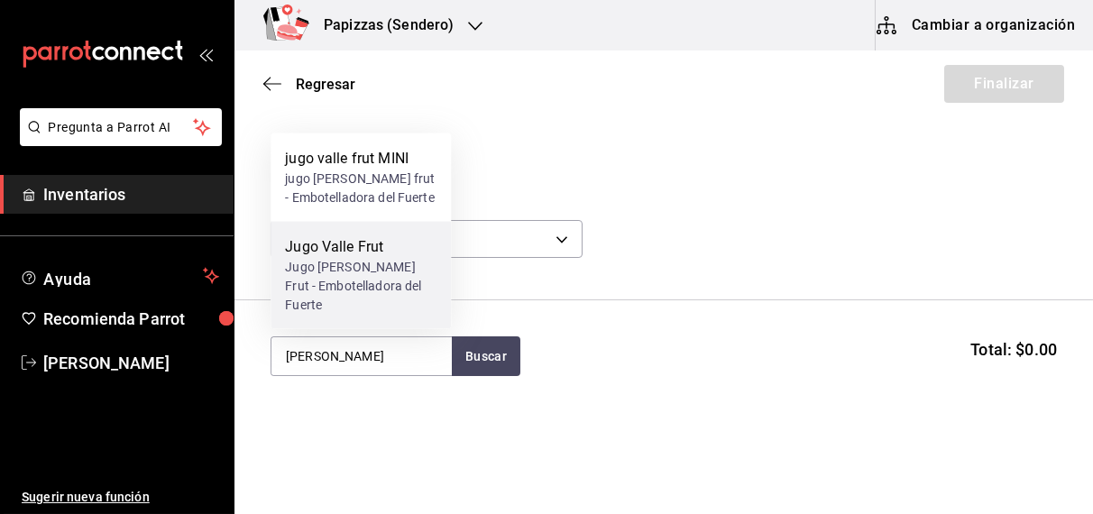
click at [344, 285] on div "Jugo [PERSON_NAME] Frut - Embotelladora del Fuerte" at bounding box center [361, 286] width 152 height 57
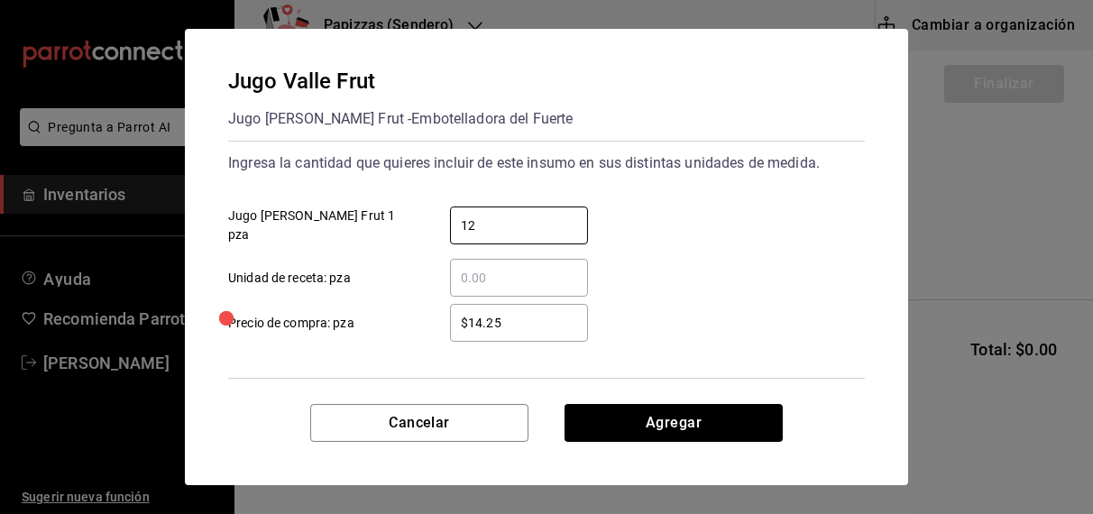
type input "12"
type input "$15.91"
click button "Agregar" at bounding box center [674, 423] width 218 height 38
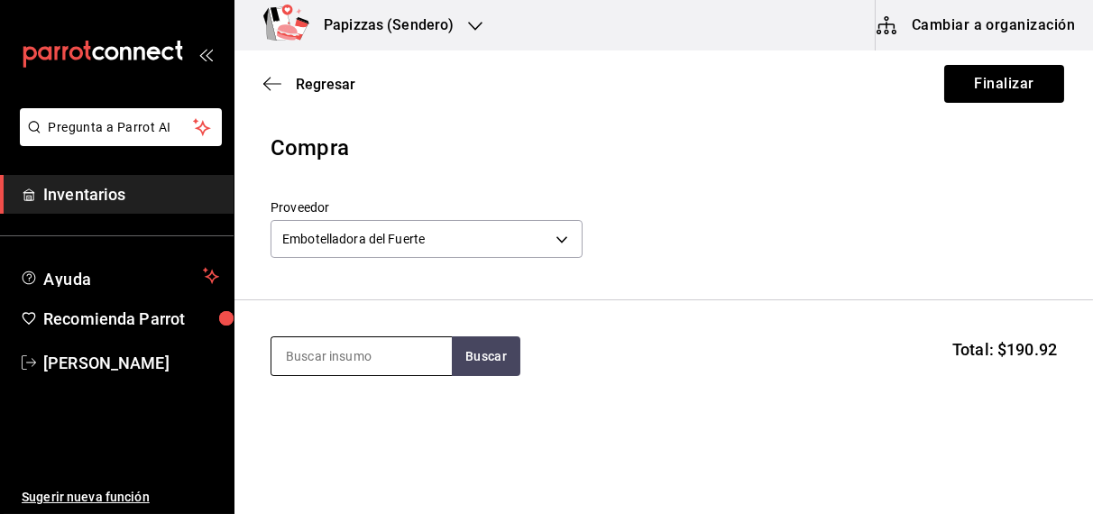
click at [379, 360] on input at bounding box center [361, 356] width 180 height 38
type input "negro"
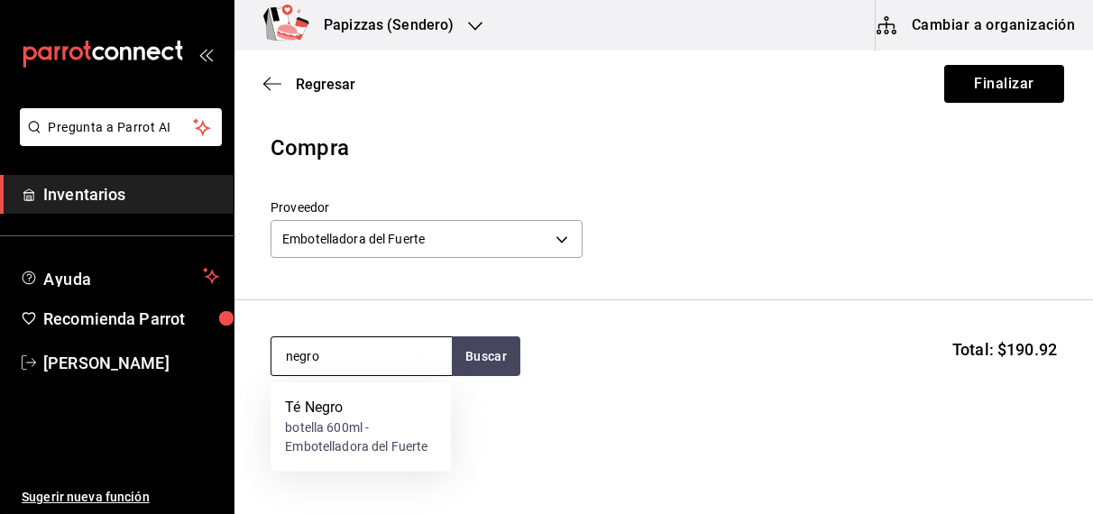
click at [314, 419] on div "botella 600ml - Embotelladora del Fuerte" at bounding box center [361, 438] width 152 height 38
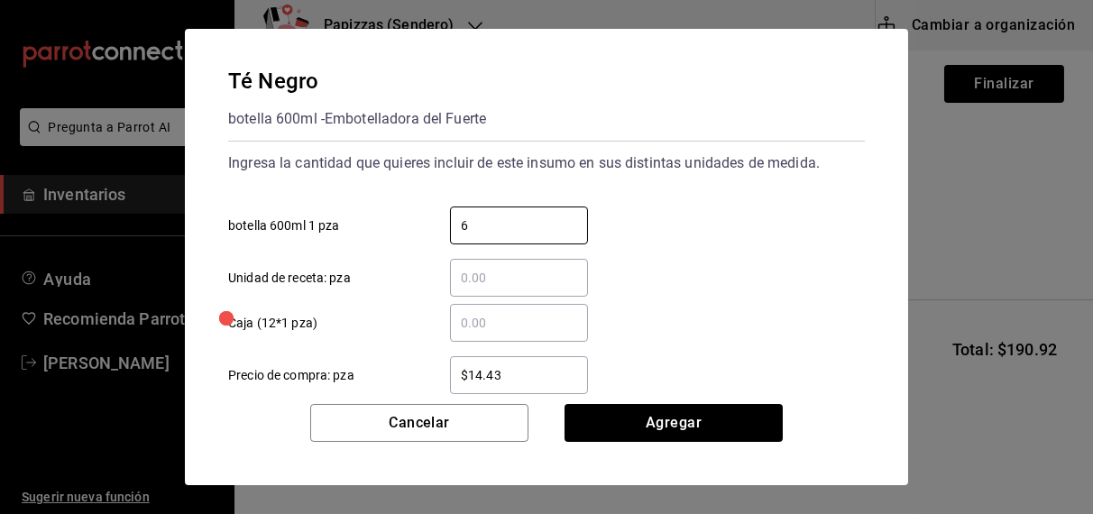
type input "6"
type input "$16.75"
click button "Agregar" at bounding box center [674, 423] width 218 height 38
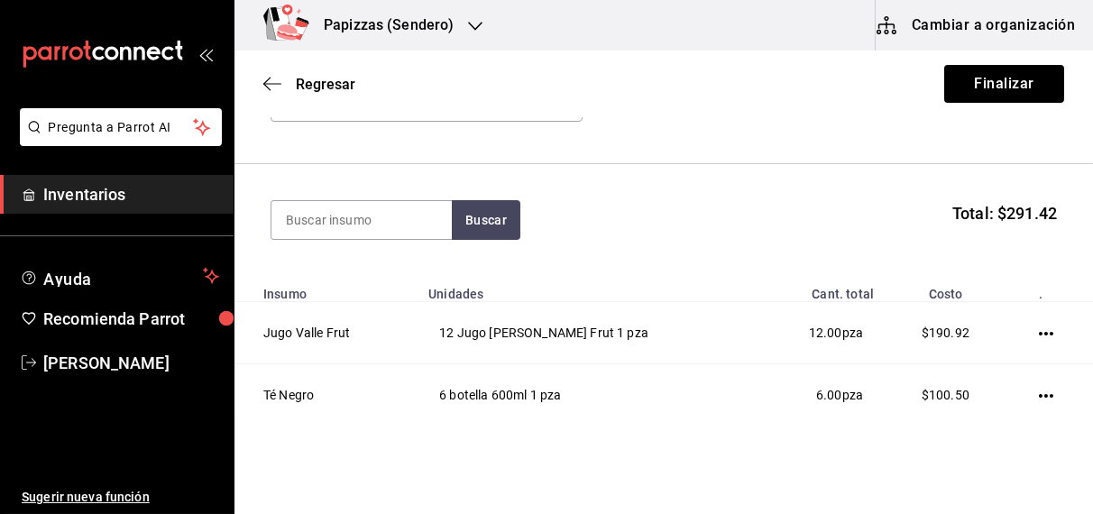
scroll to position [207, 0]
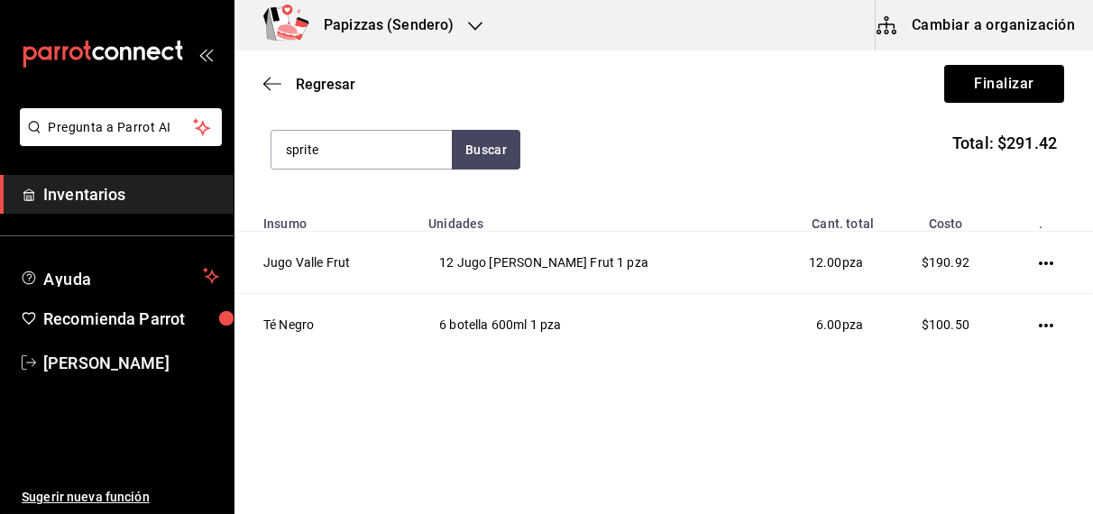
type input "sprite"
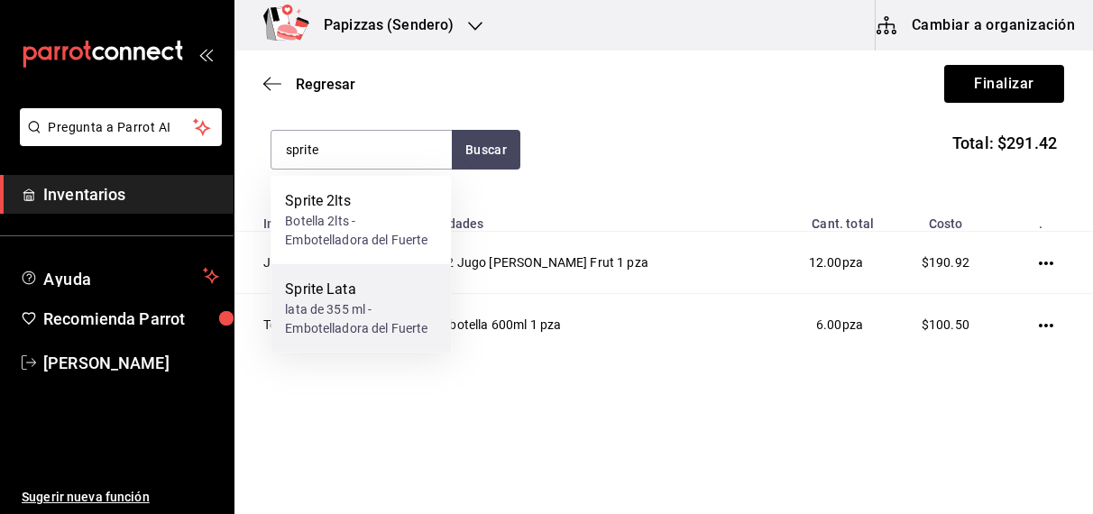
click at [332, 296] on div "Sprite Lata" at bounding box center [361, 290] width 152 height 22
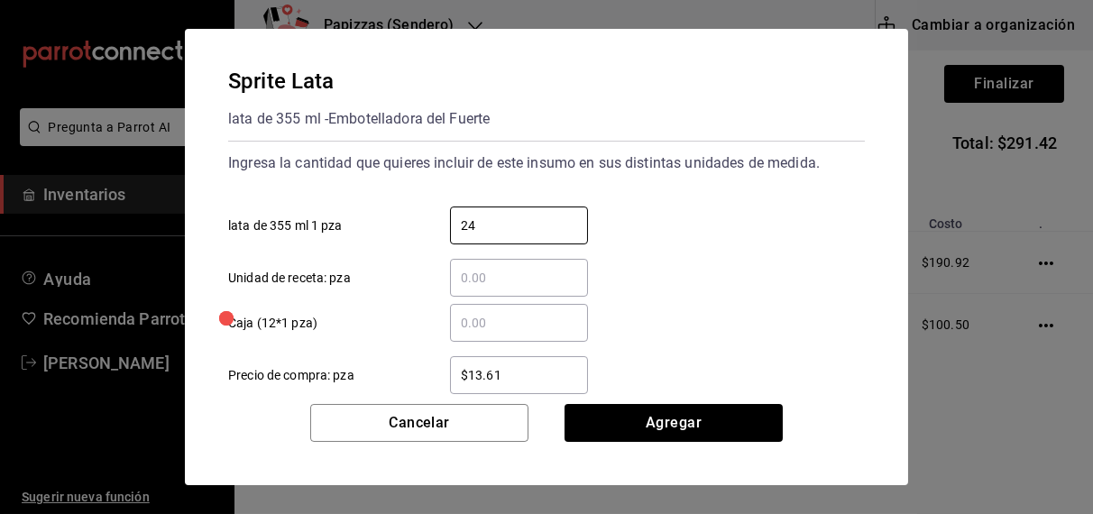
type input "24"
type input "$16.75"
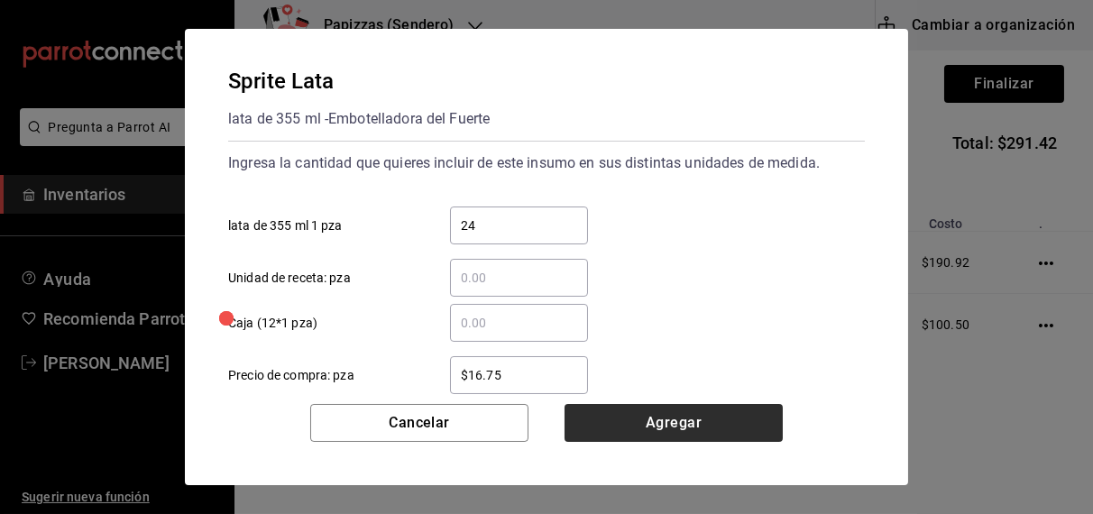
click at [675, 416] on button "Agregar" at bounding box center [674, 423] width 218 height 38
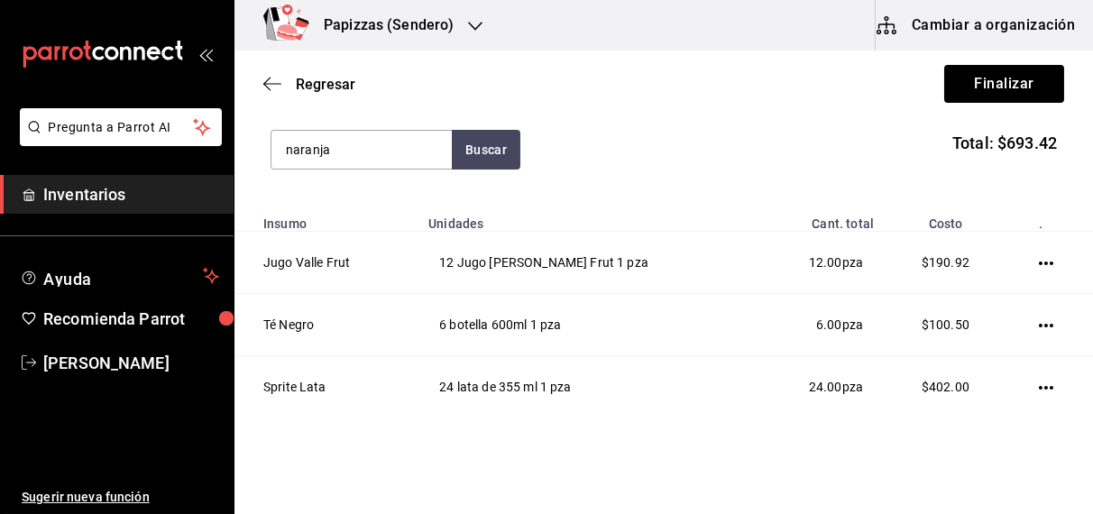
type input "naranja"
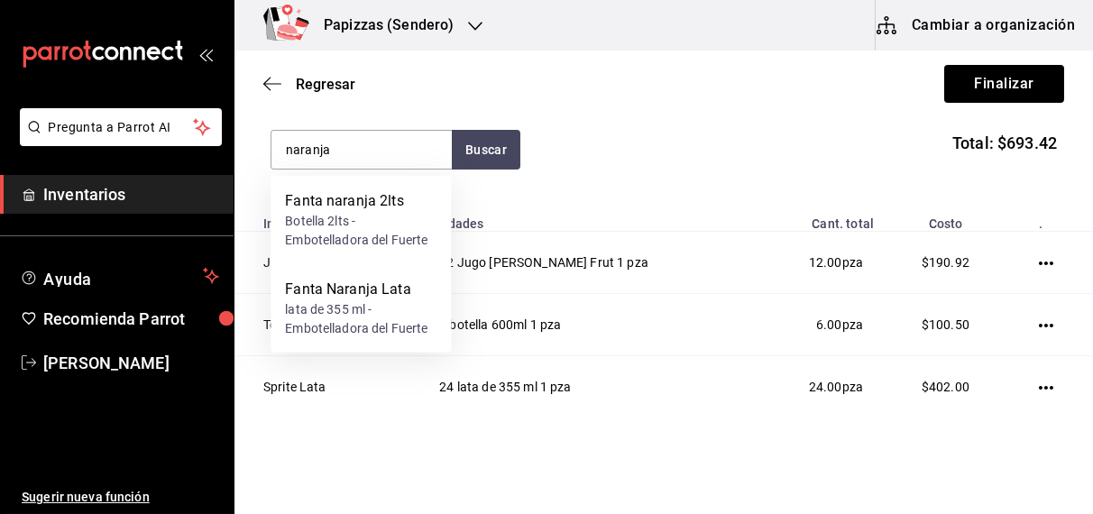
click at [338, 225] on div "Botella 2lts - Embotelladora del Fuerte" at bounding box center [361, 231] width 152 height 38
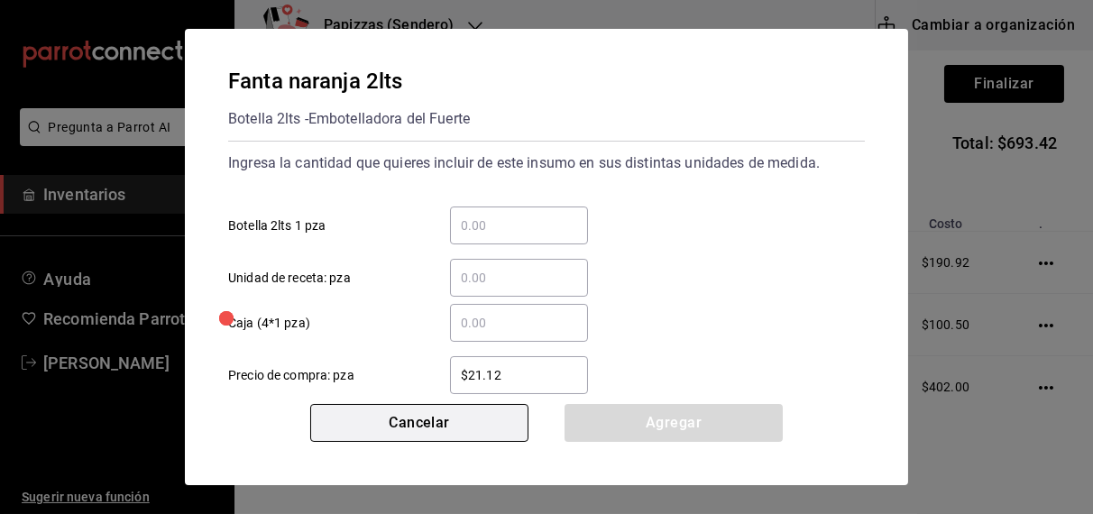
click at [408, 425] on button "Cancelar" at bounding box center [419, 423] width 218 height 38
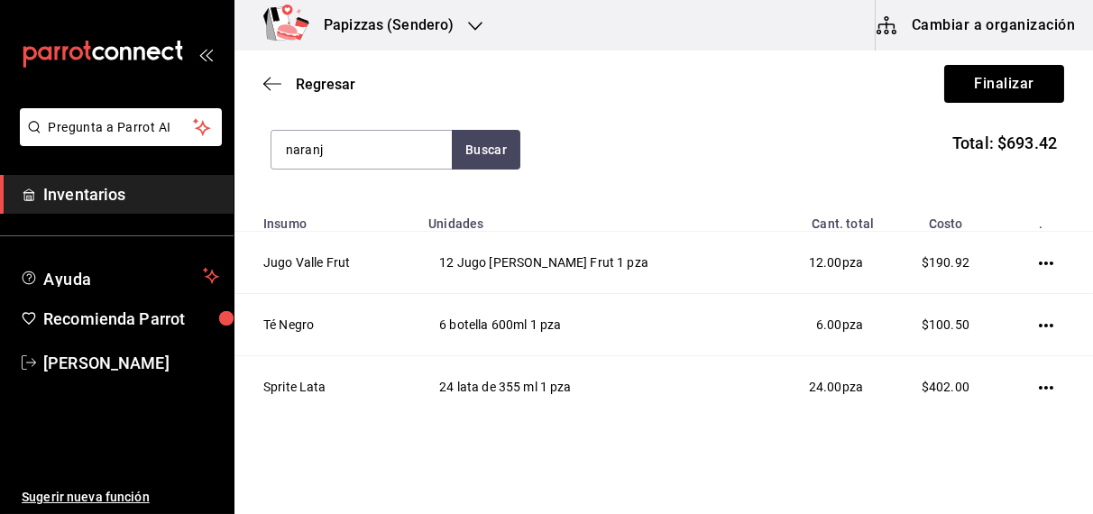
type input "naranja"
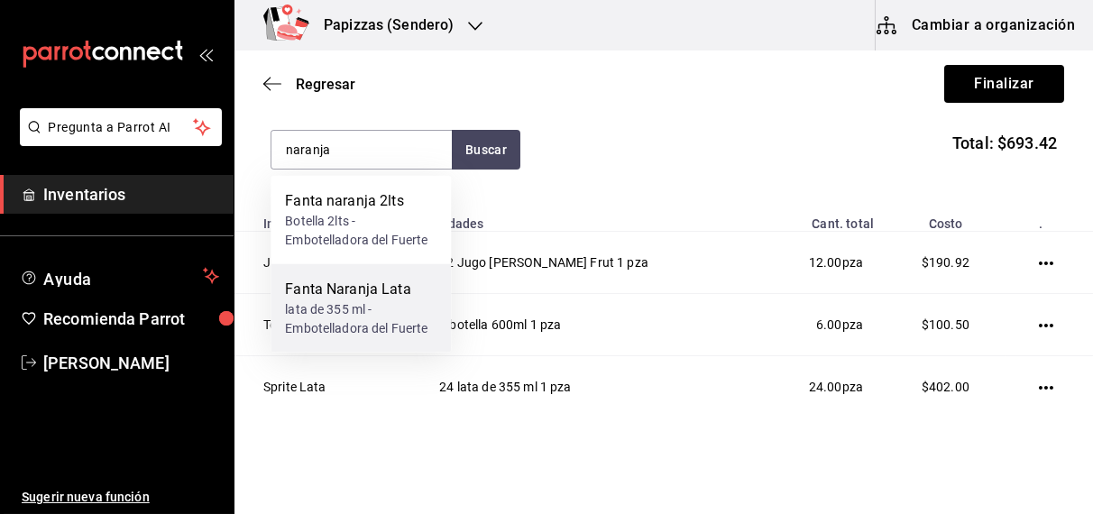
click at [379, 299] on div "Fanta Naranja Lata" at bounding box center [361, 290] width 152 height 22
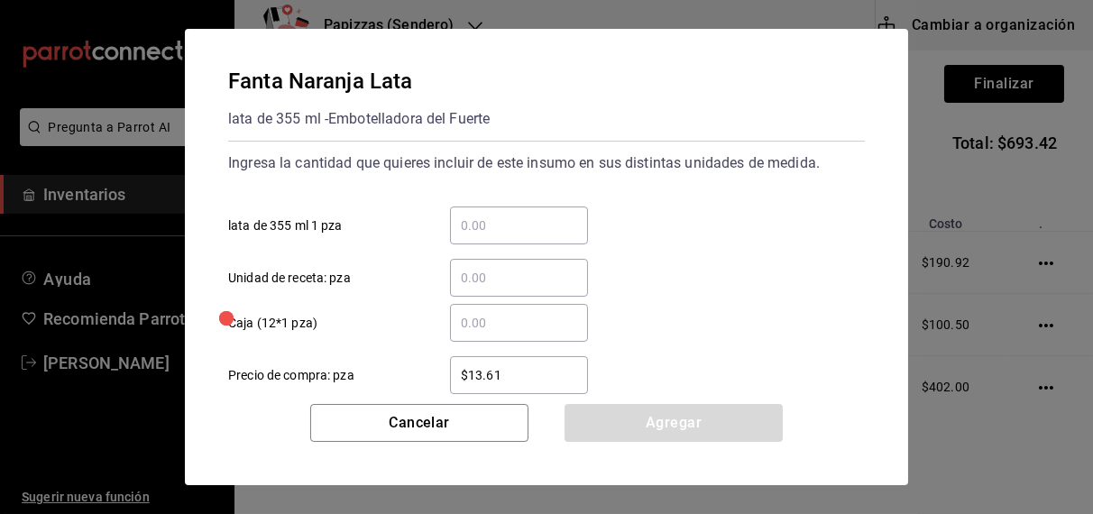
click at [513, 219] on input "​ lata de 355 ml 1 pza" at bounding box center [519, 226] width 138 height 22
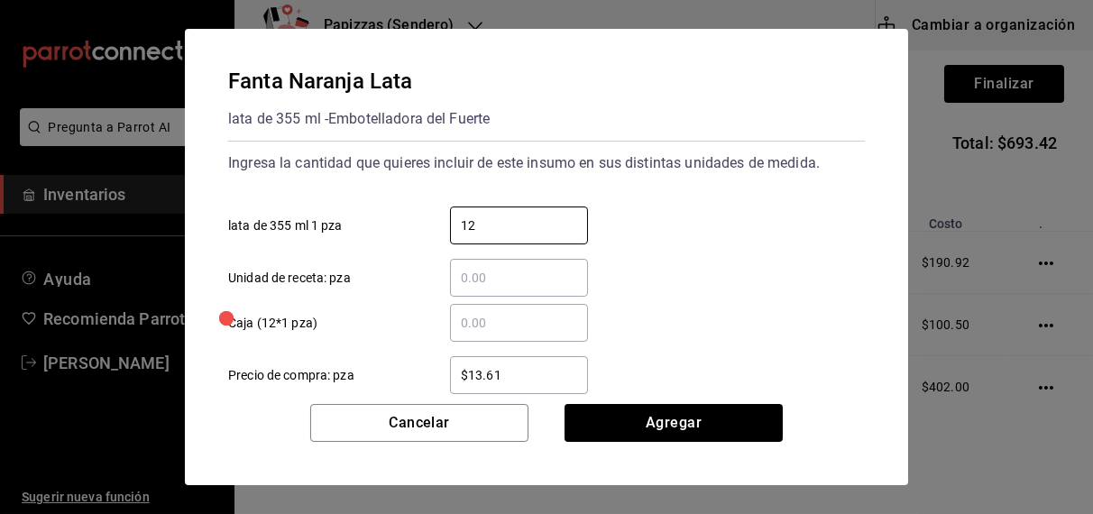
type input "12"
type input "$16.75"
click button "Agregar" at bounding box center [674, 423] width 218 height 38
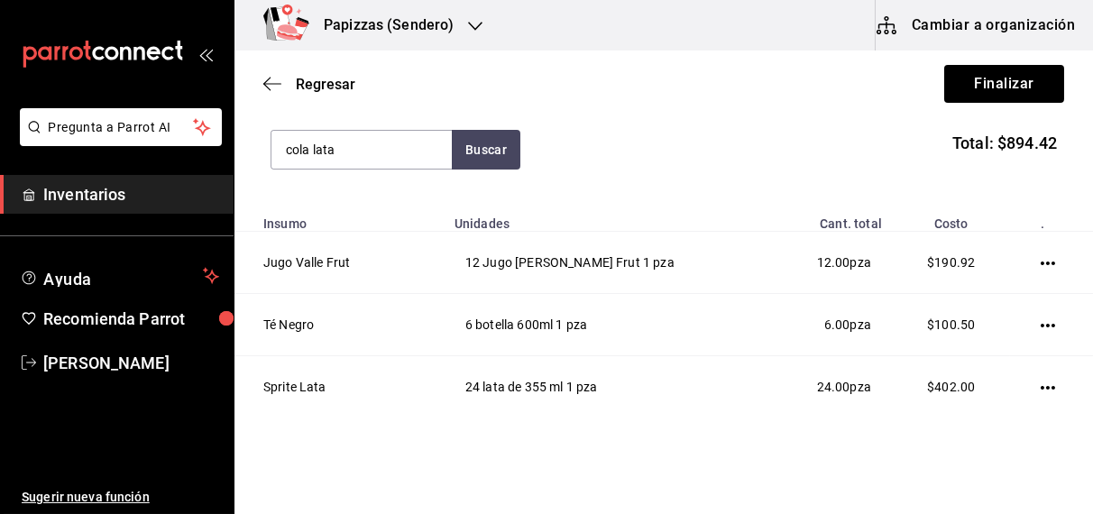
type input "cola lata"
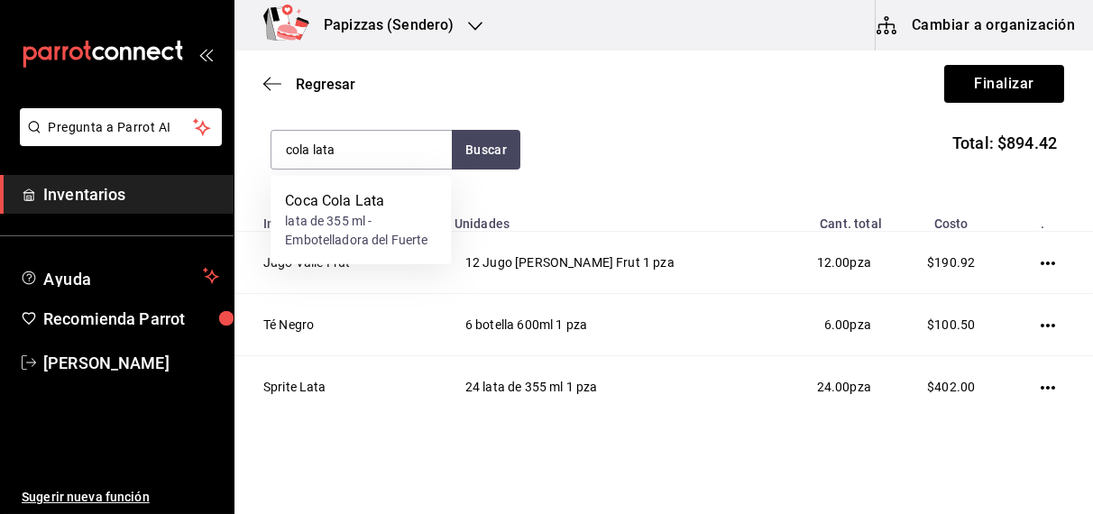
click at [364, 209] on div "Coca Cola Lata" at bounding box center [361, 201] width 152 height 22
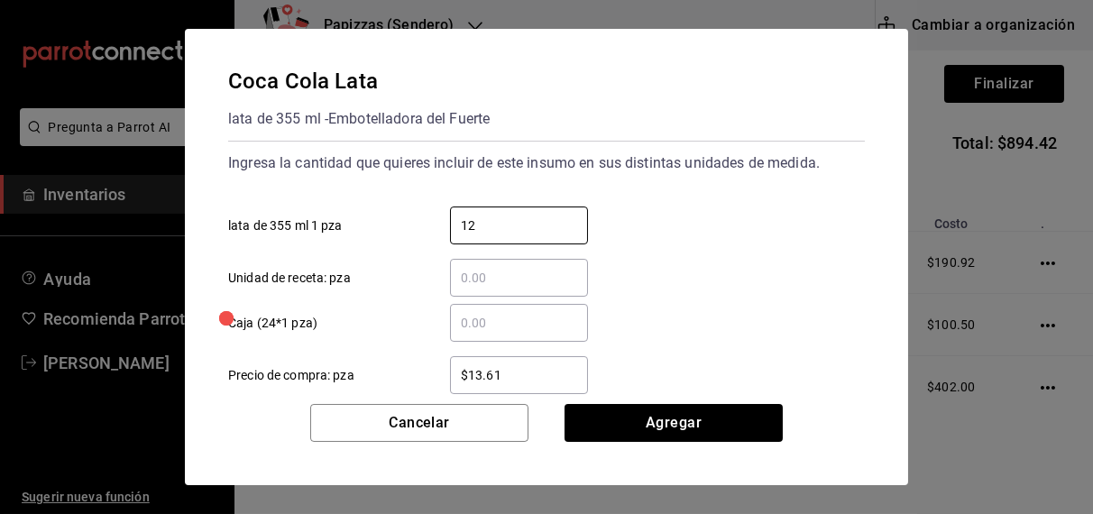
type input "12"
type input "$15.75"
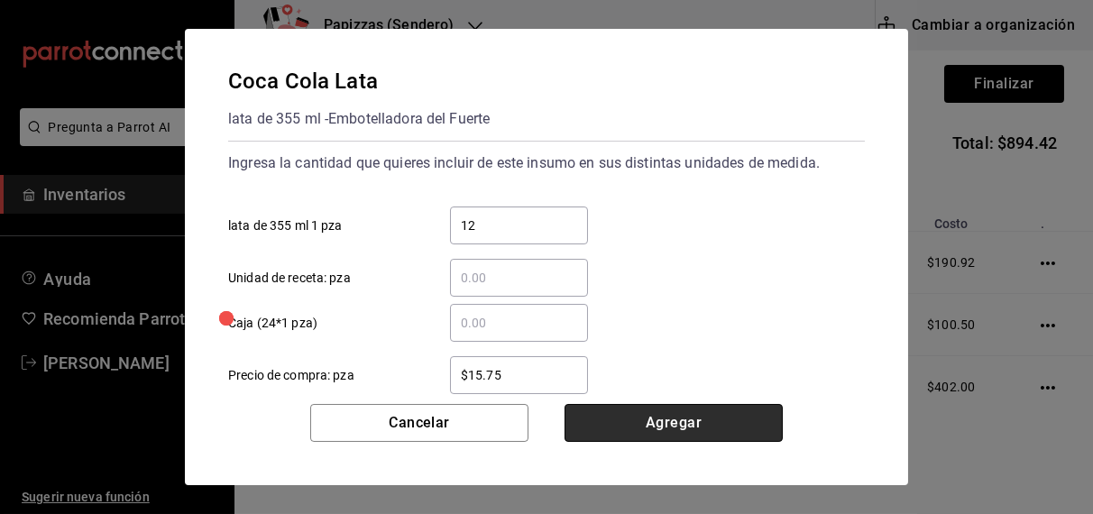
click at [696, 429] on button "Agregar" at bounding box center [674, 423] width 218 height 38
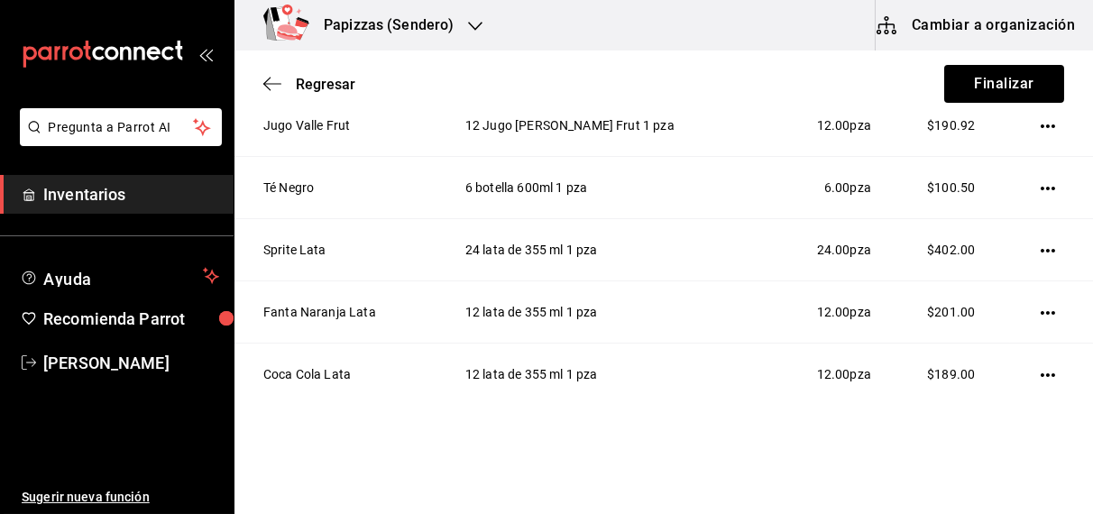
scroll to position [392, 0]
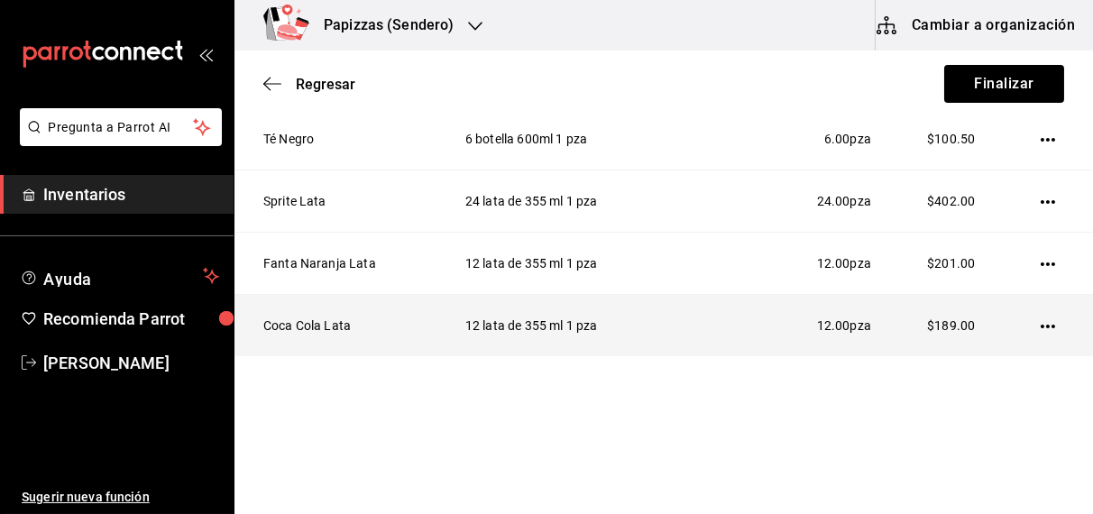
click at [1041, 325] on icon "button" at bounding box center [1048, 327] width 14 height 4
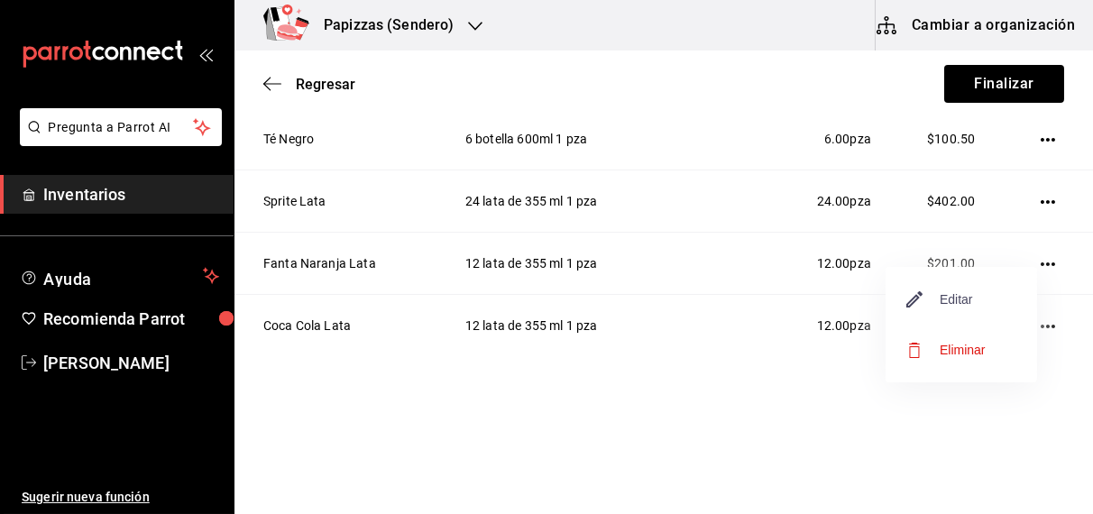
click at [964, 300] on span "Editar" at bounding box center [940, 300] width 66 height 22
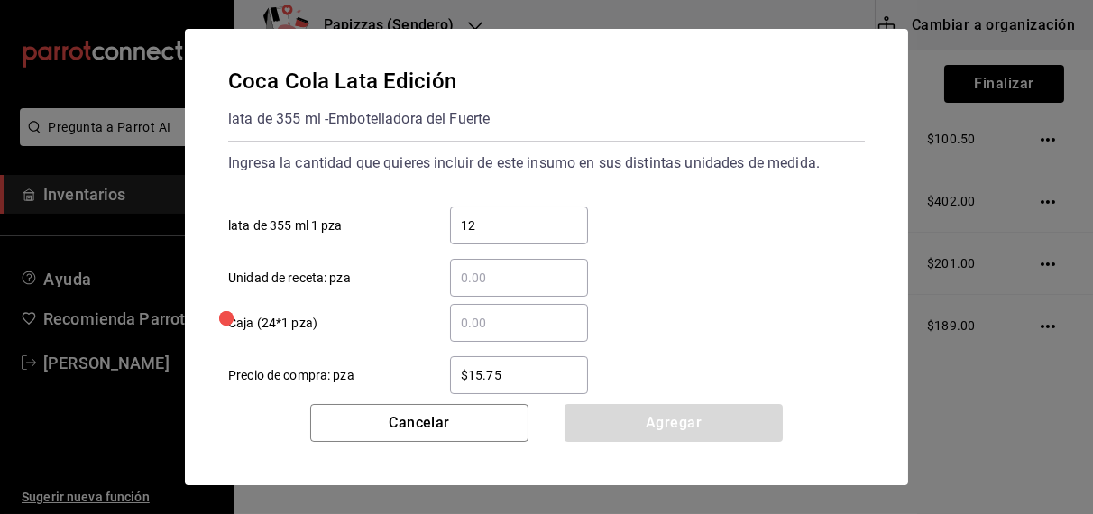
click at [562, 228] on input "12" at bounding box center [519, 226] width 138 height 22
type input "1"
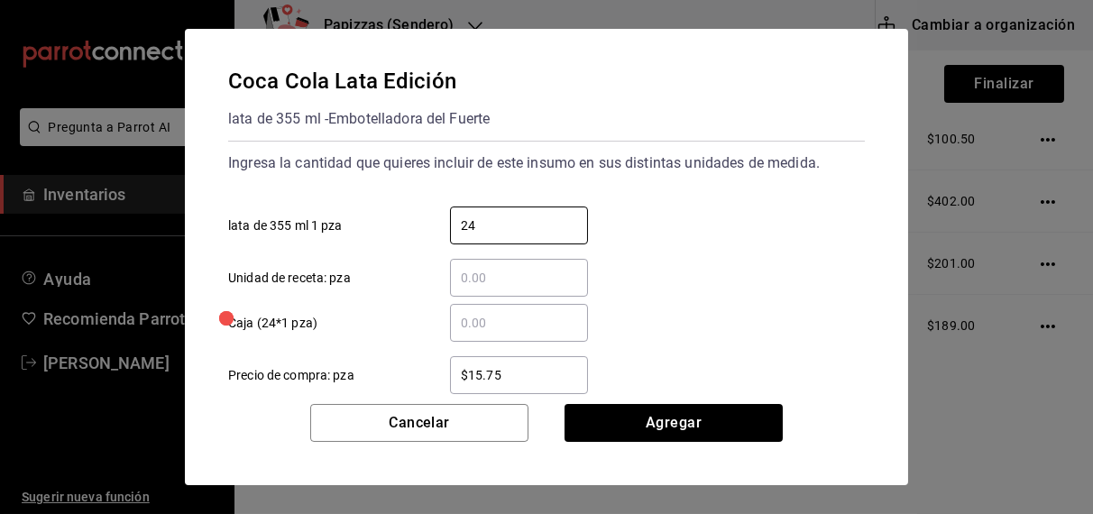
type input "24"
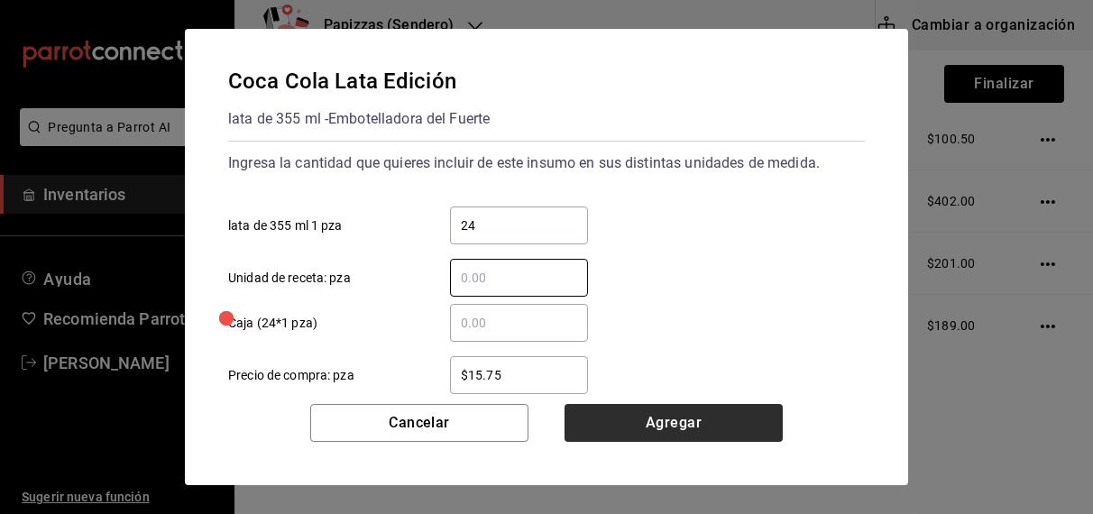
click at [691, 428] on button "Agregar" at bounding box center [674, 423] width 218 height 38
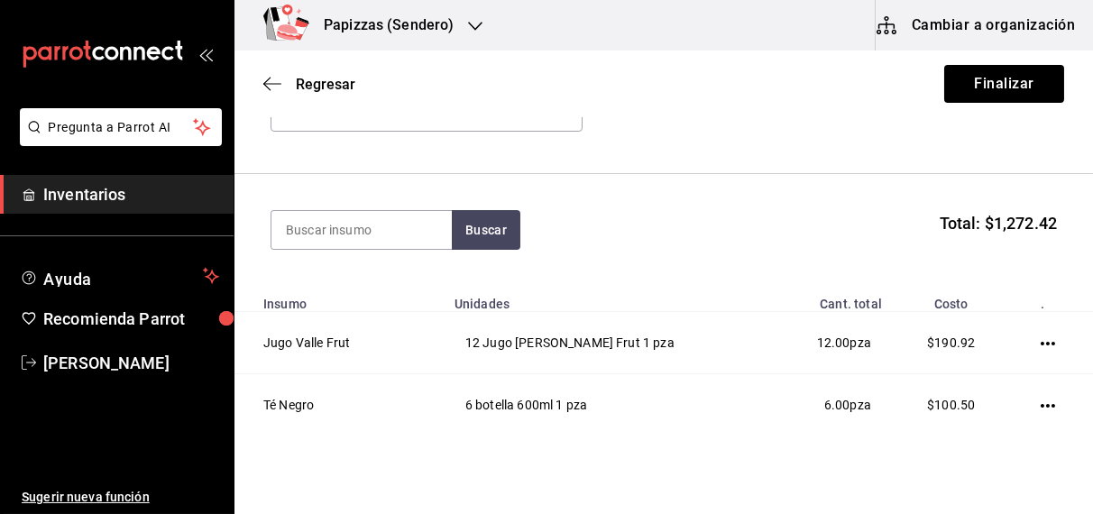
scroll to position [126, 0]
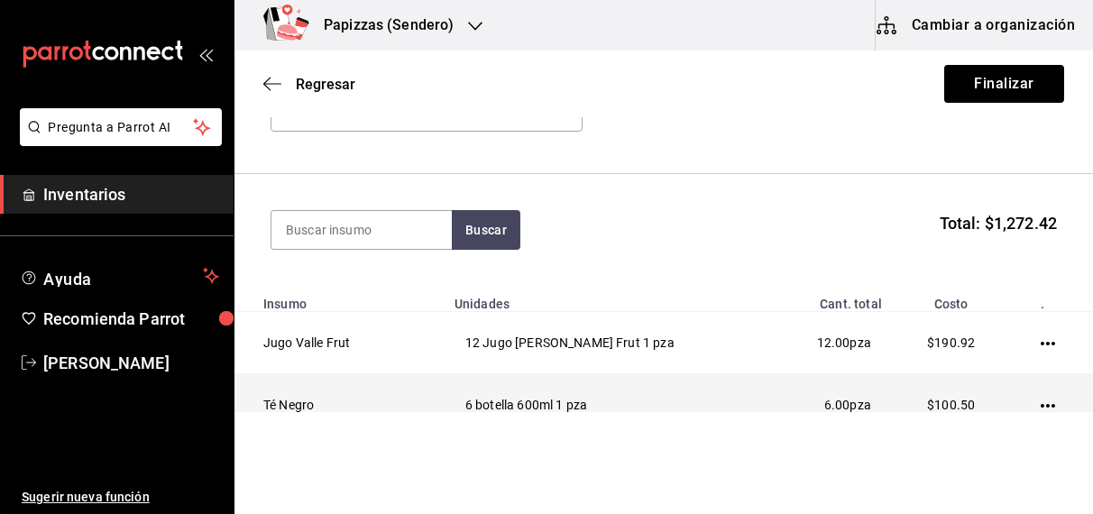
click at [1041, 405] on icon "button" at bounding box center [1048, 406] width 14 height 4
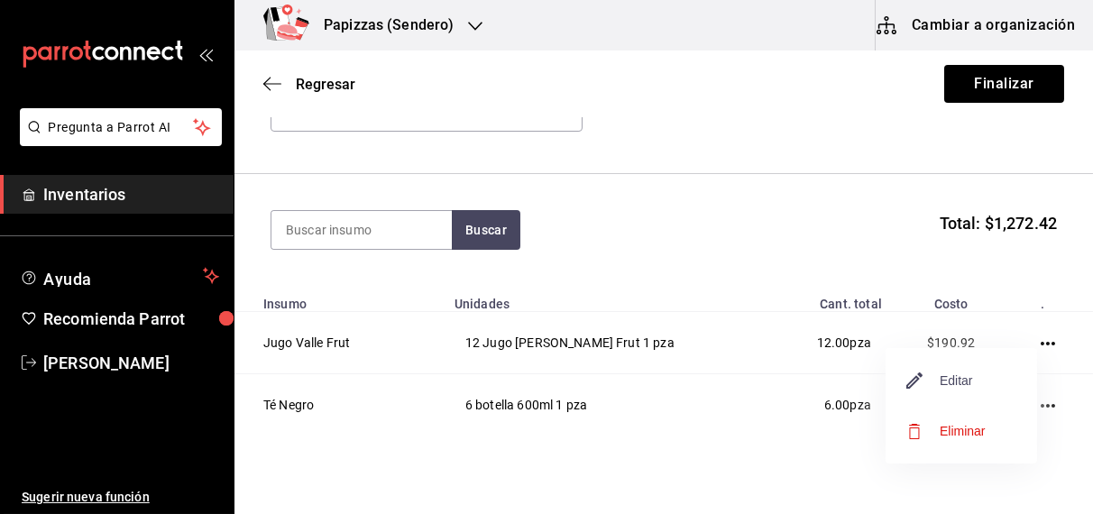
click at [966, 378] on span "Editar" at bounding box center [940, 381] width 66 height 22
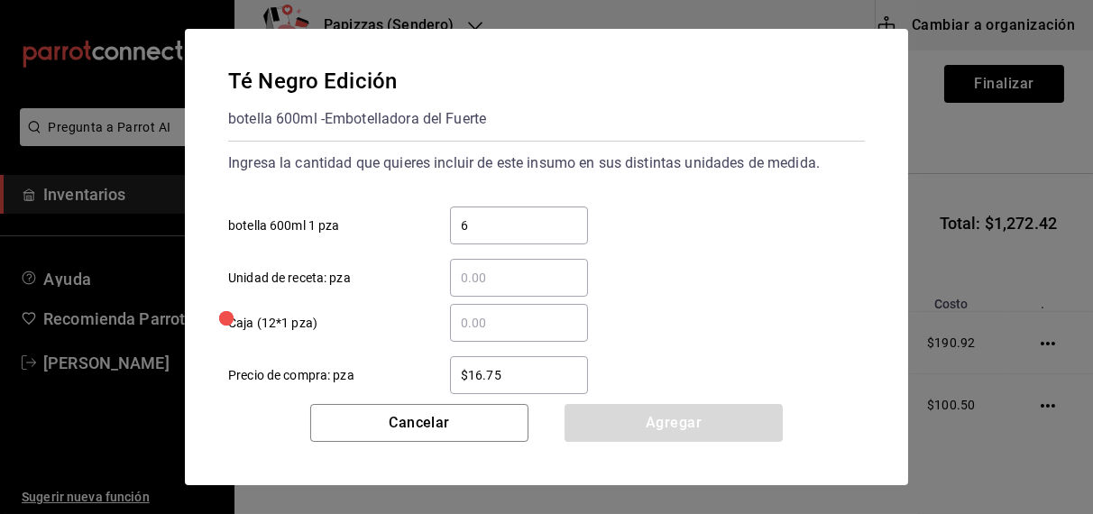
click at [533, 222] on input "6" at bounding box center [519, 226] width 138 height 22
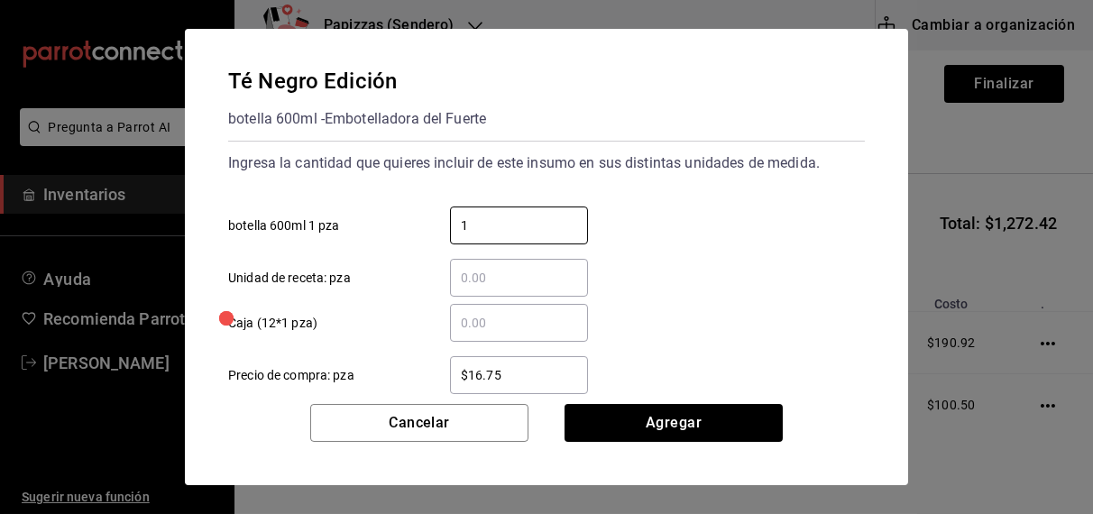
type input "12"
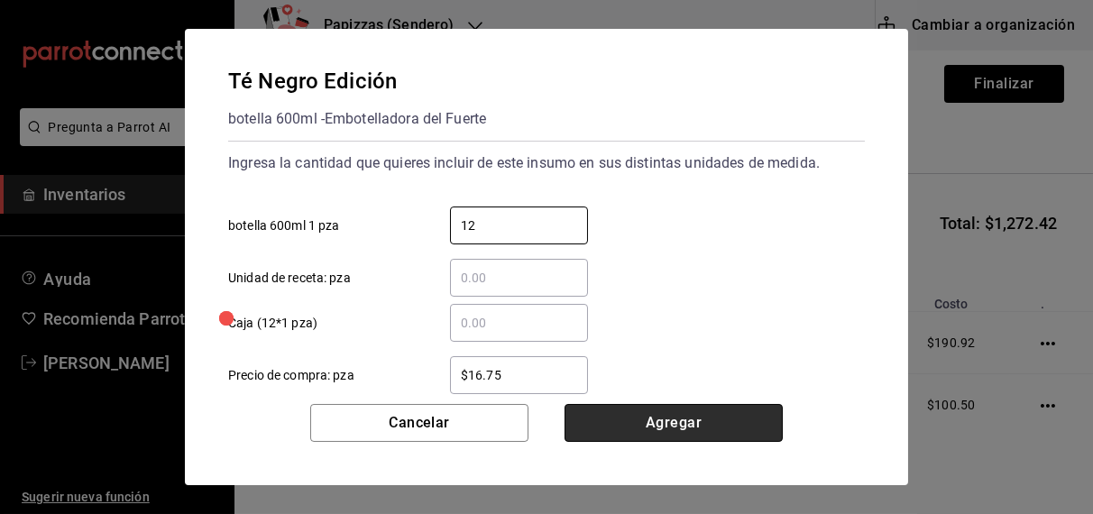
click at [662, 428] on button "Agregar" at bounding box center [674, 423] width 218 height 38
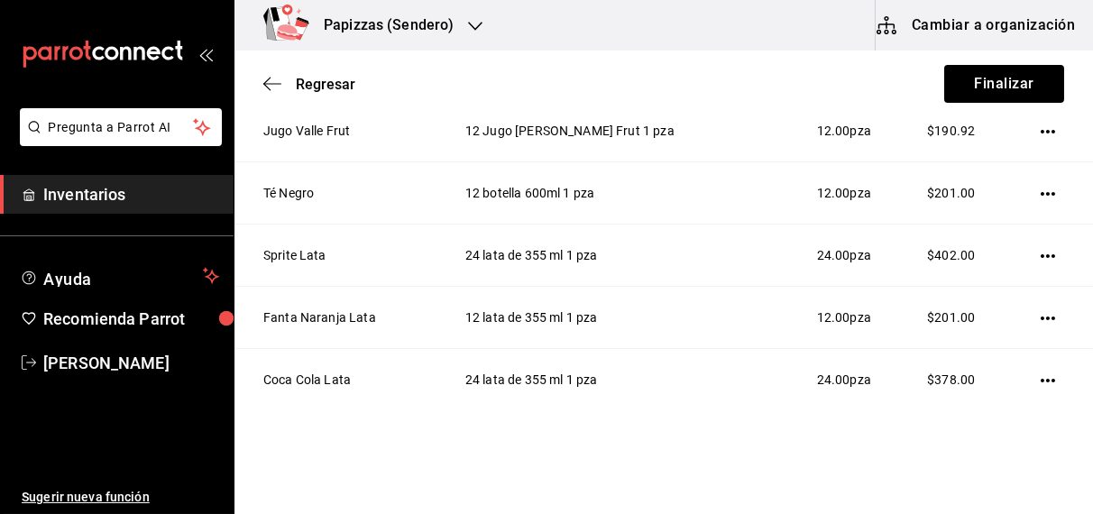
scroll to position [392, 0]
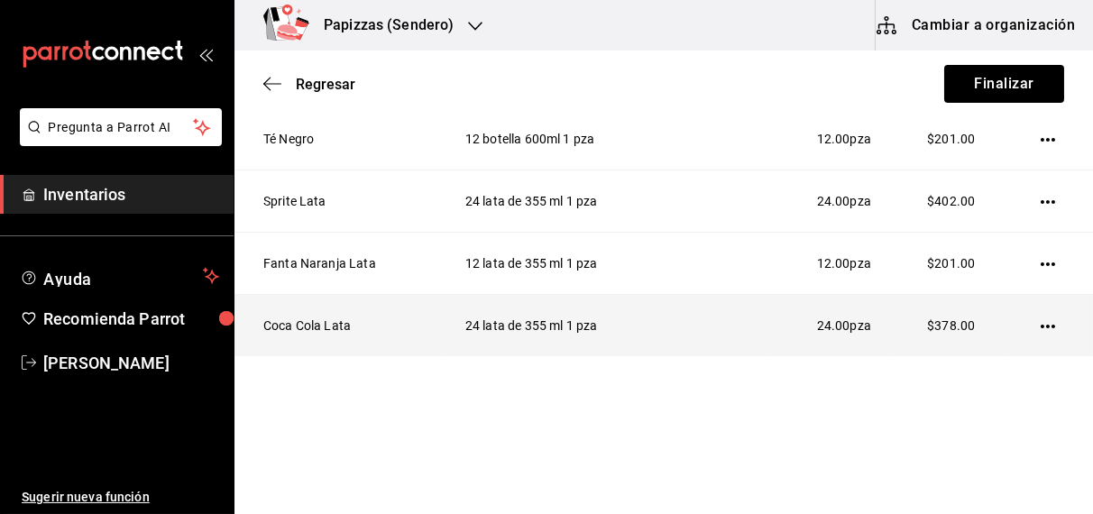
click at [1041, 319] on icon "button" at bounding box center [1048, 326] width 14 height 14
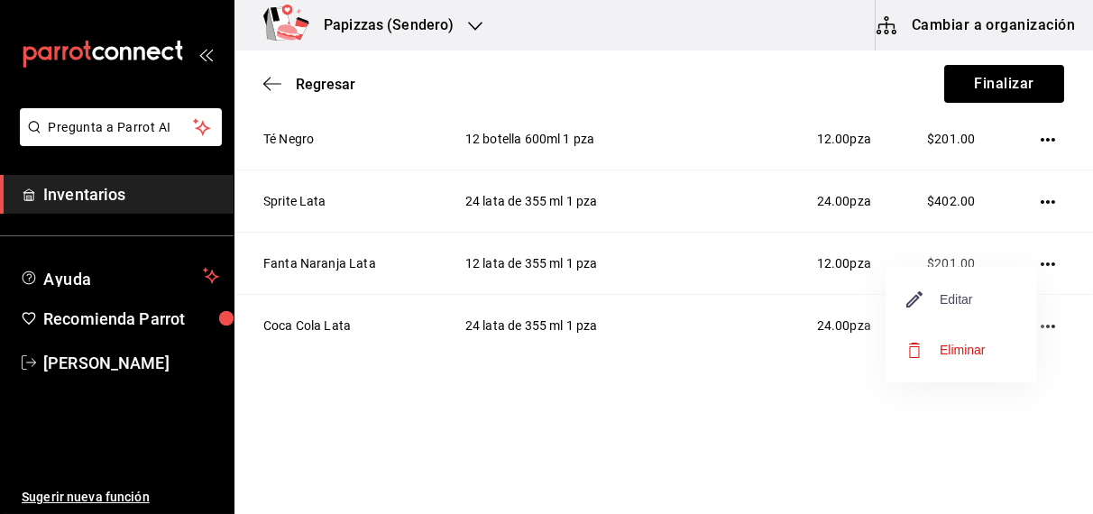
click at [965, 293] on span "Editar" at bounding box center [940, 300] width 66 height 22
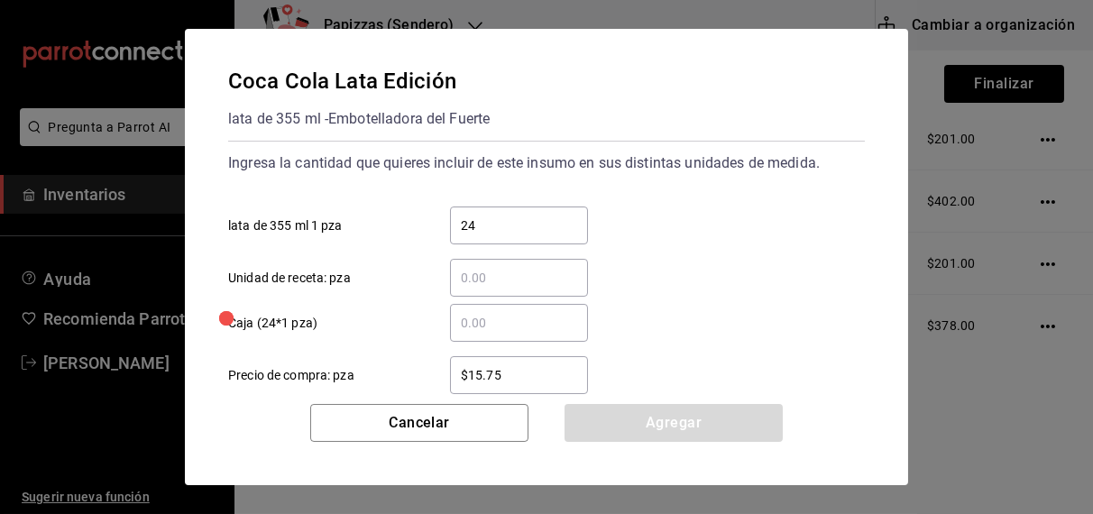
click at [520, 224] on input "24" at bounding box center [519, 226] width 138 height 22
type input "2"
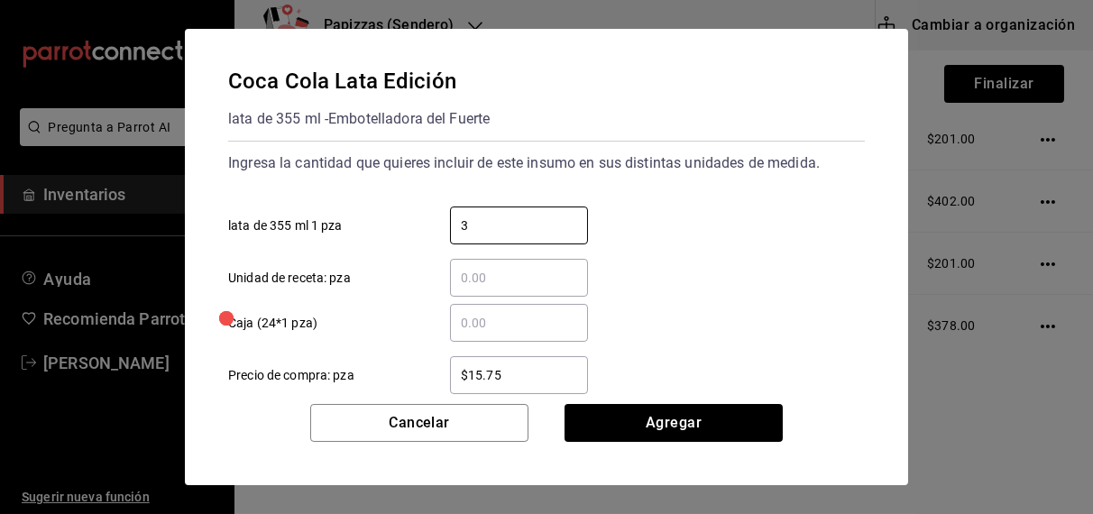
type input "36"
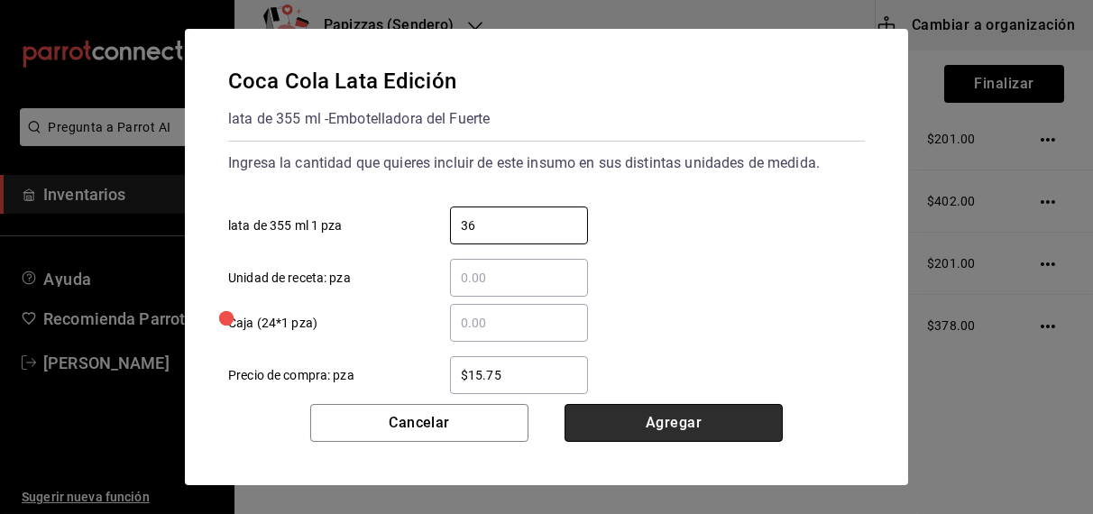
click at [682, 419] on button "Agregar" at bounding box center [674, 423] width 218 height 38
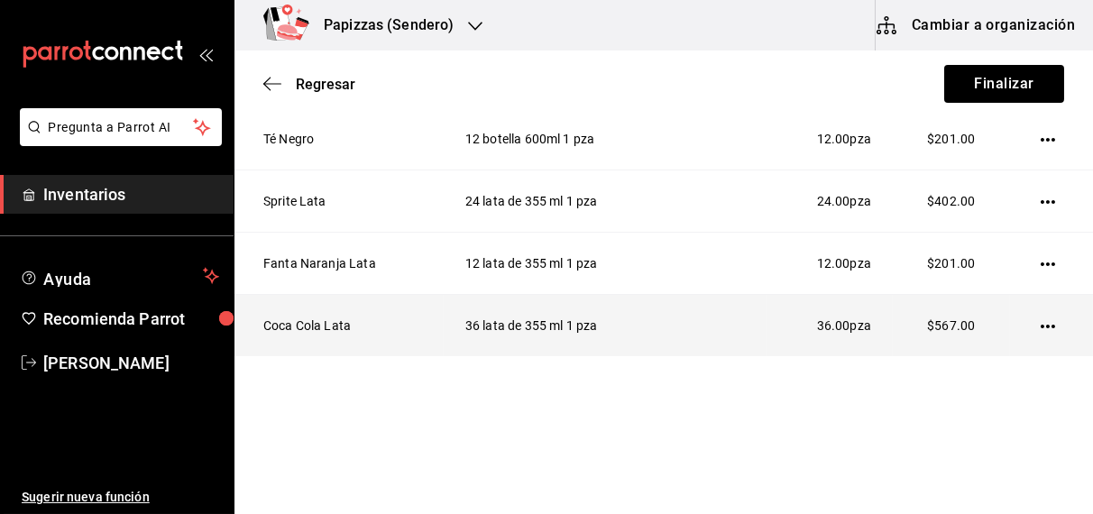
click at [1041, 324] on icon "button" at bounding box center [1048, 326] width 14 height 14
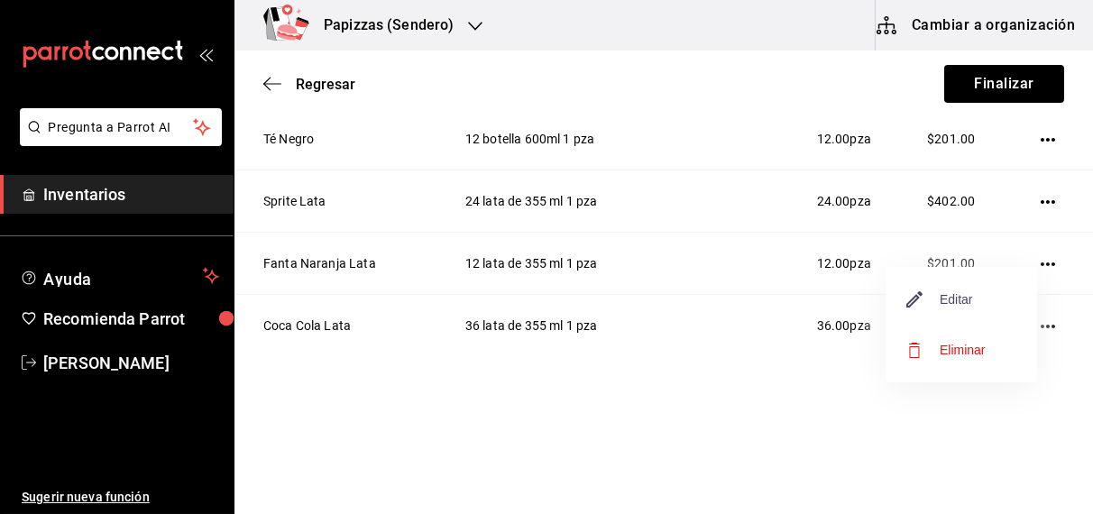
click at [960, 294] on span "Editar" at bounding box center [940, 300] width 66 height 22
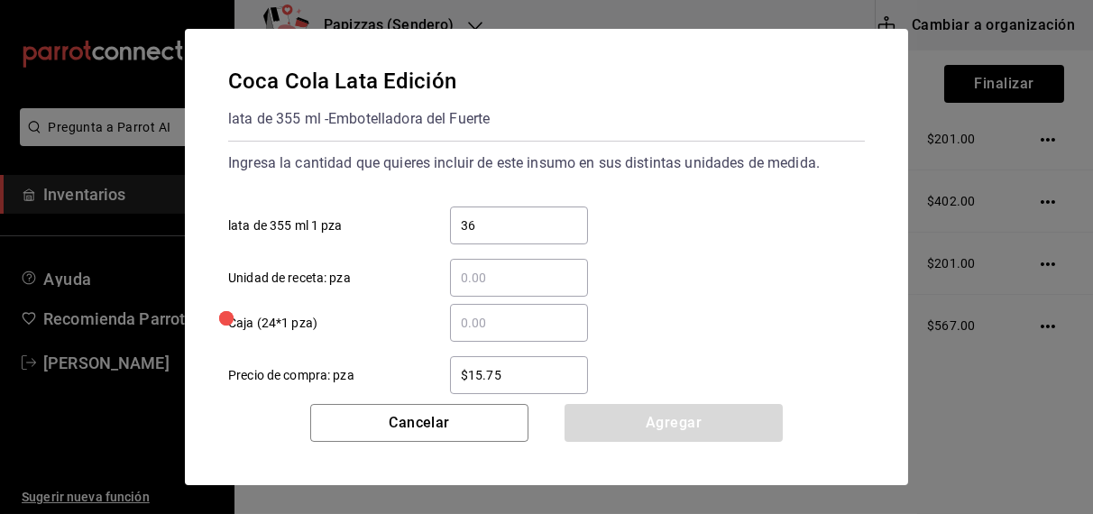
click at [548, 227] on input "36" at bounding box center [519, 226] width 138 height 22
type input "3"
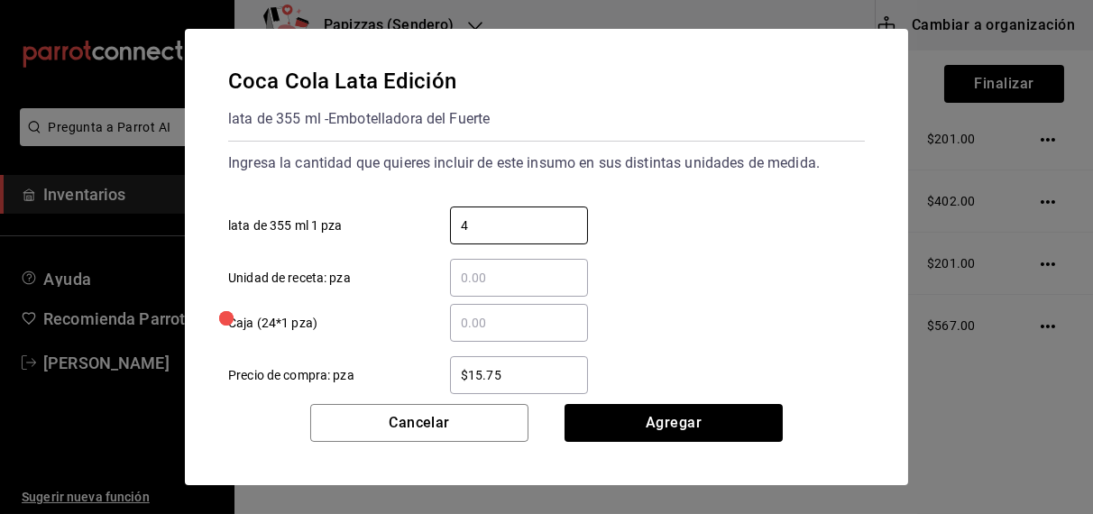
type input "48"
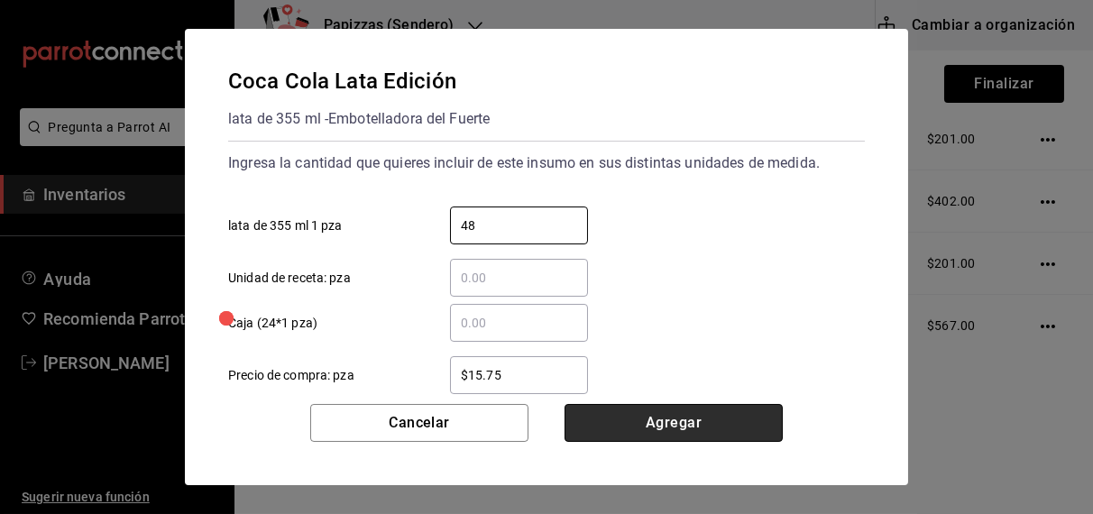
click at [676, 408] on button "Agregar" at bounding box center [674, 423] width 218 height 38
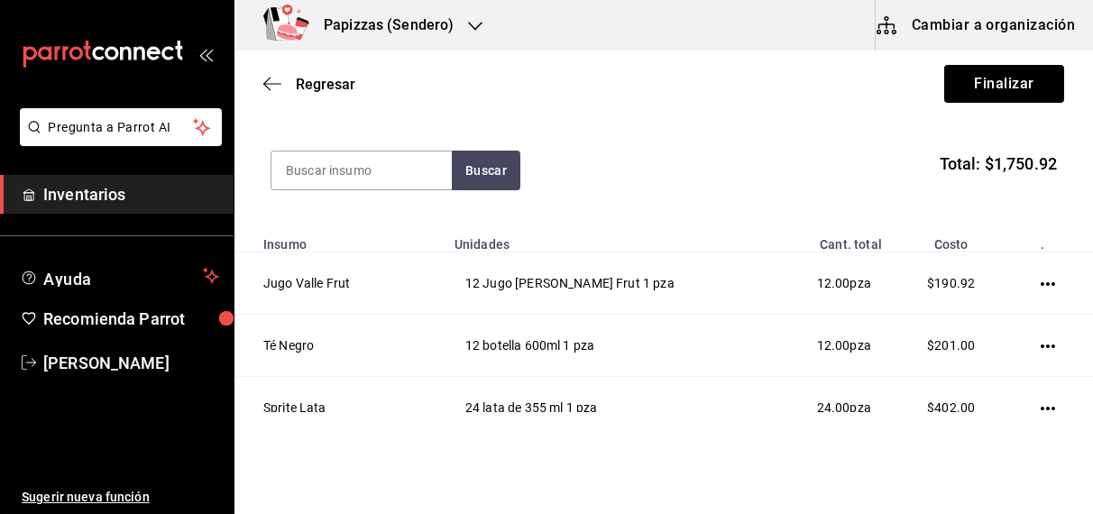
scroll to position [189, 0]
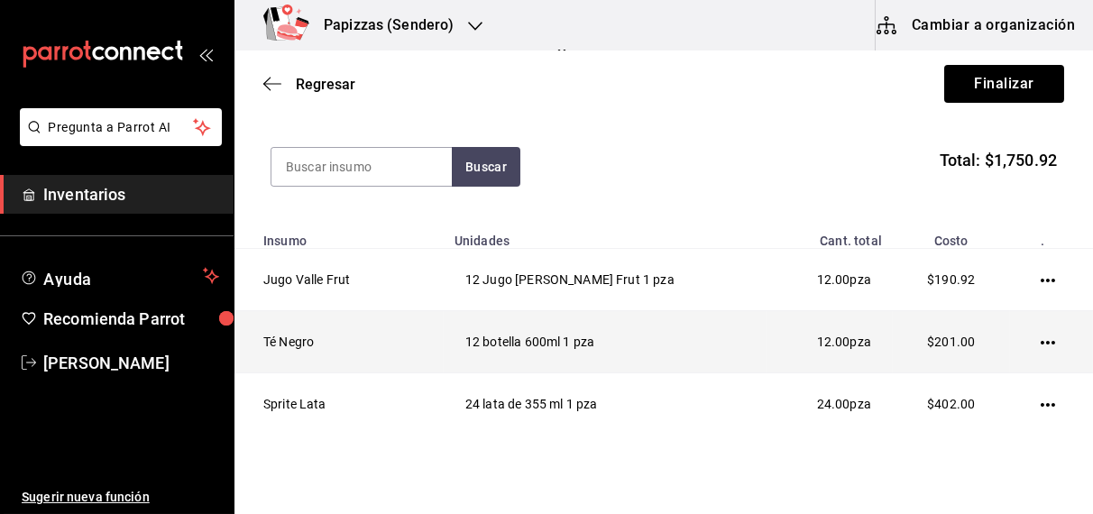
click at [1041, 342] on icon "button" at bounding box center [1048, 343] width 14 height 4
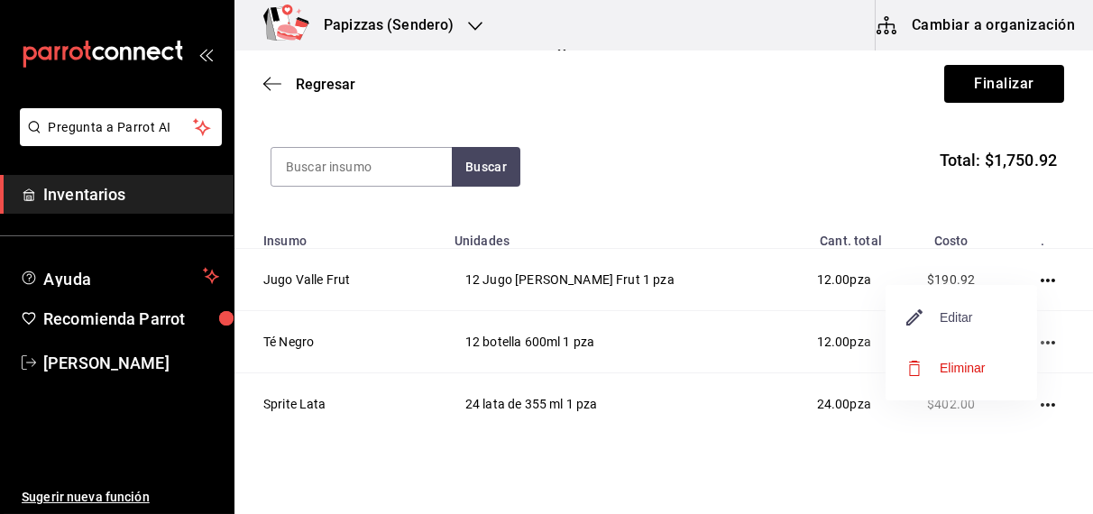
click at [971, 312] on span "Editar" at bounding box center [940, 318] width 66 height 22
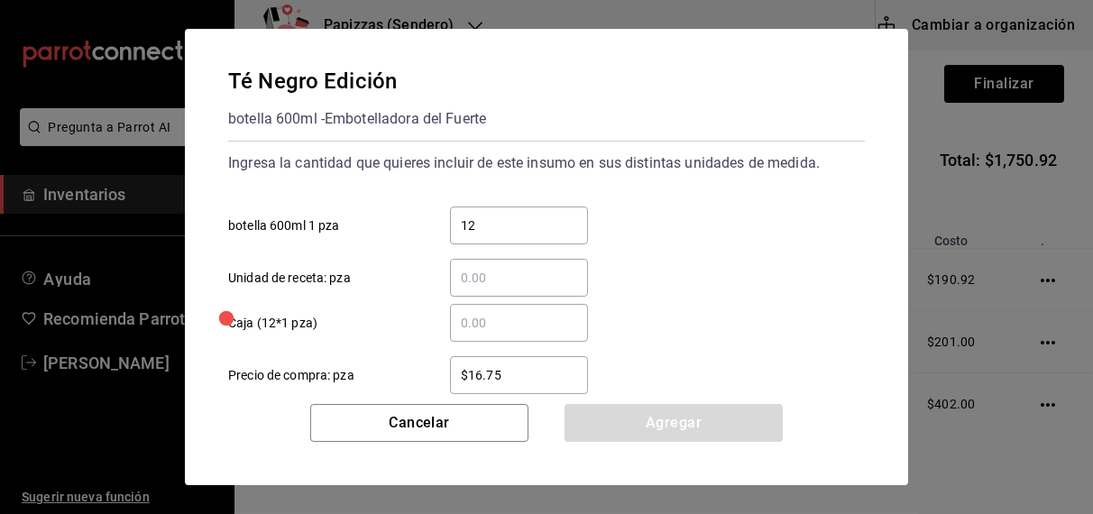
click at [550, 225] on input "12" at bounding box center [519, 226] width 138 height 22
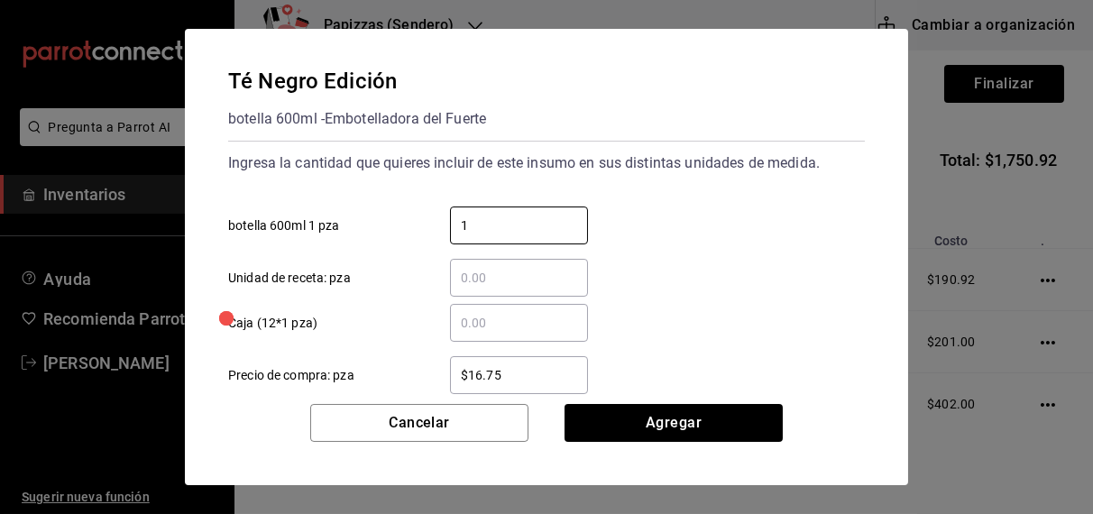
type input "18"
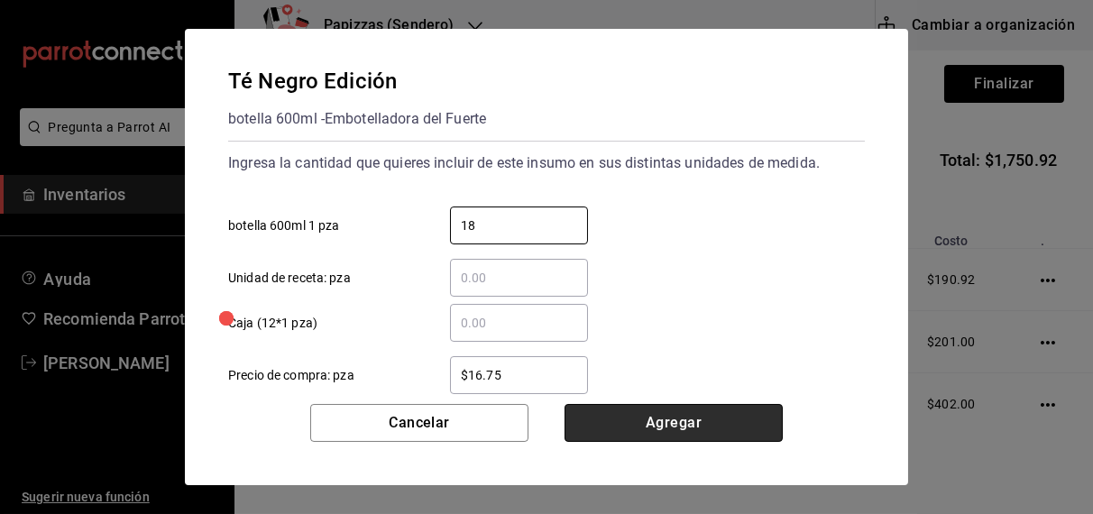
click at [713, 434] on button "Agregar" at bounding box center [674, 423] width 218 height 38
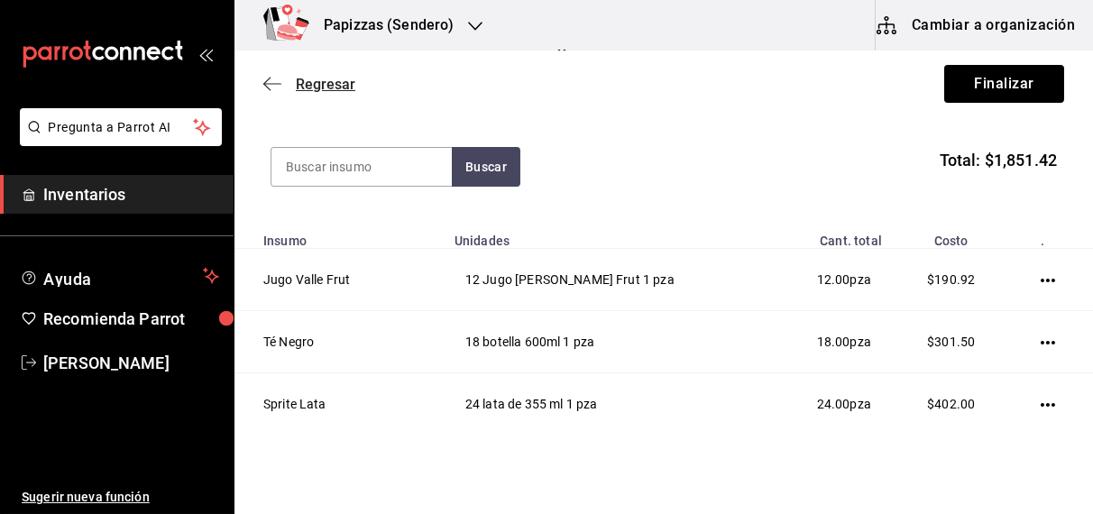
click at [313, 88] on span "Regresar" at bounding box center [326, 84] width 60 height 17
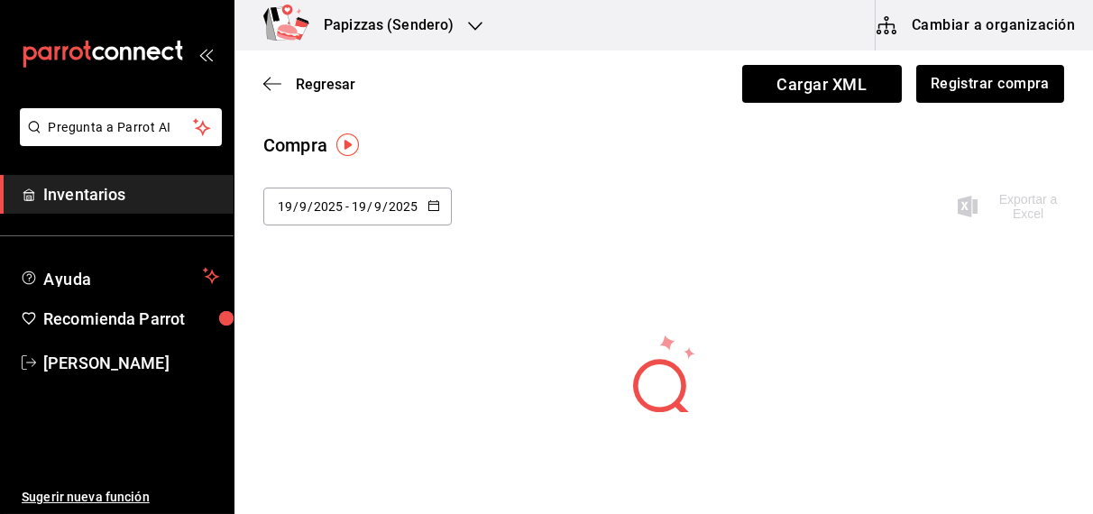
click at [313, 88] on span "Regresar" at bounding box center [326, 84] width 60 height 17
